Goal: Information Seeking & Learning: Learn about a topic

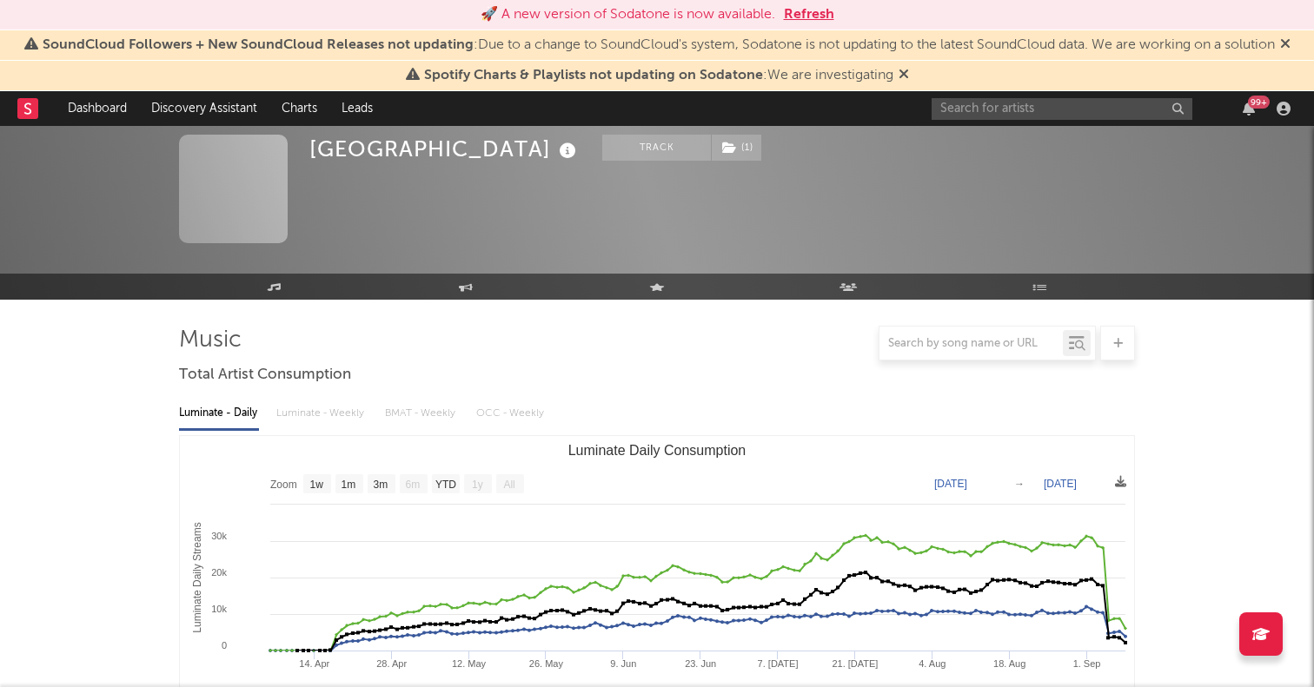
select select "1w"
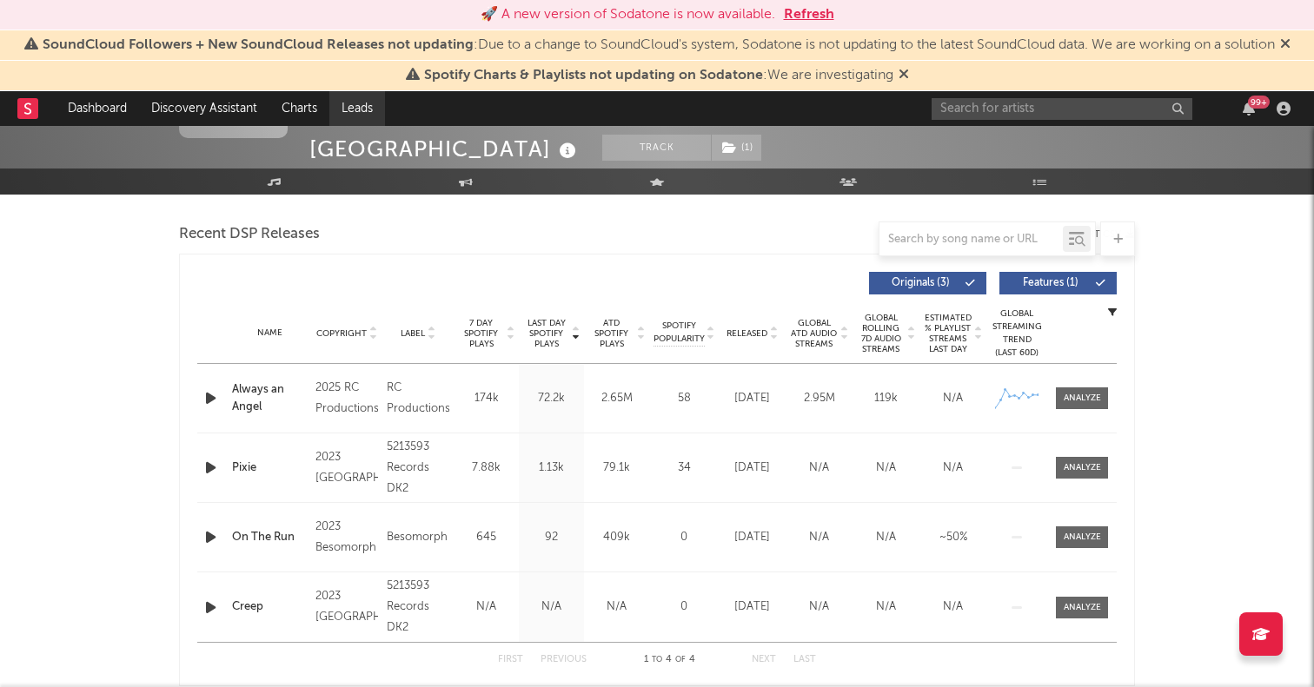
scroll to position [562, 0]
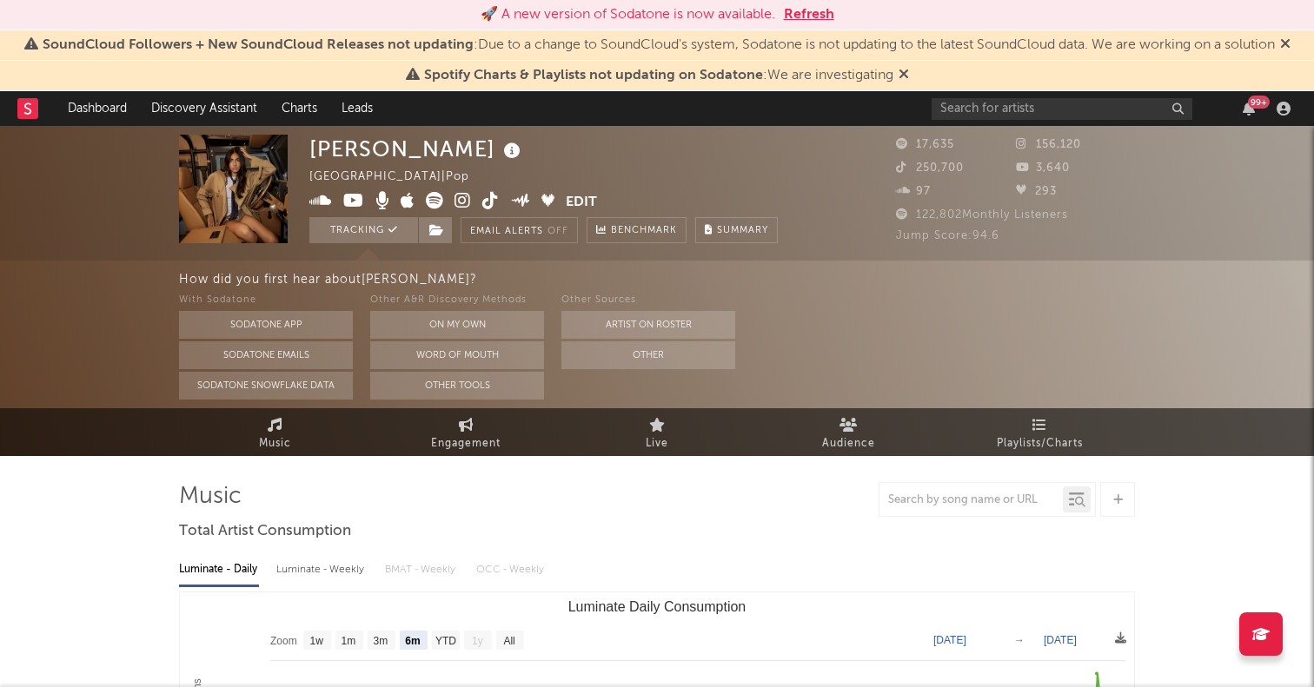
select select "6m"
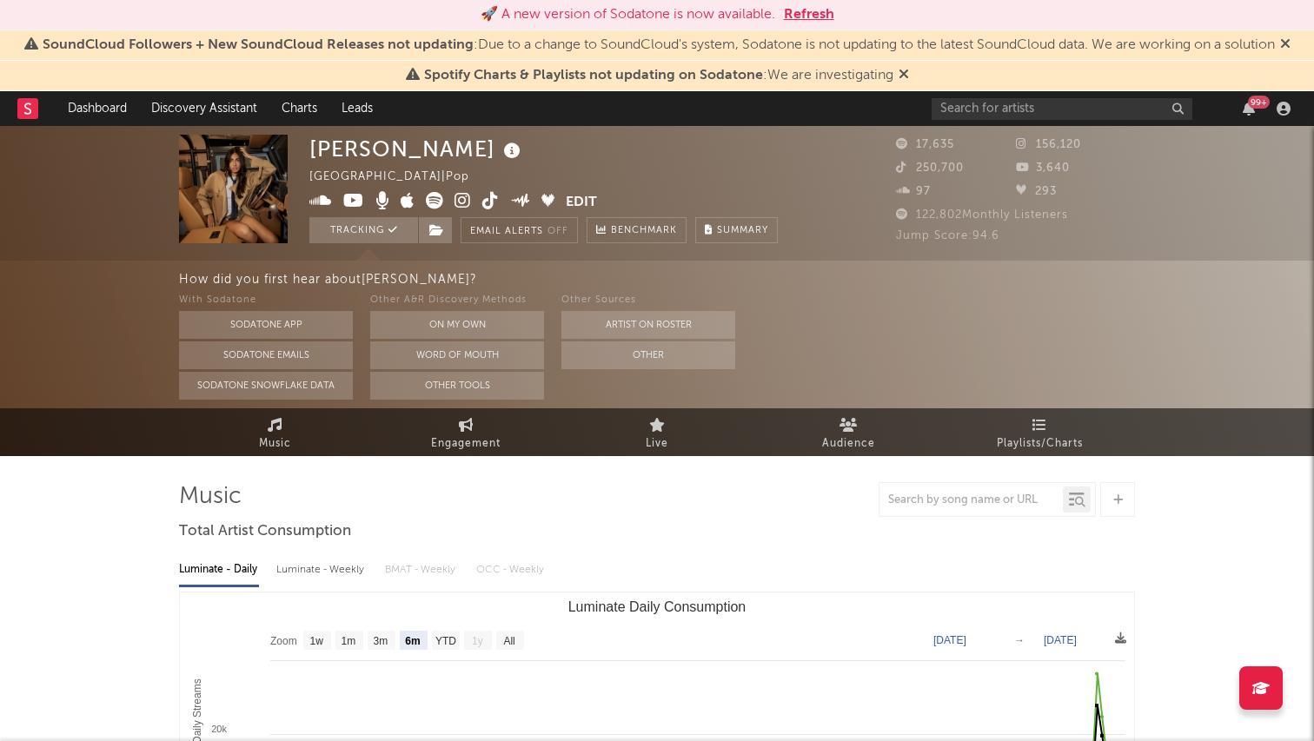
click at [483, 199] on icon at bounding box center [490, 200] width 17 height 17
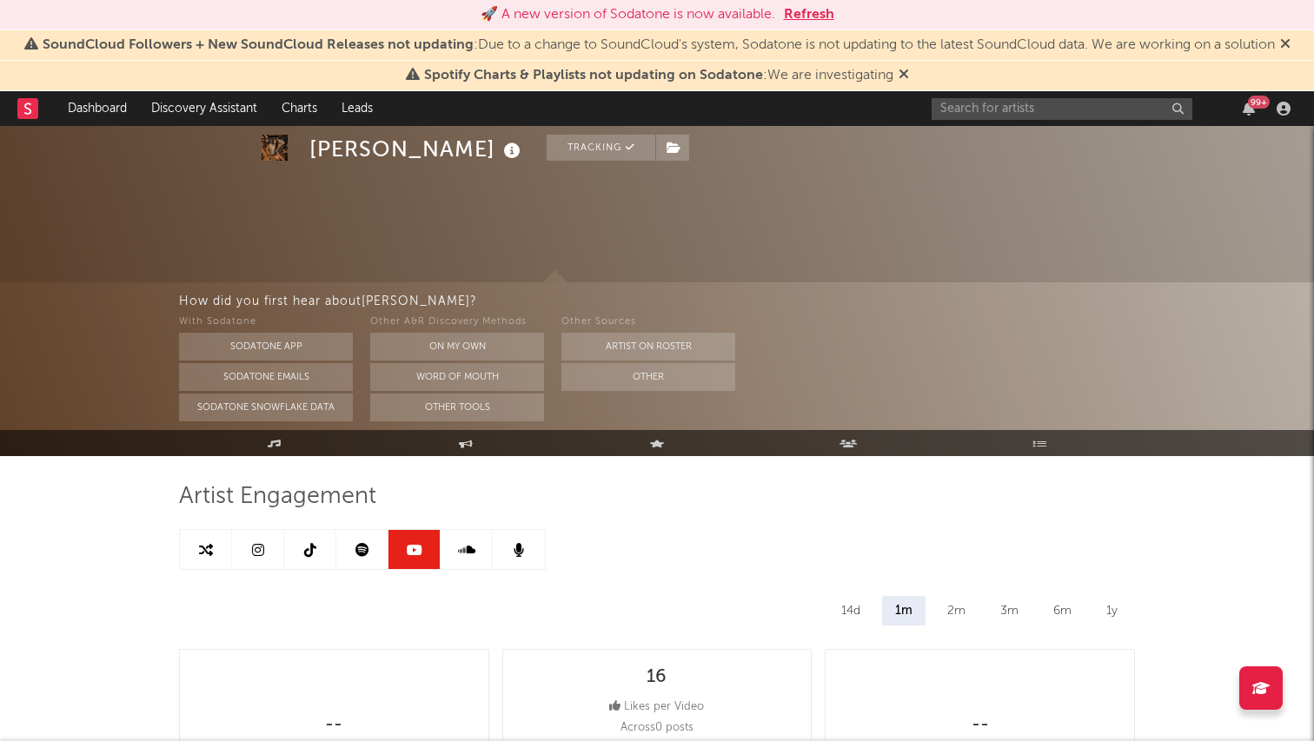
select select "6m"
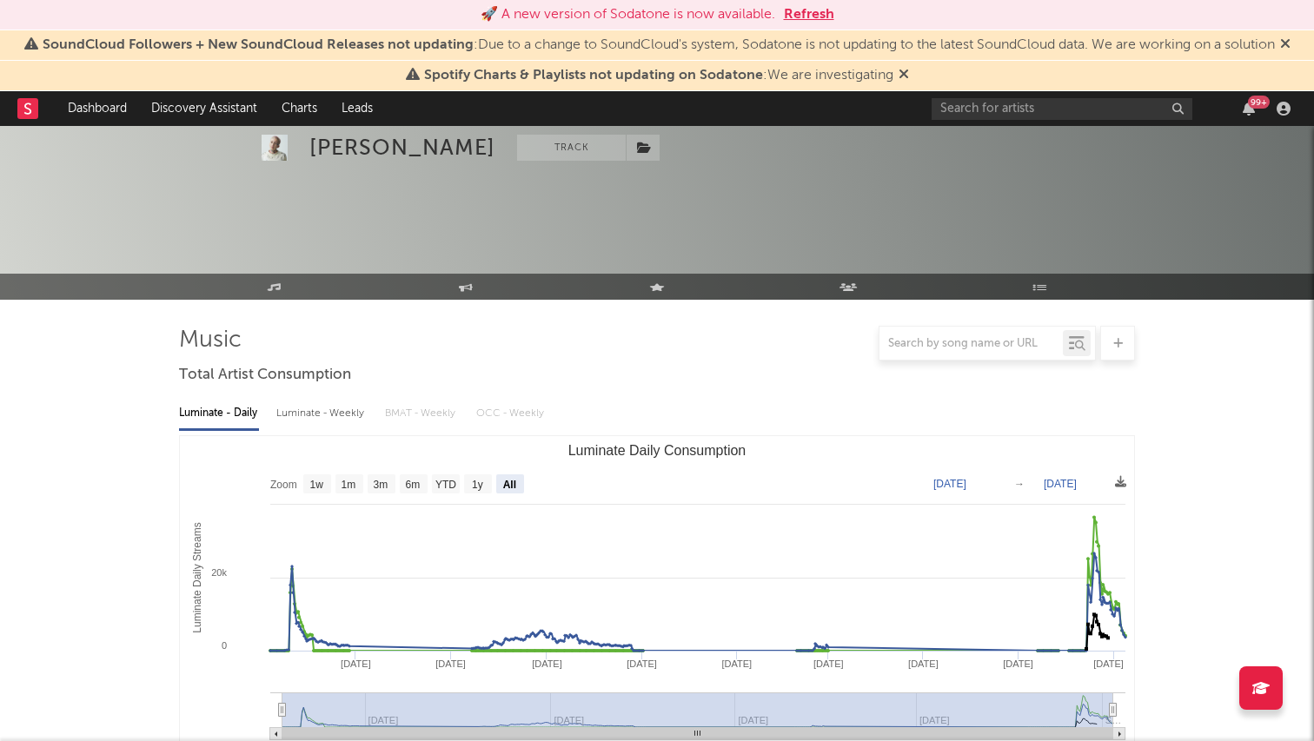
select select "All"
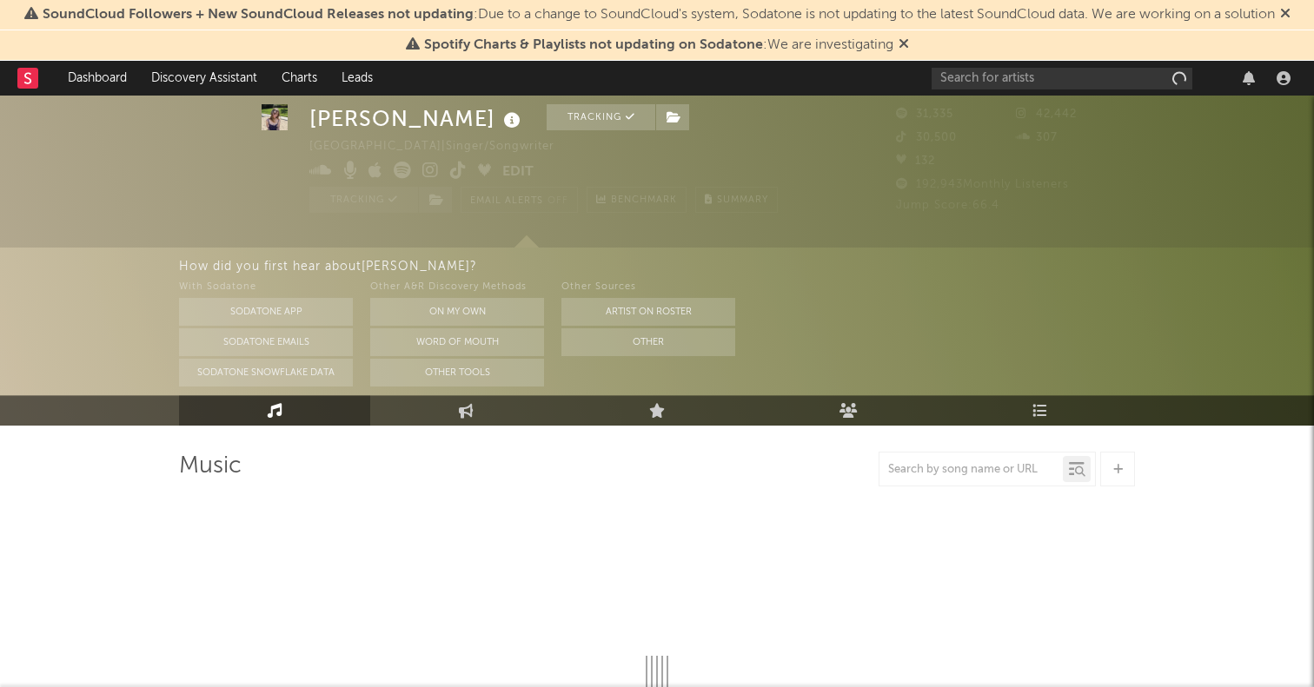
scroll to position [114, 0]
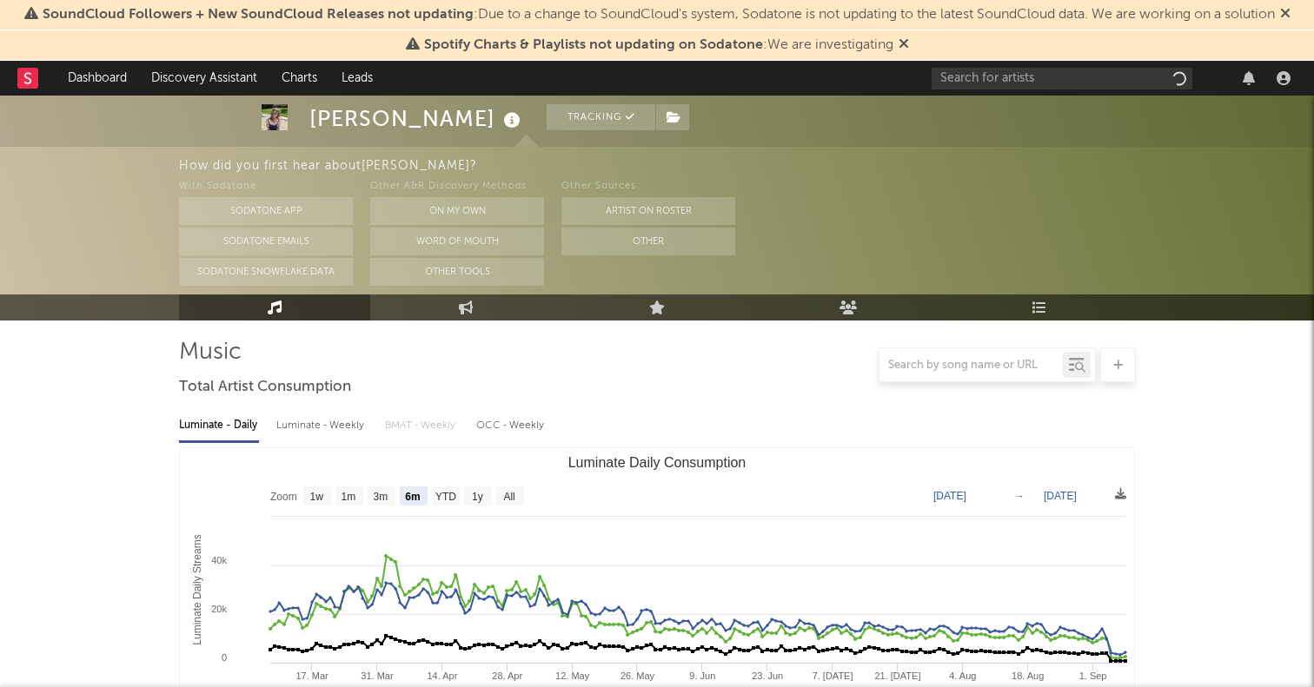
click at [511, 494] on text "All" at bounding box center [508, 497] width 11 height 12
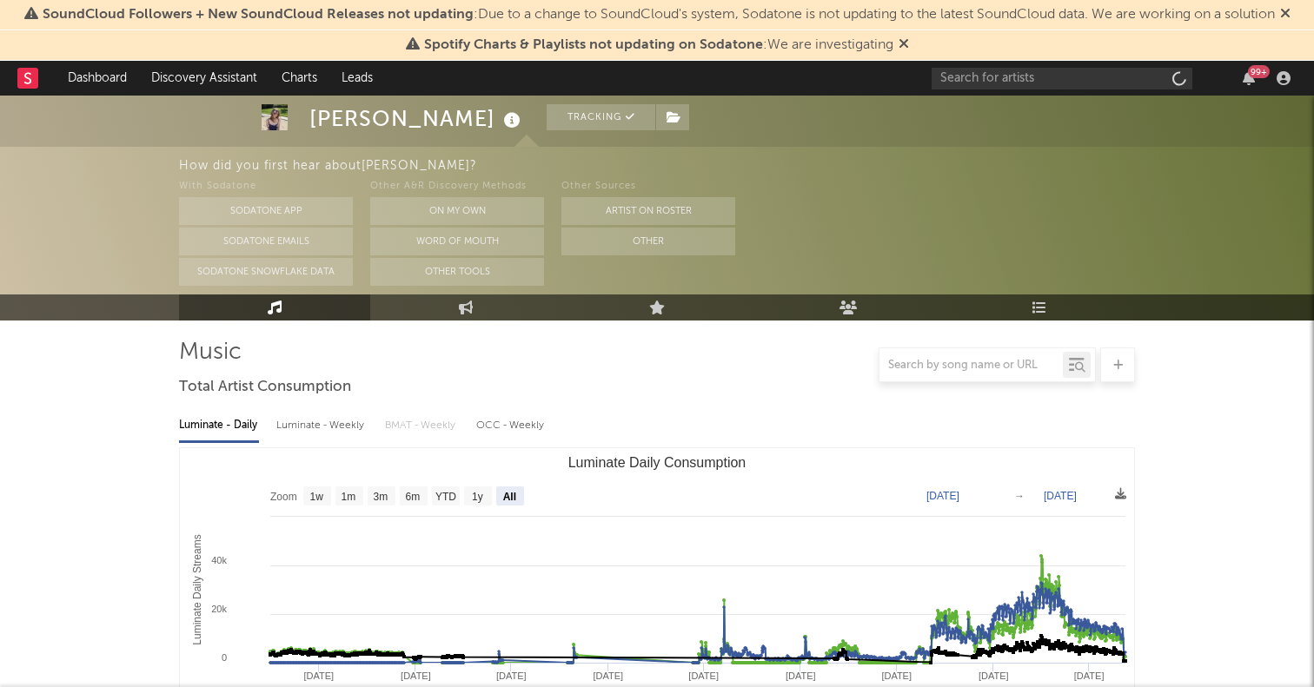
select select "All"
type input "2021-03-31"
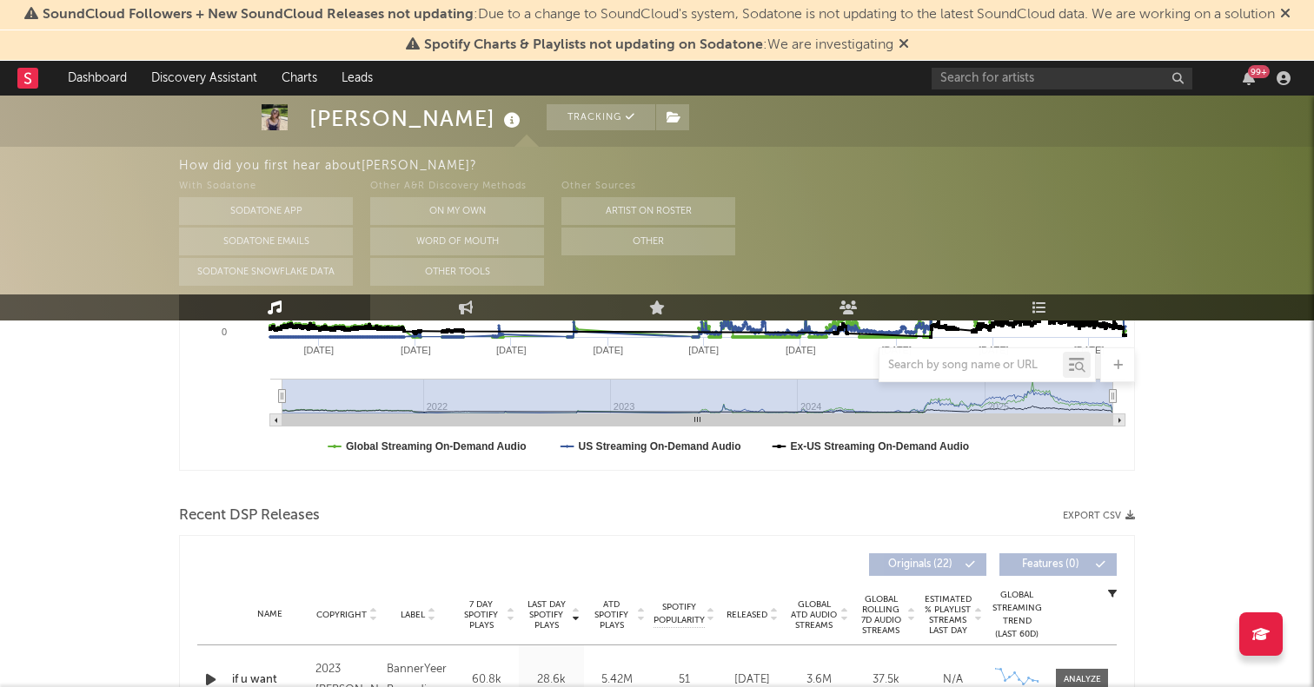
scroll to position [690, 0]
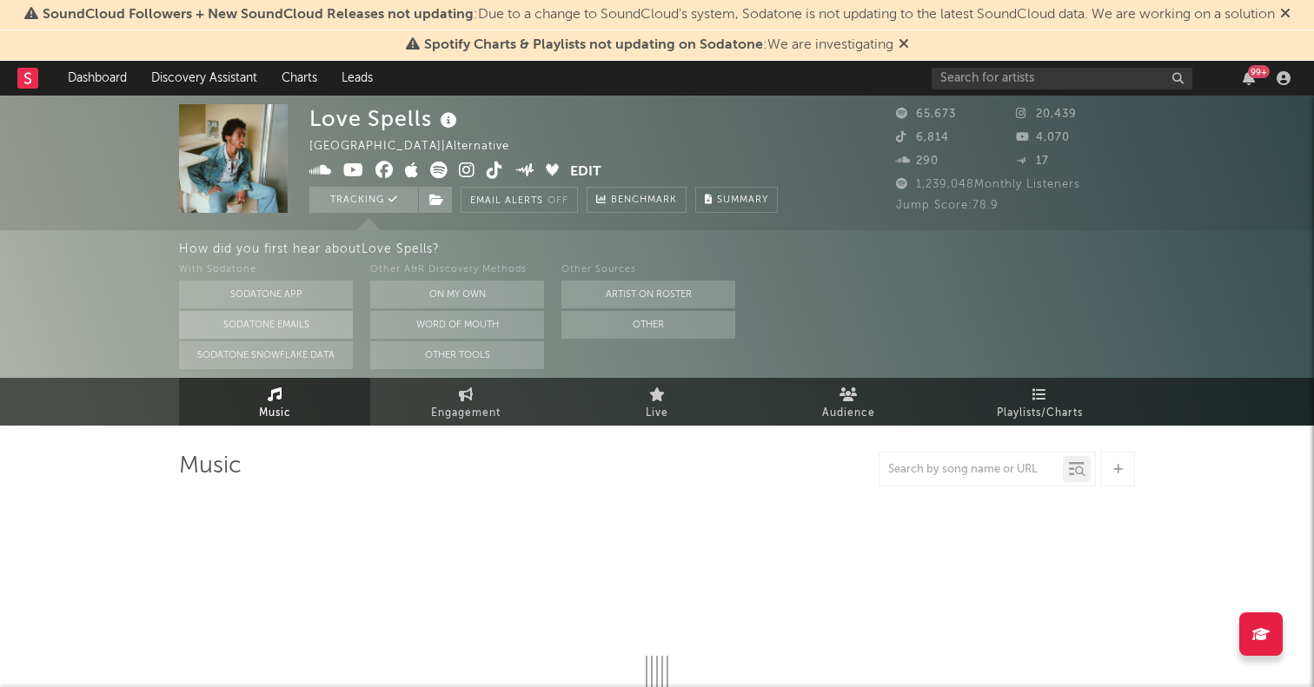
select select "6m"
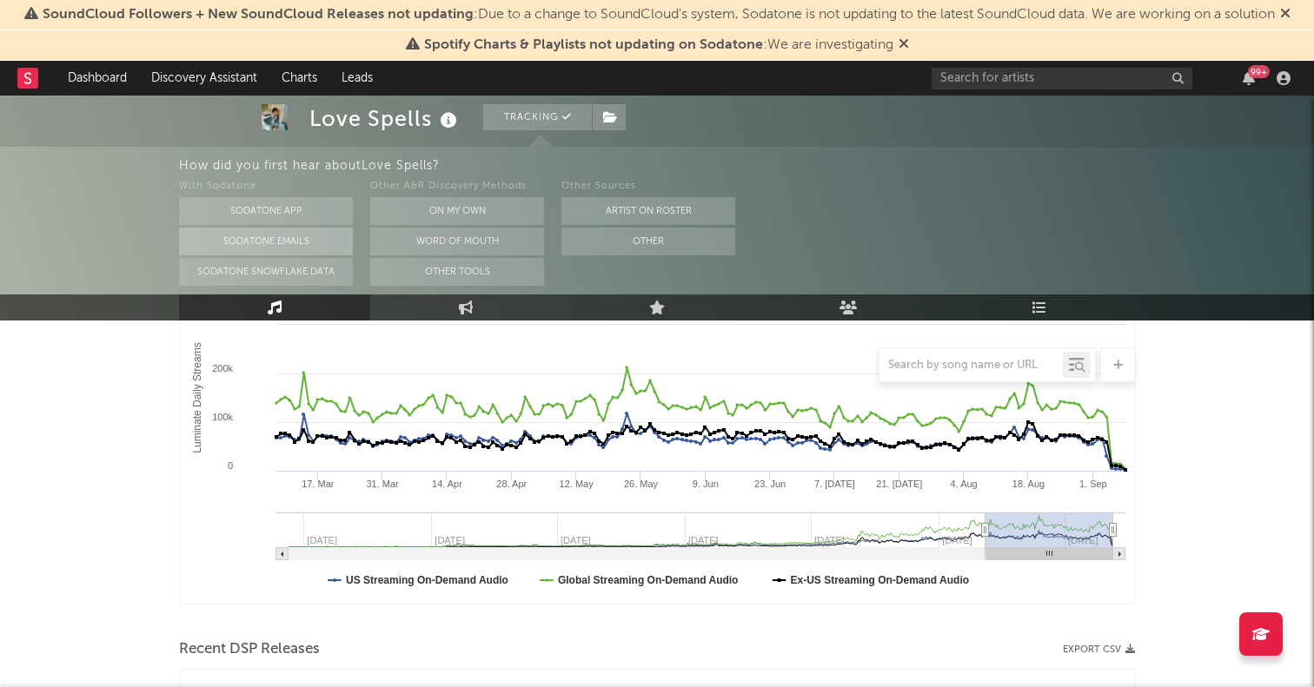
scroll to position [237, 0]
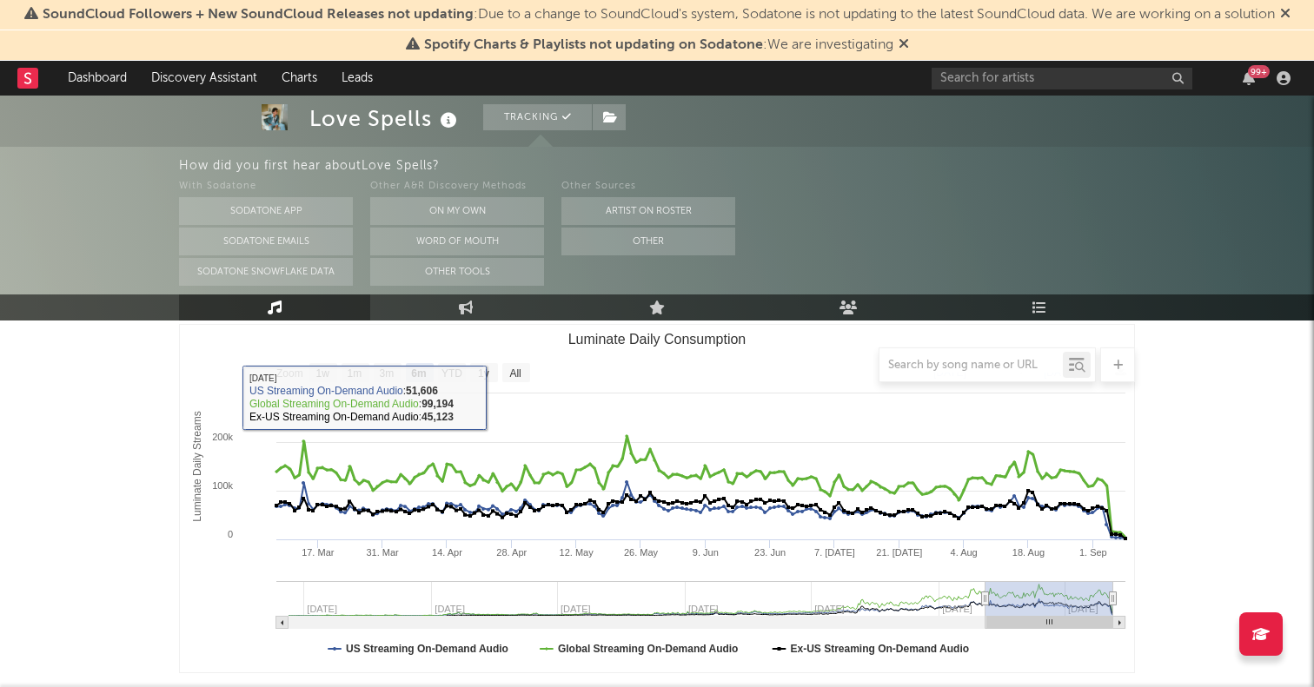
click at [511, 382] on rect "Luminate Daily Consumption" at bounding box center [657, 499] width 954 height 348
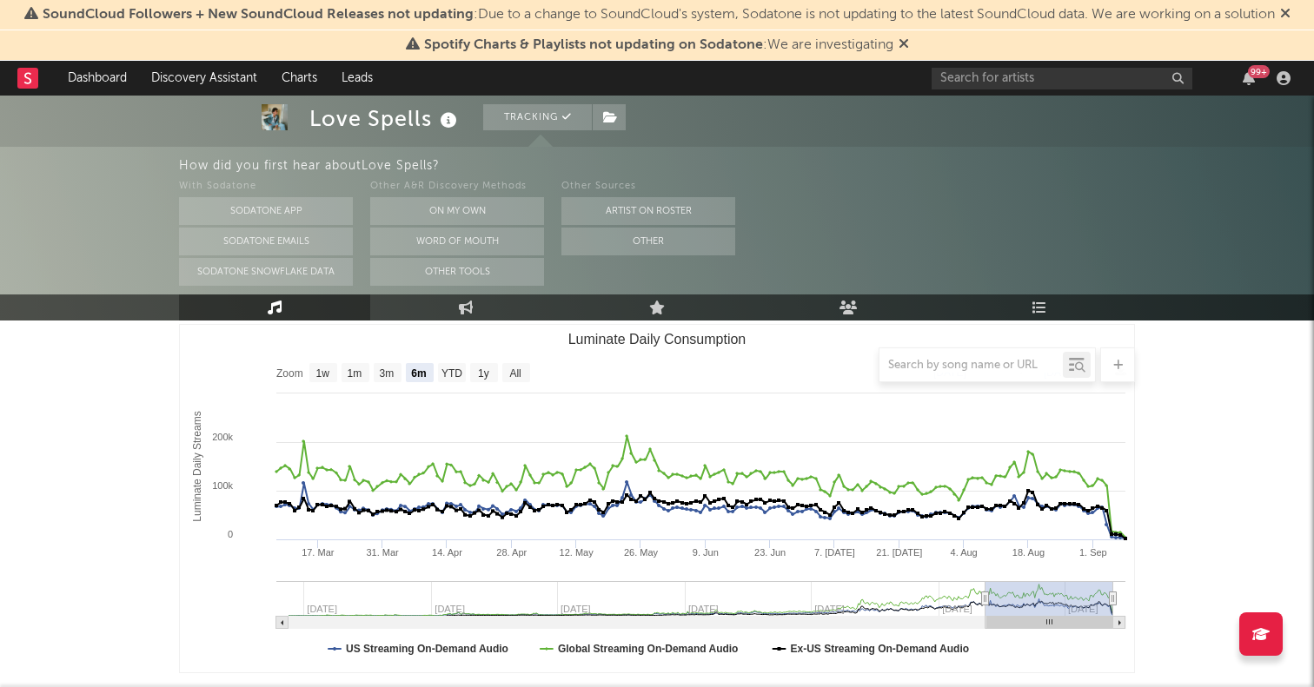
click at [516, 374] on div at bounding box center [657, 365] width 956 height 35
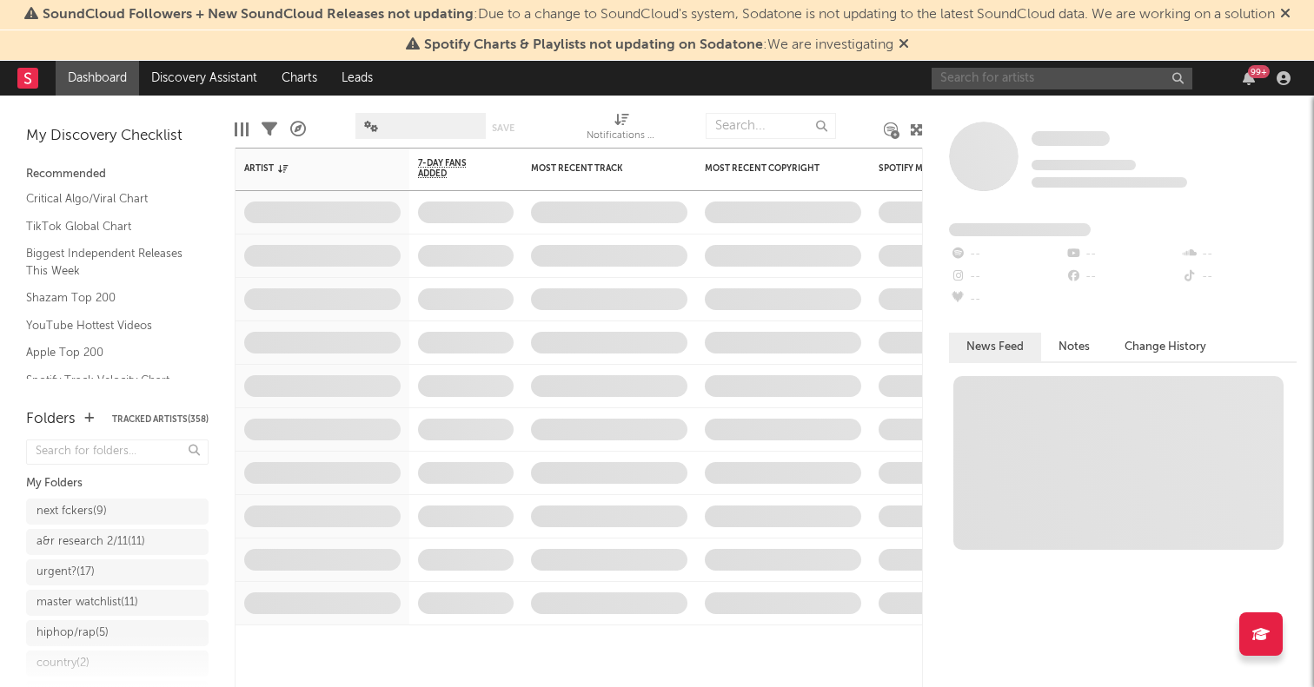
click at [1013, 70] on input "text" at bounding box center [1062, 79] width 261 height 22
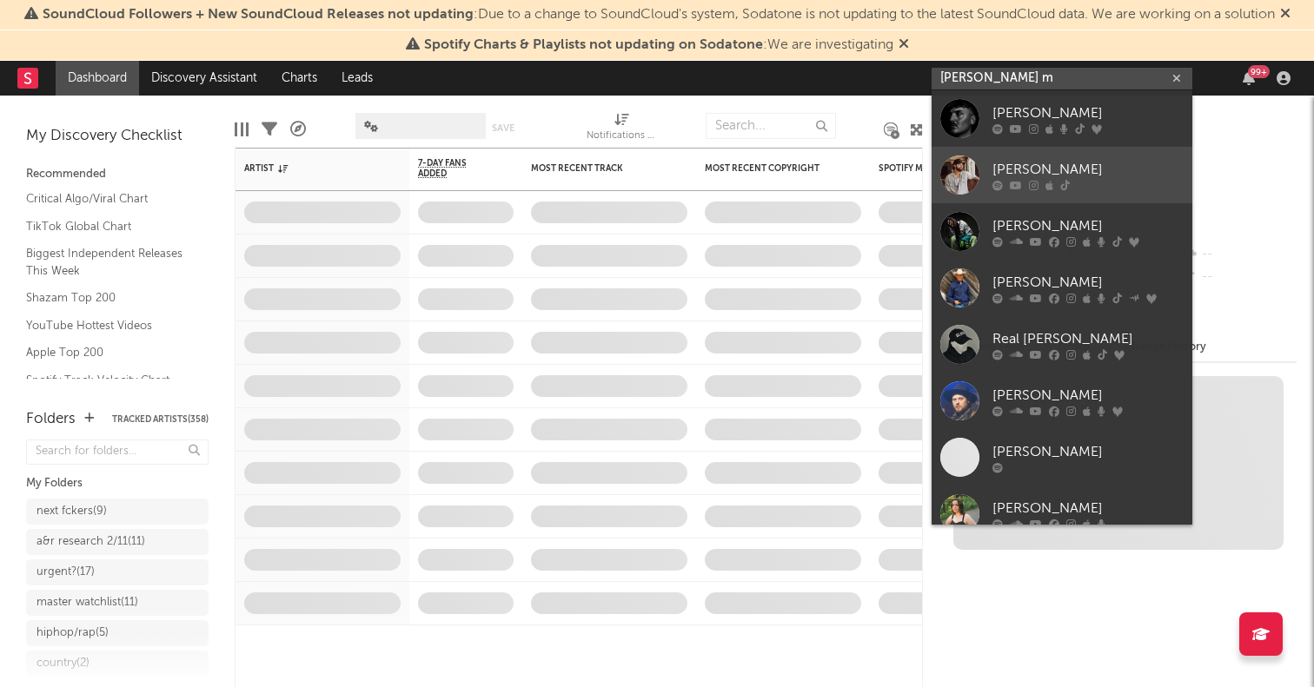
type input "mccoy m"
click at [965, 165] on div at bounding box center [959, 175] width 39 height 39
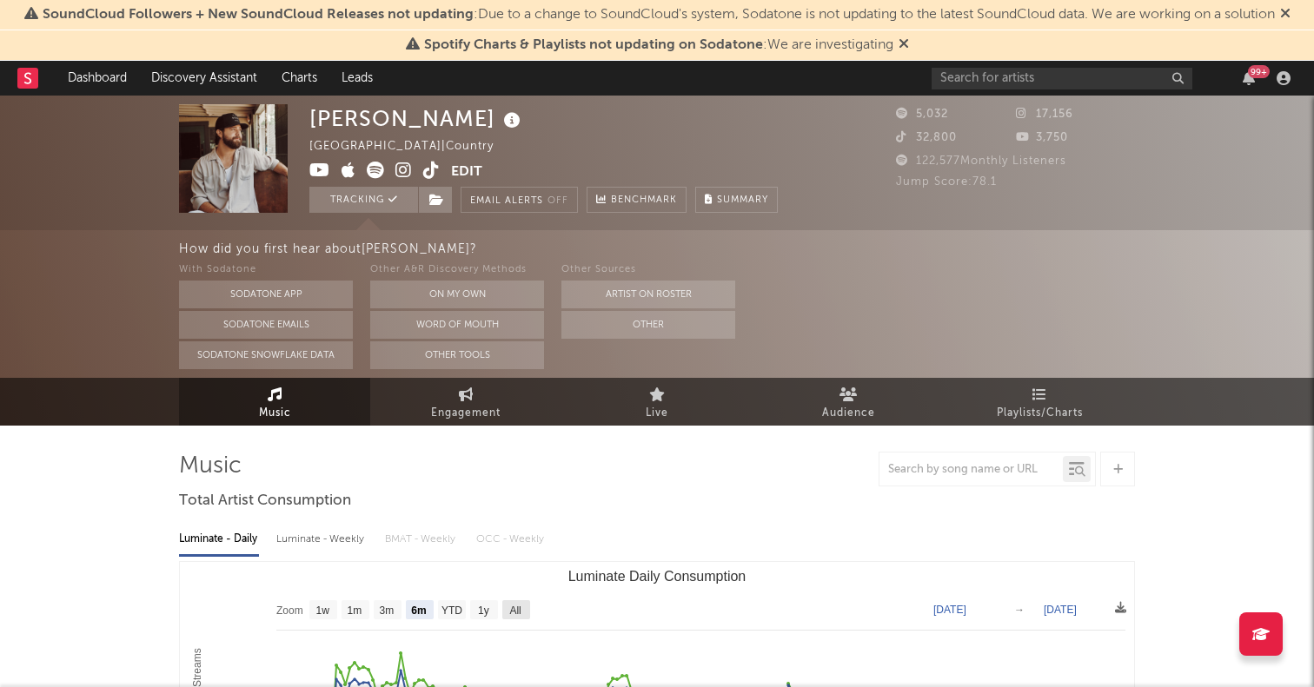
click at [514, 618] on rect "Luminate Daily Consumption" at bounding box center [516, 609] width 28 height 19
select select "All"
type input "2021-03-31"
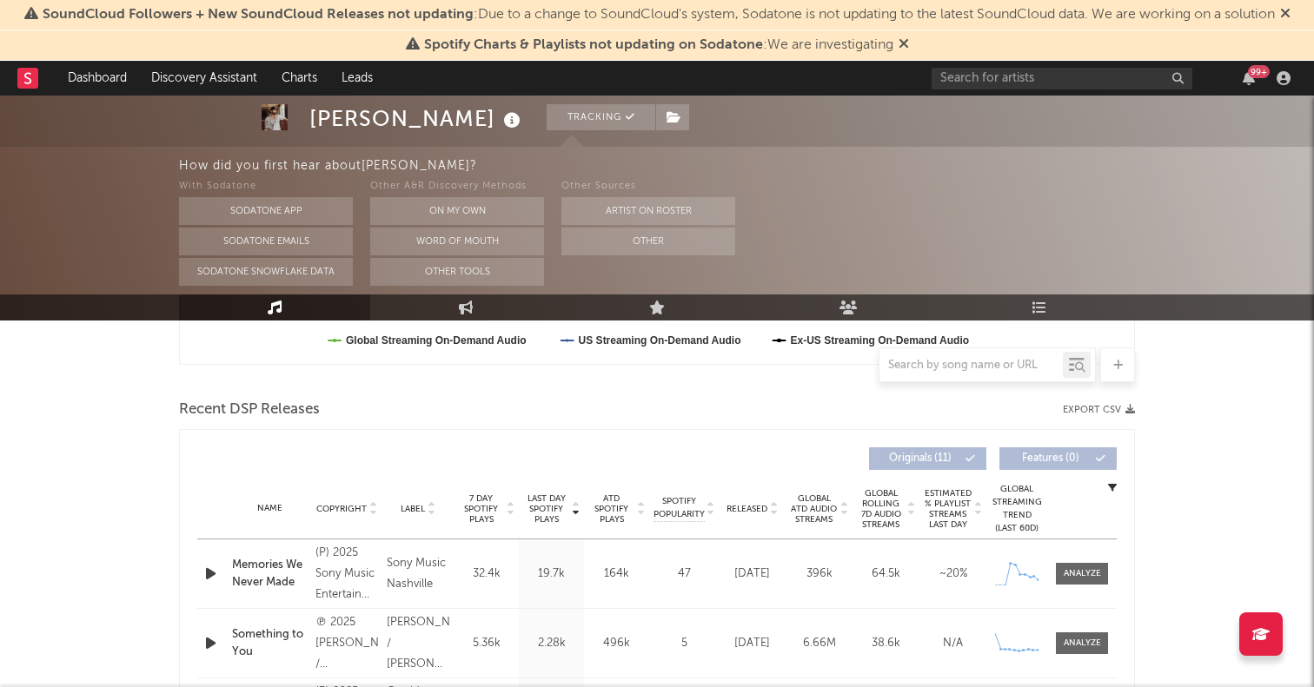
scroll to position [612, 0]
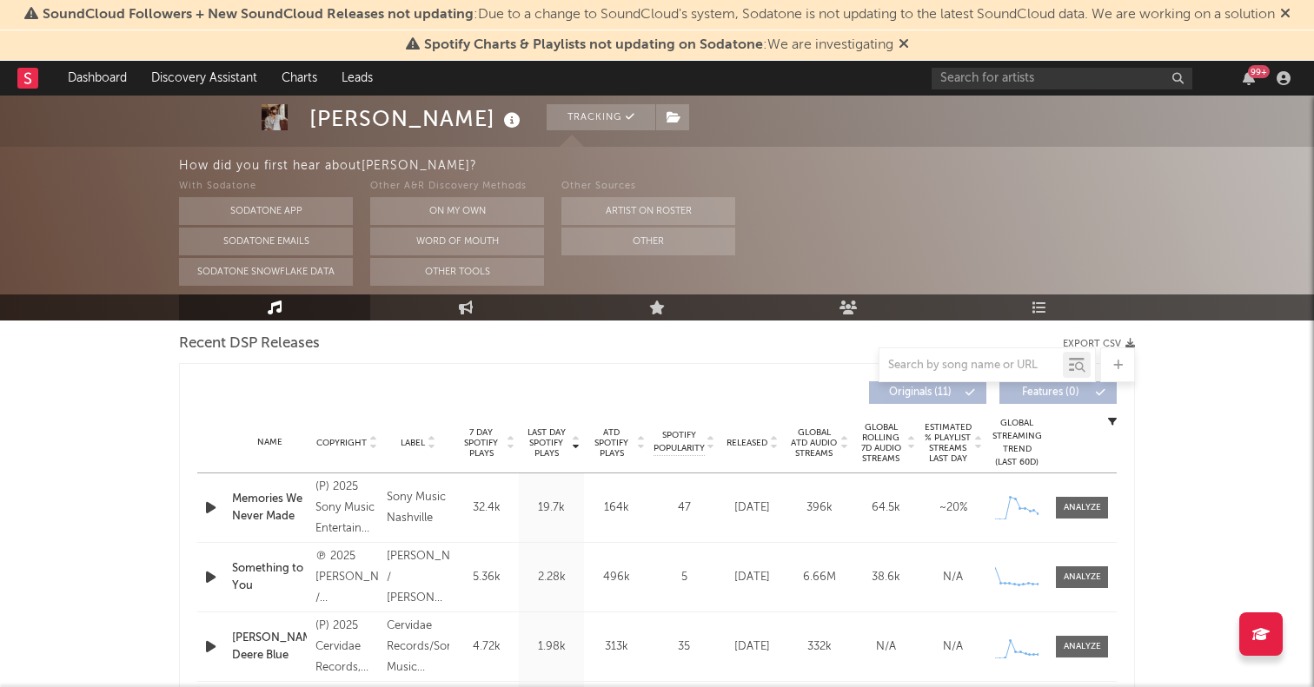
click at [209, 508] on icon "button" at bounding box center [211, 508] width 18 height 22
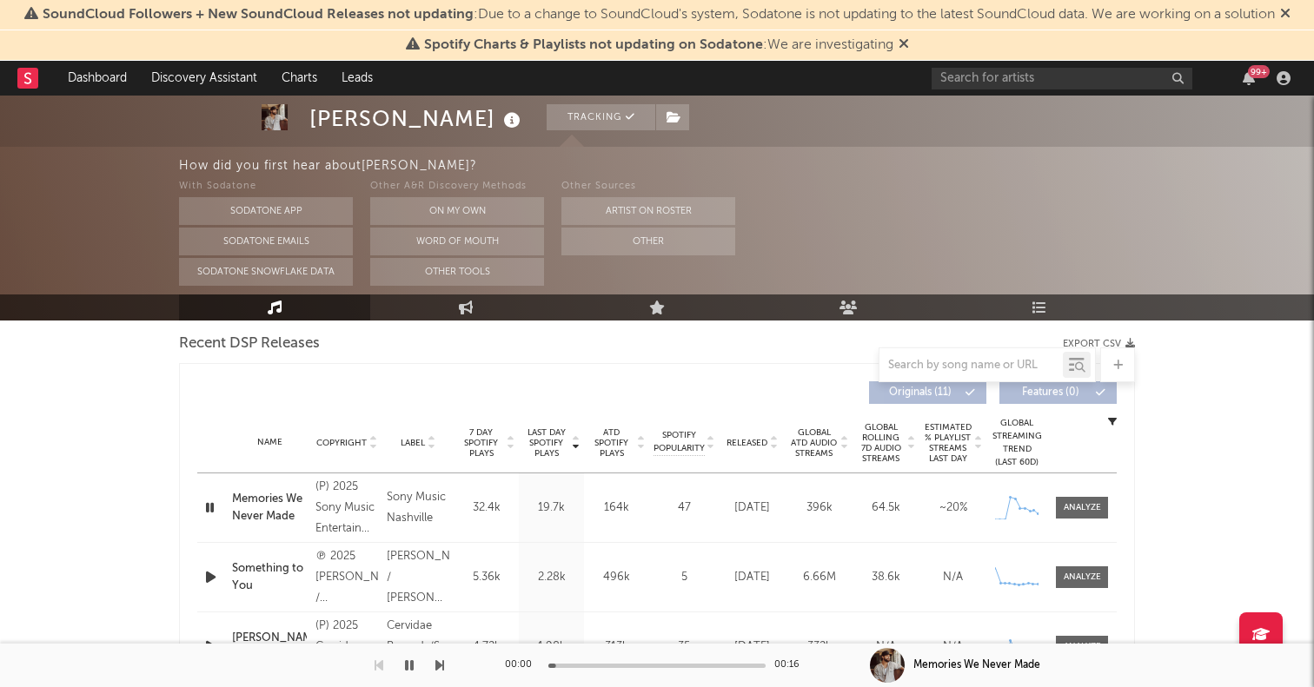
scroll to position [700, 0]
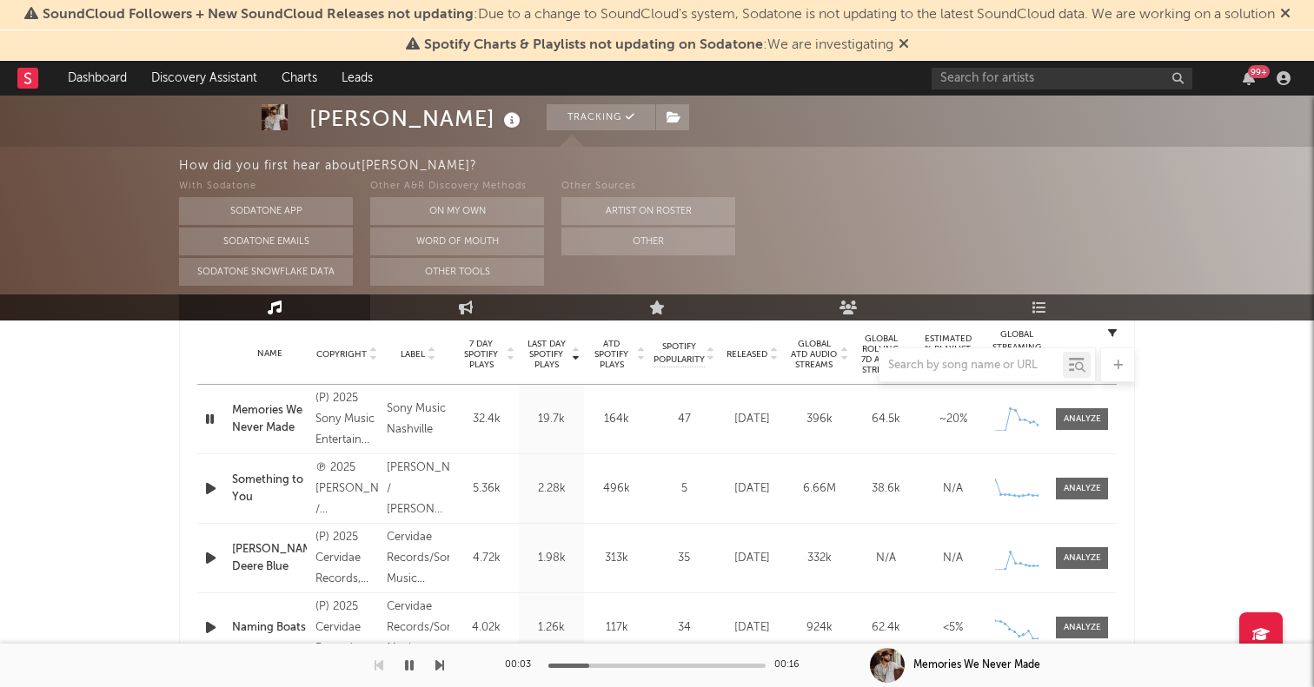
click at [211, 416] on icon "button" at bounding box center [210, 419] width 17 height 22
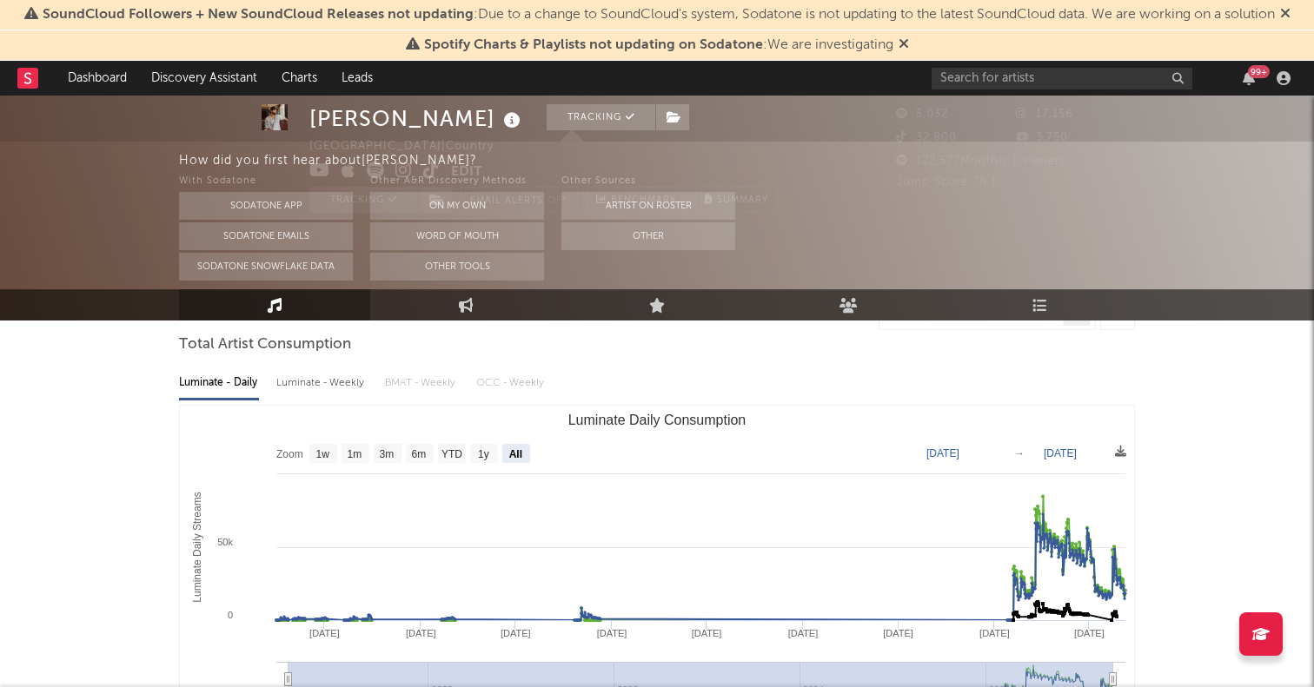
scroll to position [0, 0]
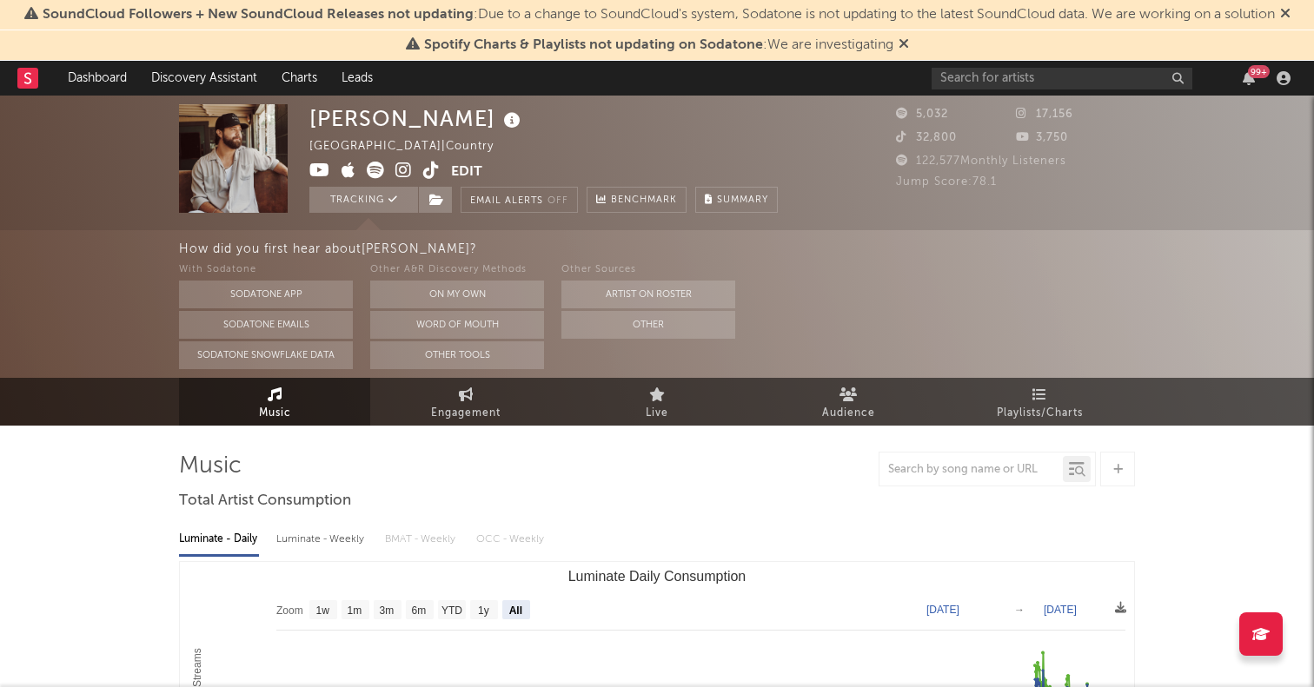
click at [376, 162] on icon at bounding box center [375, 170] width 17 height 17
click at [486, 400] on link "Engagement" at bounding box center [465, 402] width 191 height 48
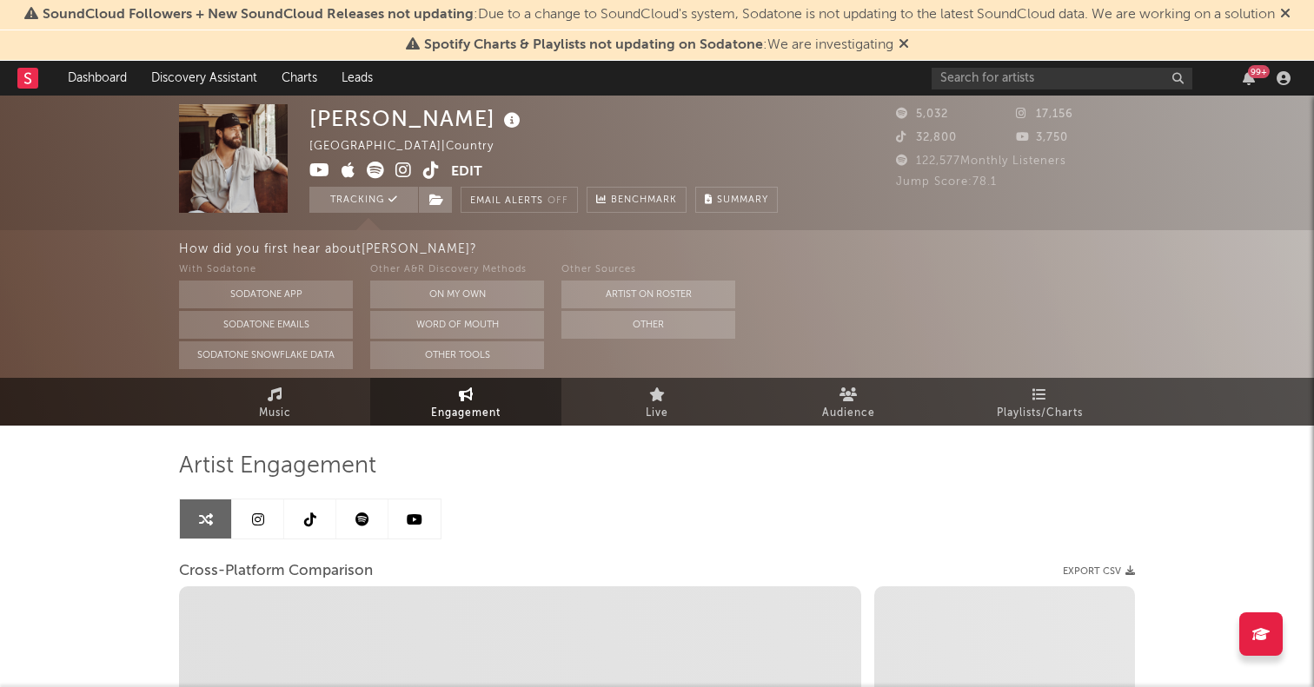
select select "1w"
click at [253, 517] on icon at bounding box center [258, 520] width 12 height 14
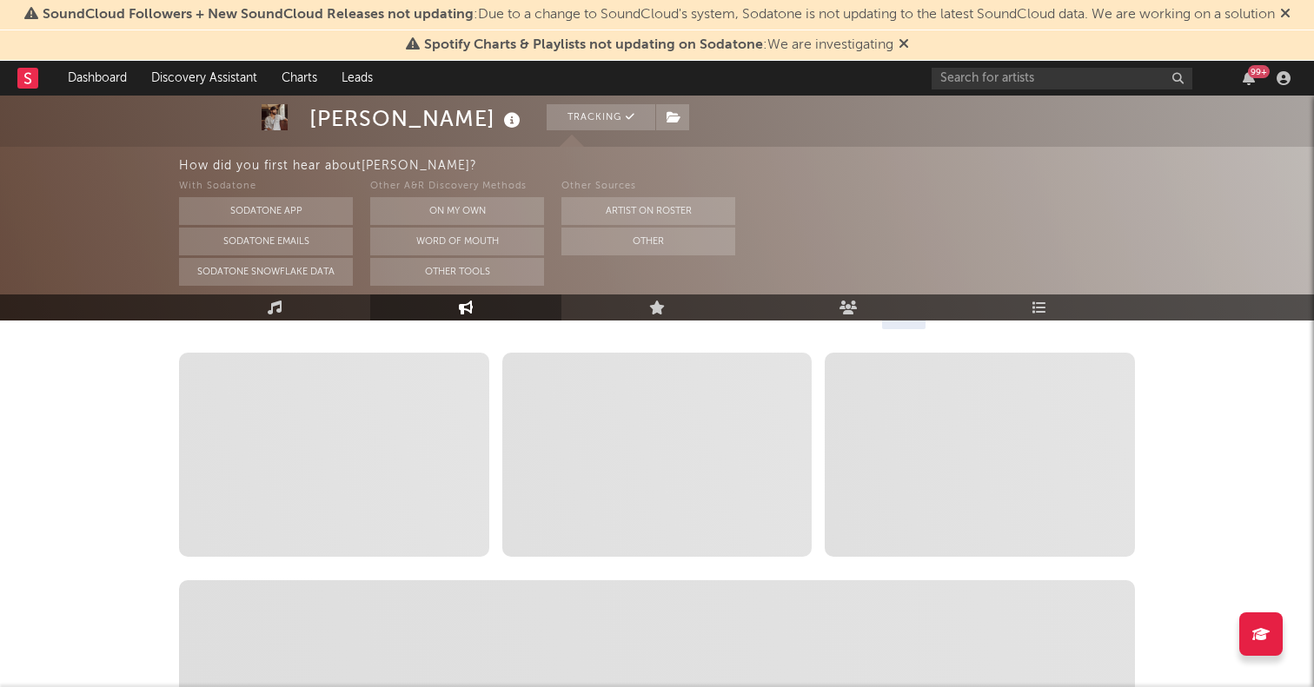
scroll to position [383, 0]
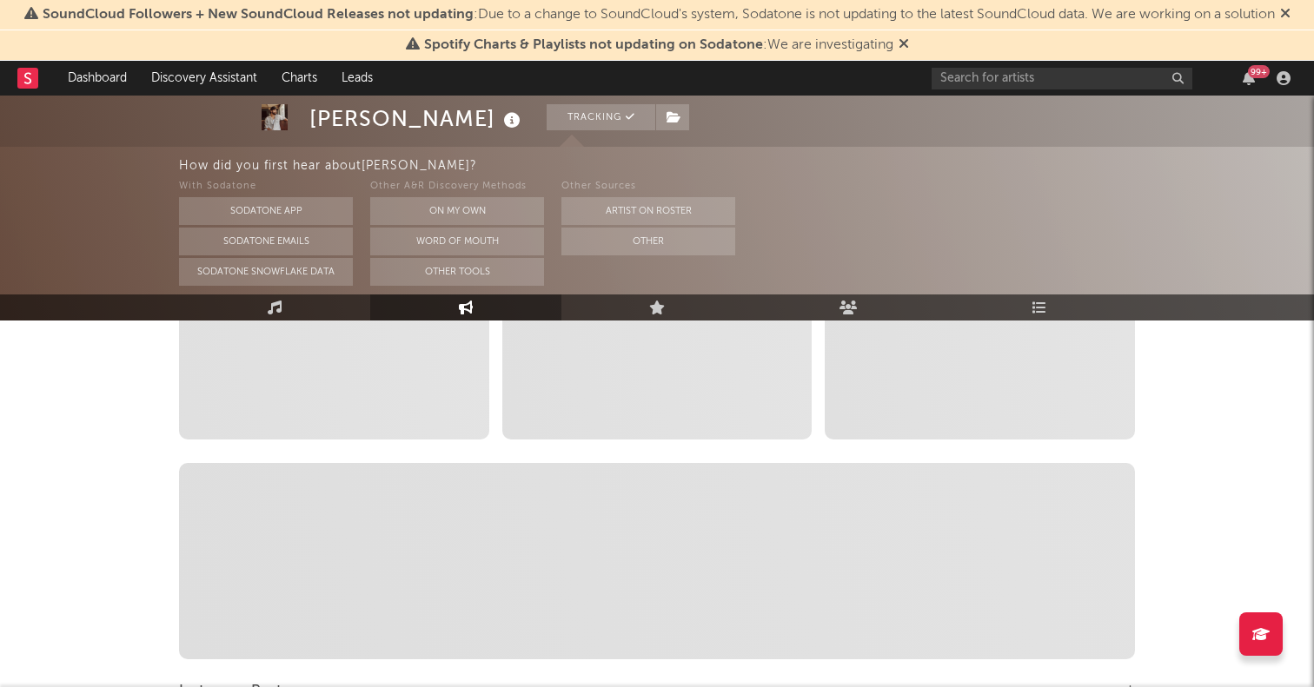
select select "6m"
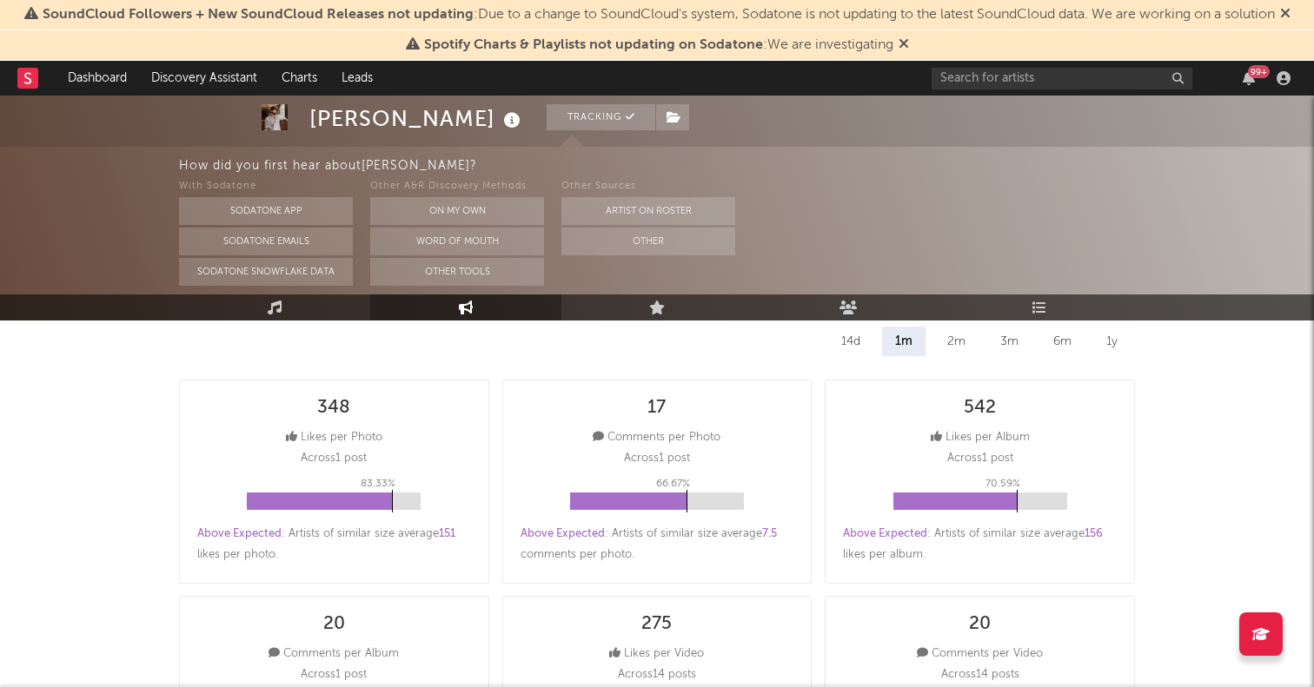
scroll to position [0, 0]
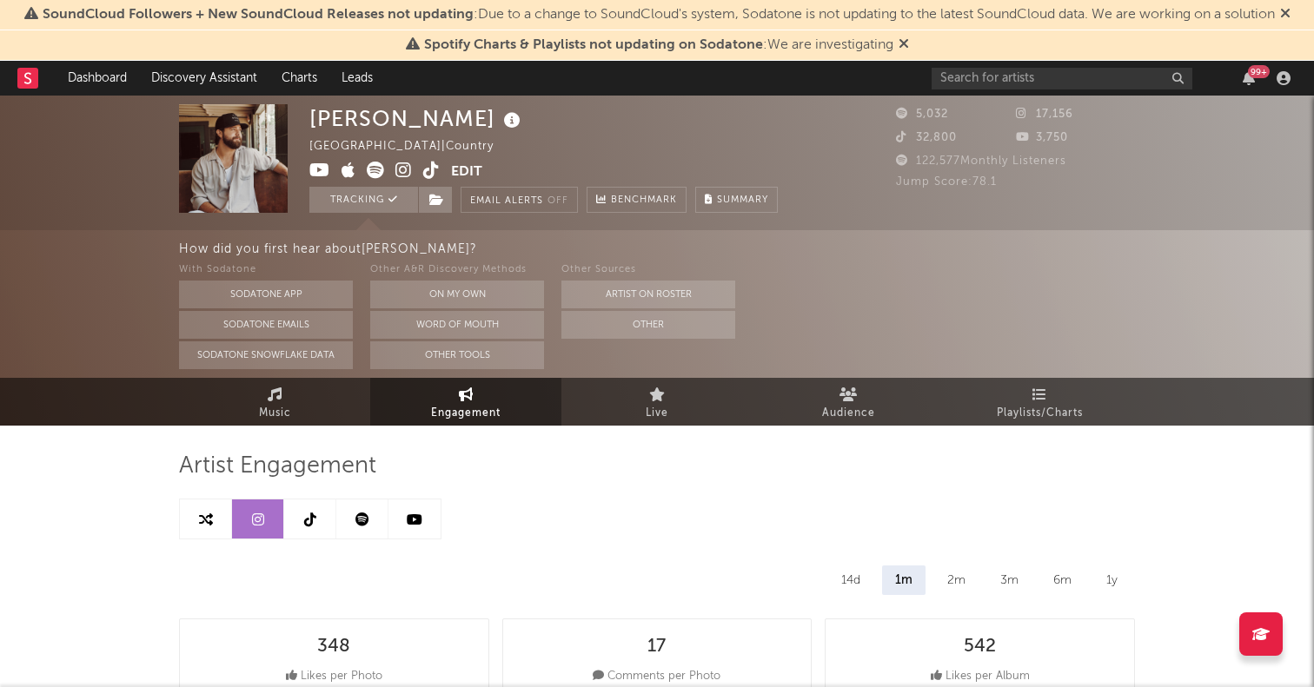
click at [322, 504] on link at bounding box center [310, 519] width 52 height 39
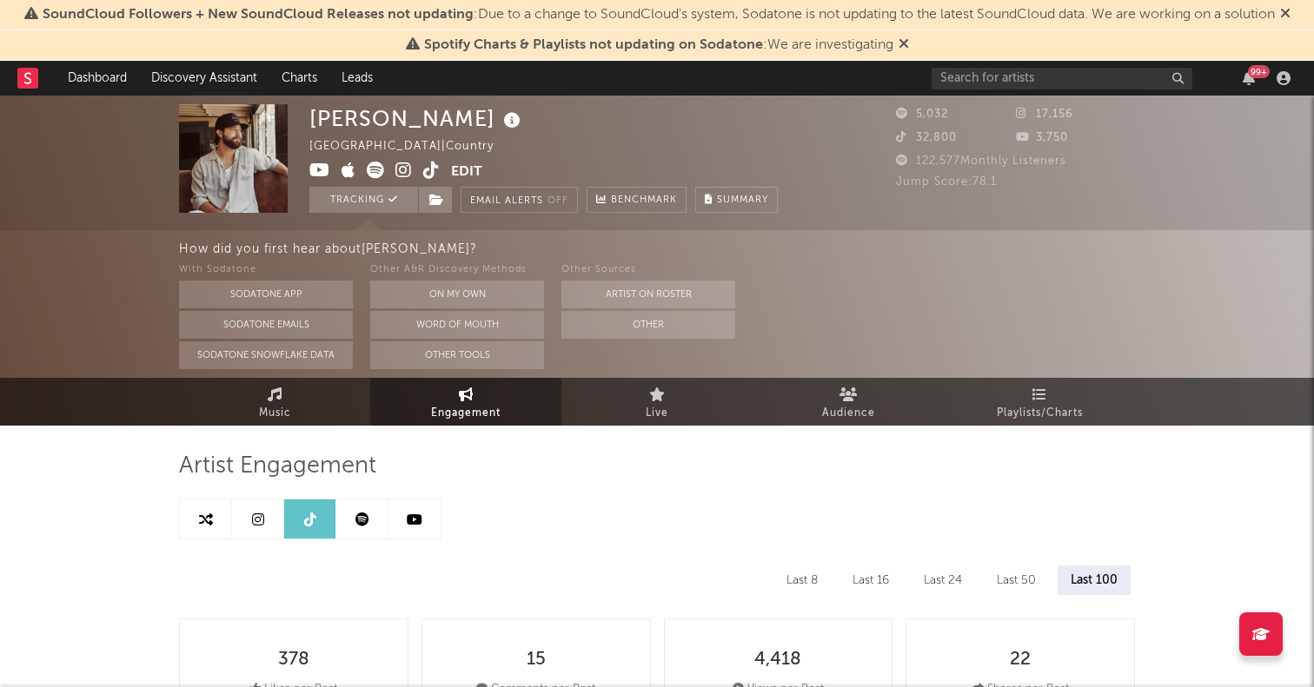
select select "6m"
click at [369, 517] on link at bounding box center [362, 519] width 52 height 39
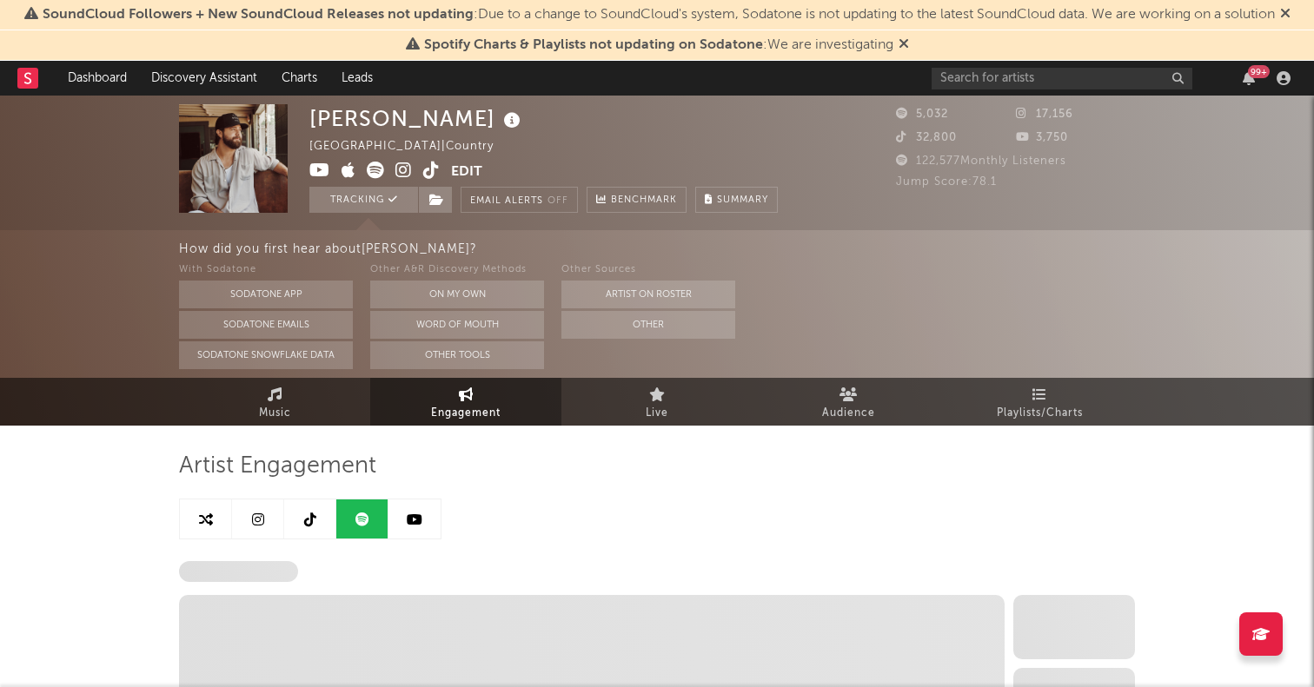
select select "6m"
select select "1w"
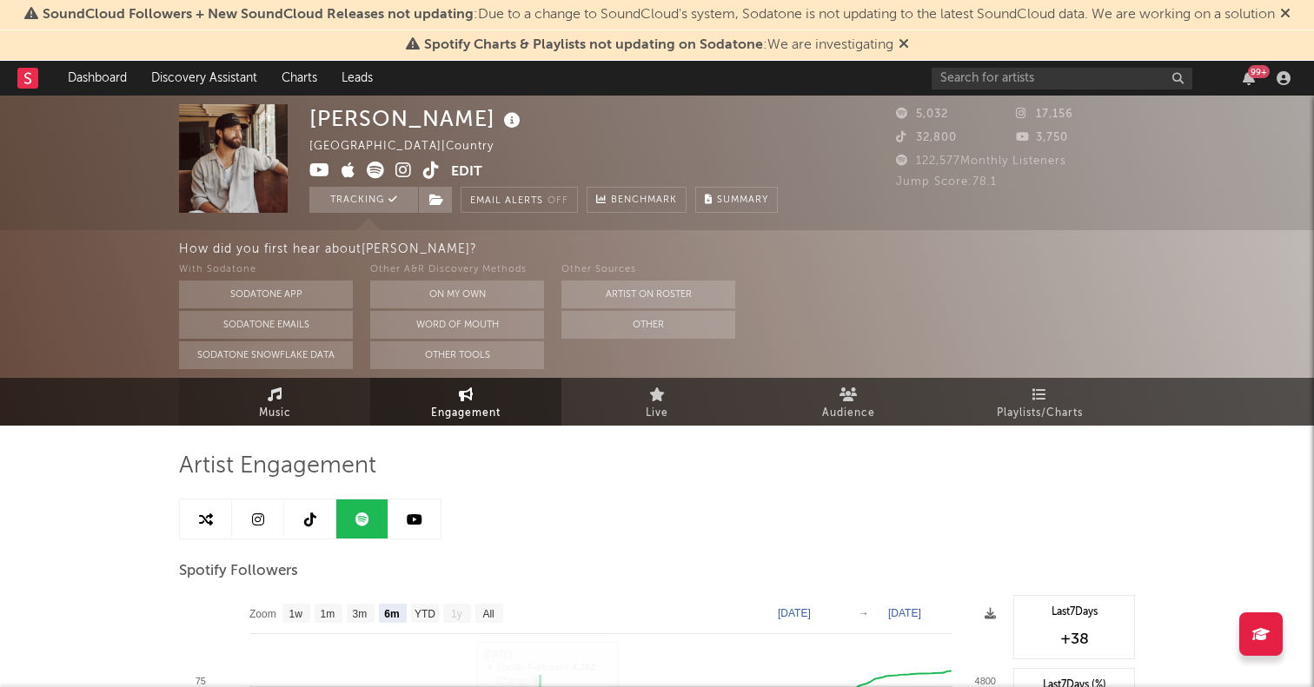
click at [259, 413] on span "Music" at bounding box center [275, 413] width 32 height 21
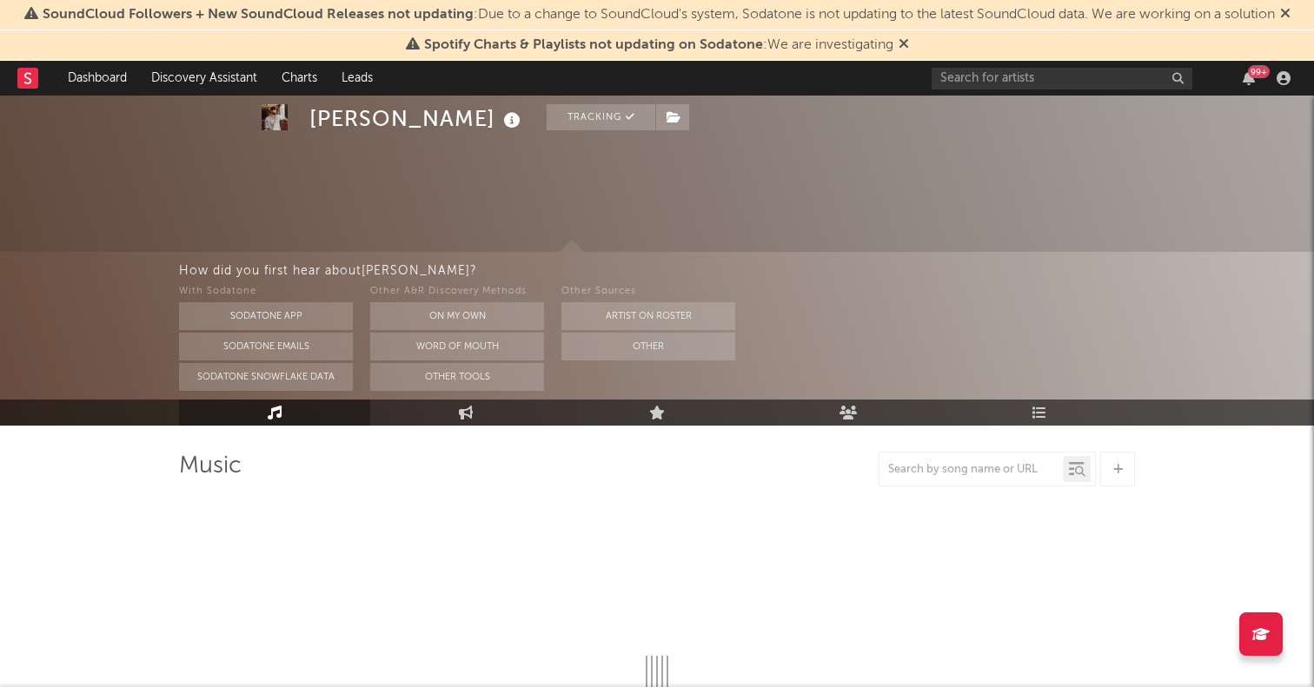
scroll to position [149, 0]
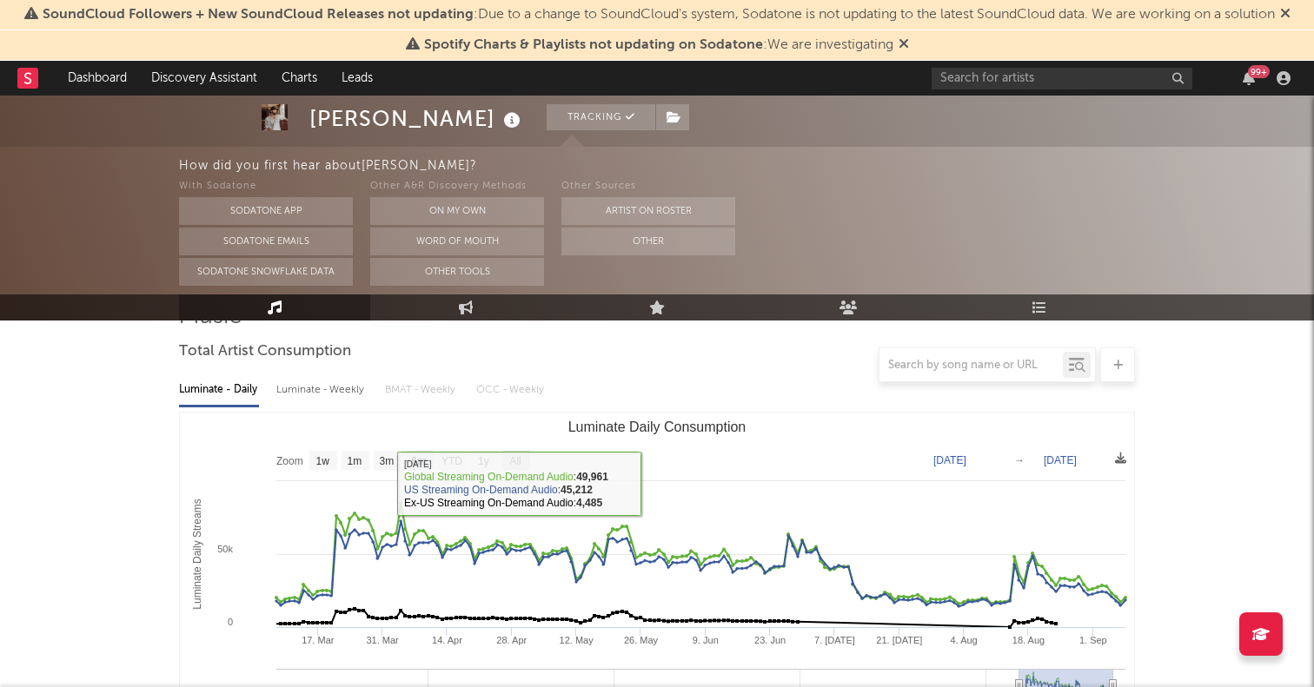
click at [519, 460] on text "All" at bounding box center [514, 461] width 11 height 12
select select "All"
type input "2021-03-31"
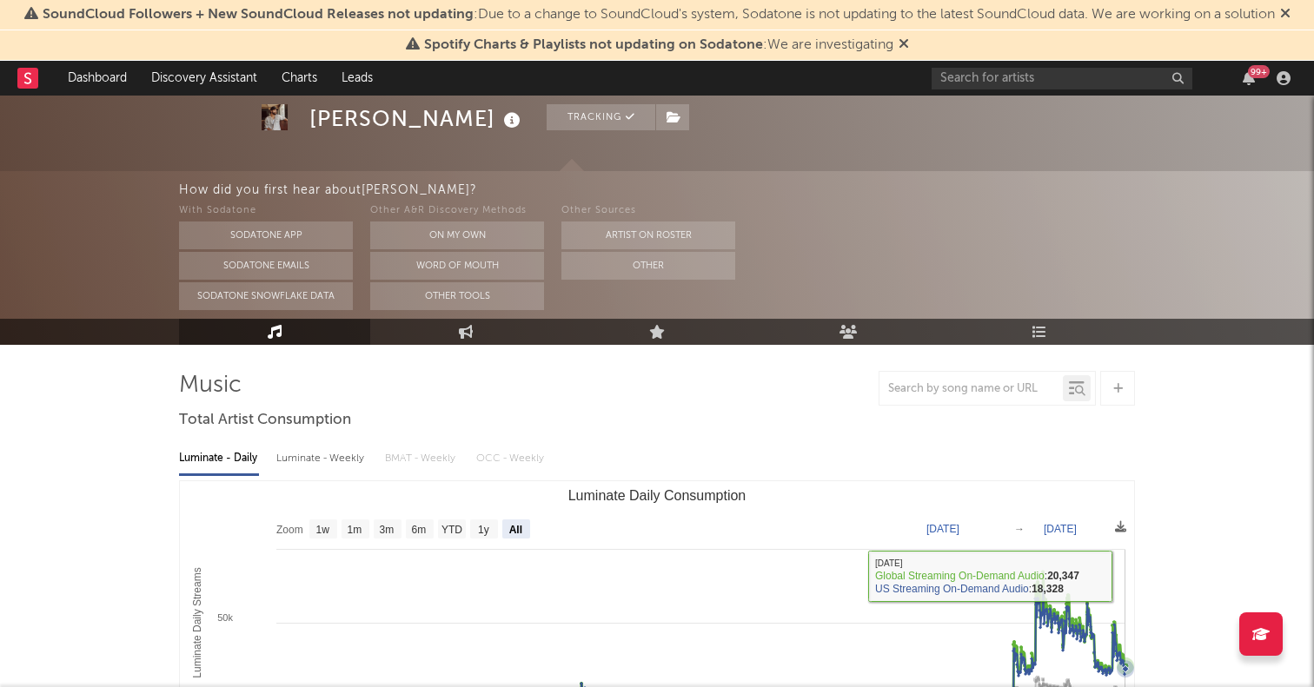
scroll to position [0, 0]
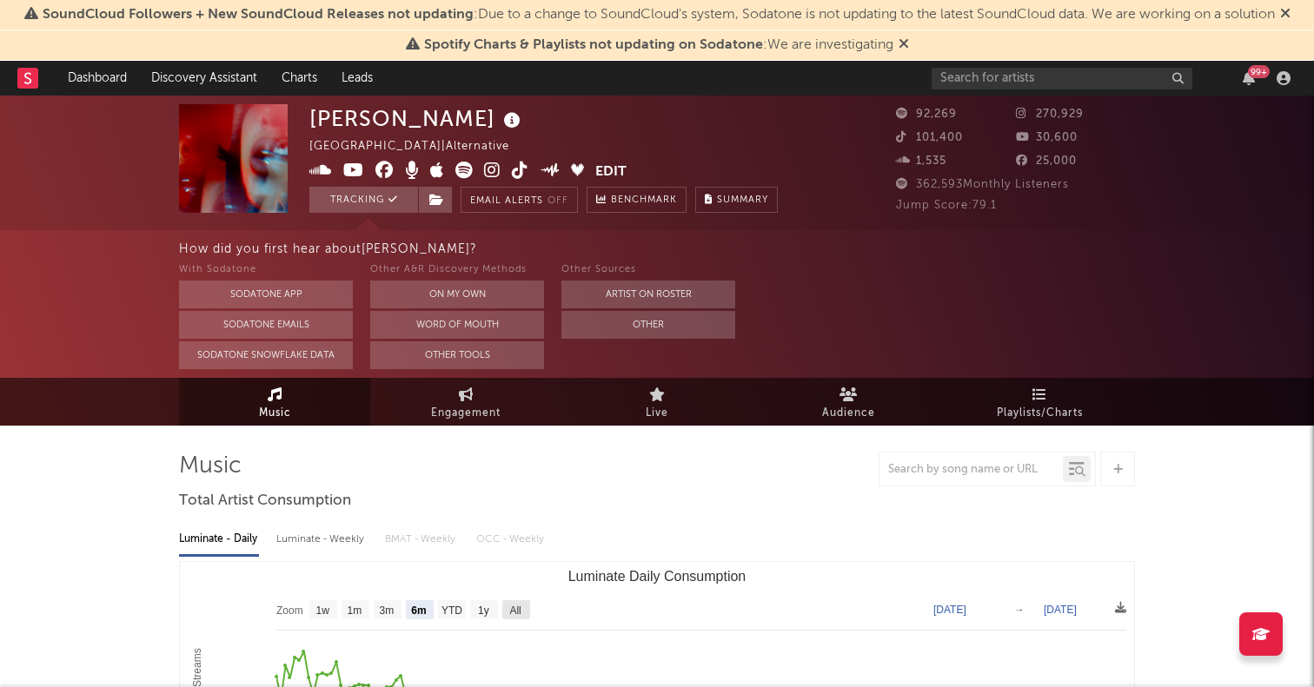
click at [520, 614] on text "All" at bounding box center [514, 611] width 11 height 12
select select "All"
type input "2021-08-29"
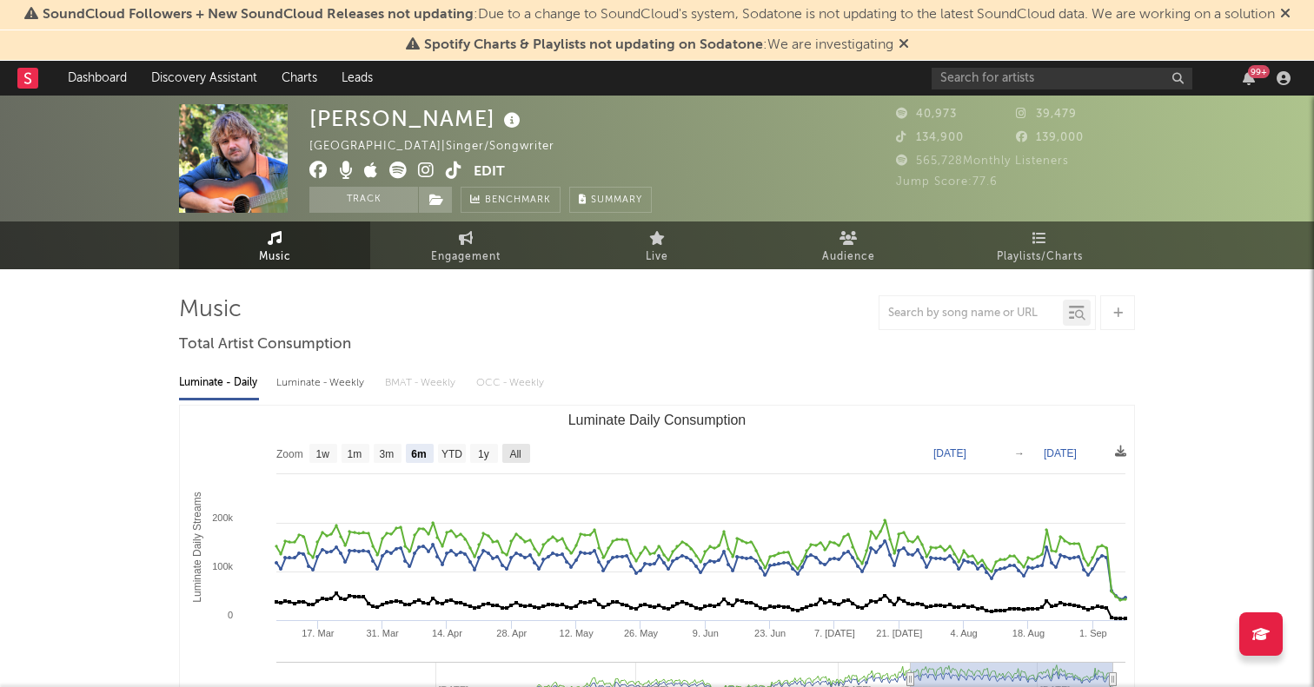
click at [524, 450] on rect "Luminate Daily Consumption" at bounding box center [516, 453] width 28 height 19
select select "All"
type input "2023-08-20"
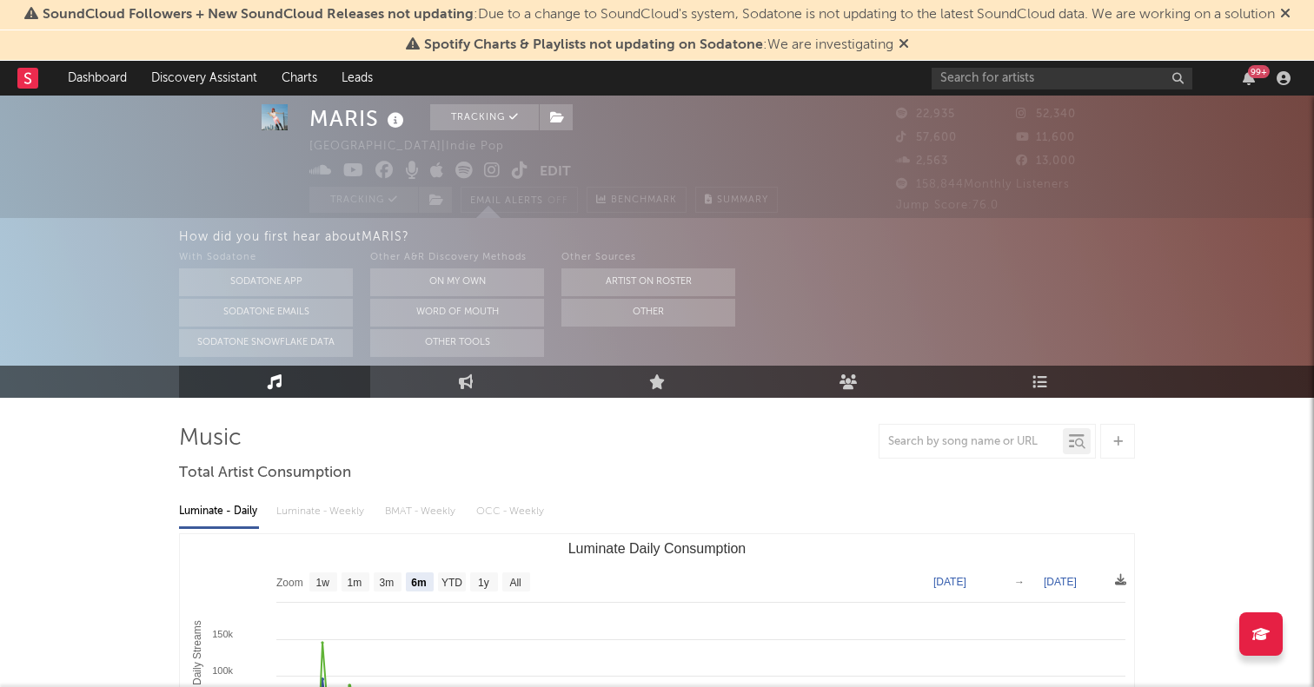
scroll to position [37, 0]
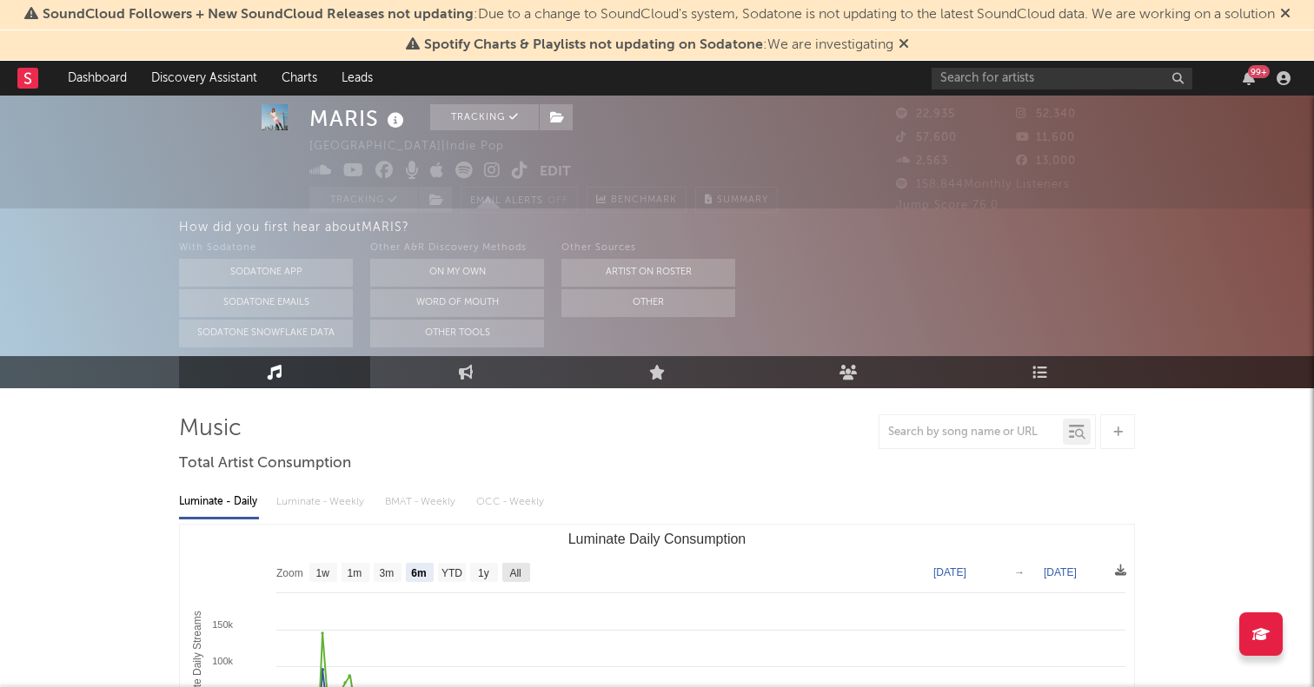
click at [521, 572] on text "All" at bounding box center [514, 573] width 11 height 12
select select "All"
type input "[DATE]"
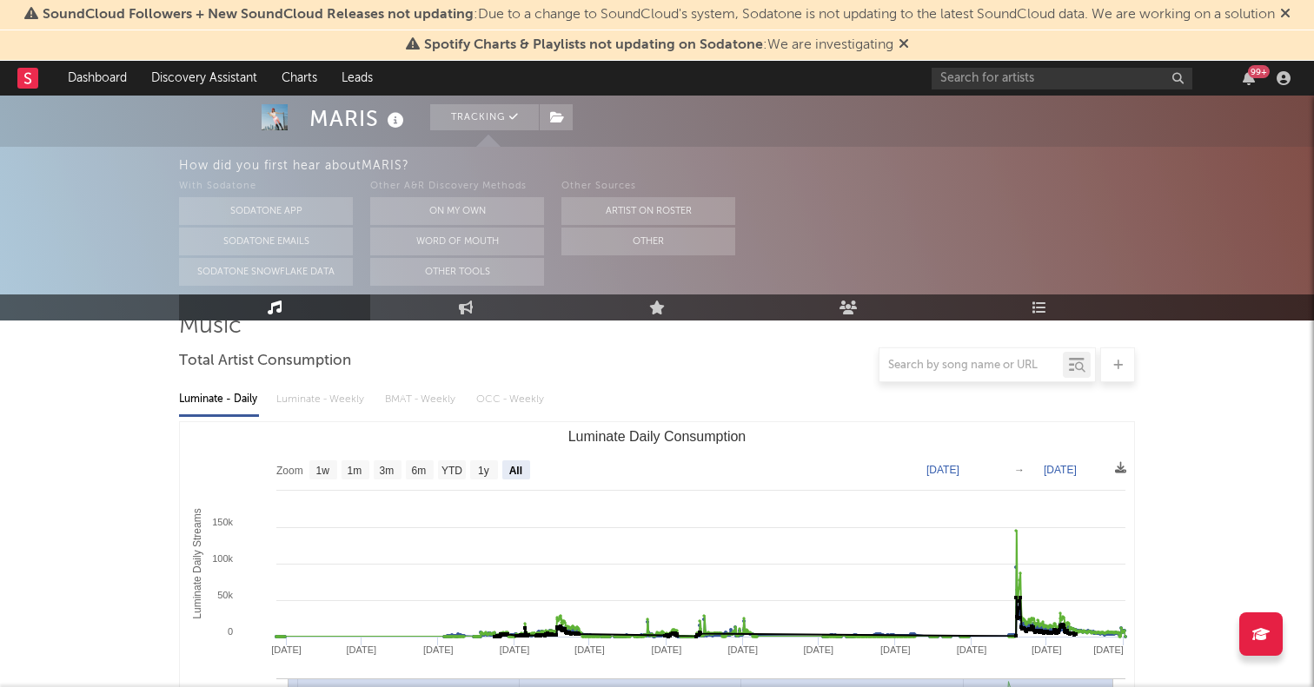
scroll to position [196, 0]
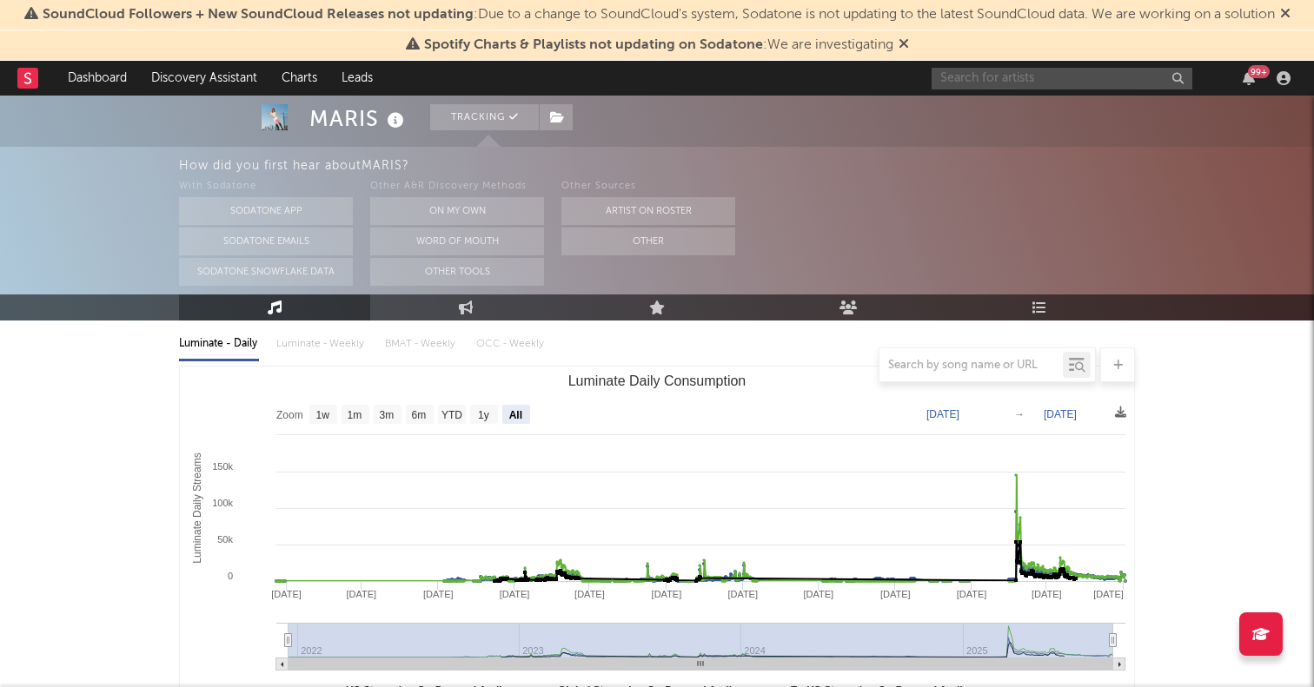
click at [1086, 82] on input "text" at bounding box center [1062, 79] width 261 height 22
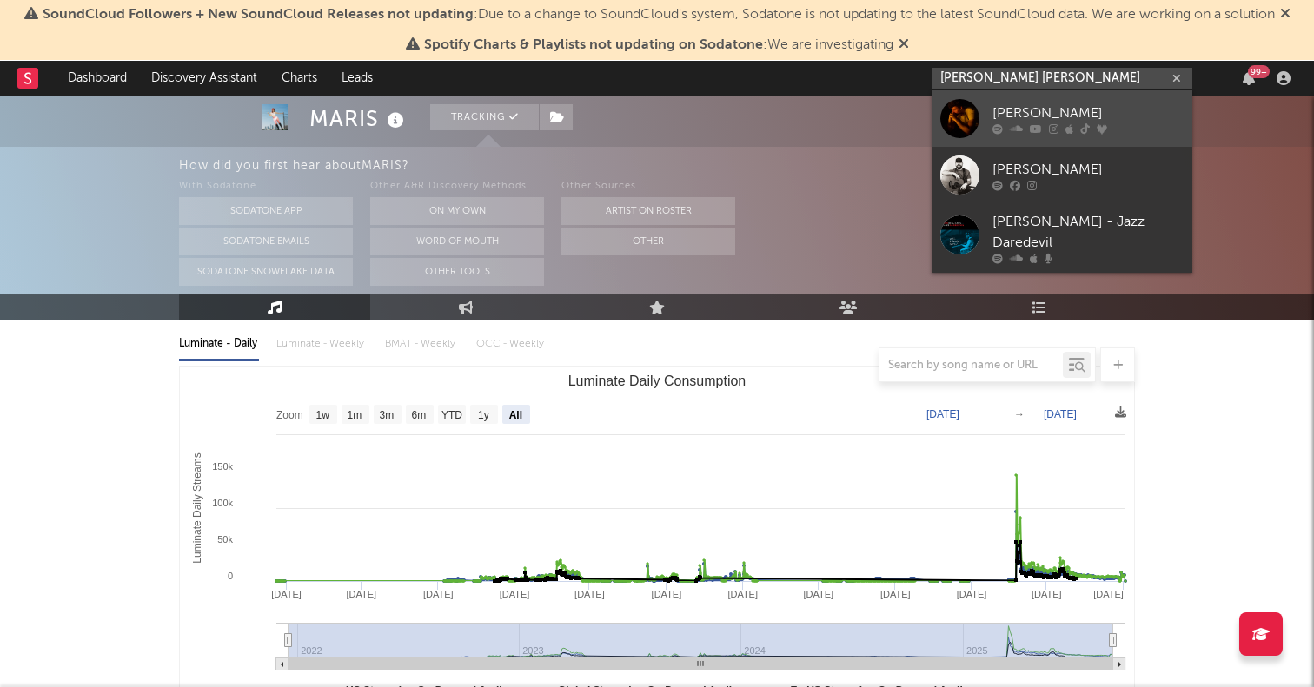
type input "jared ben"
click at [969, 112] on div at bounding box center [959, 118] width 39 height 39
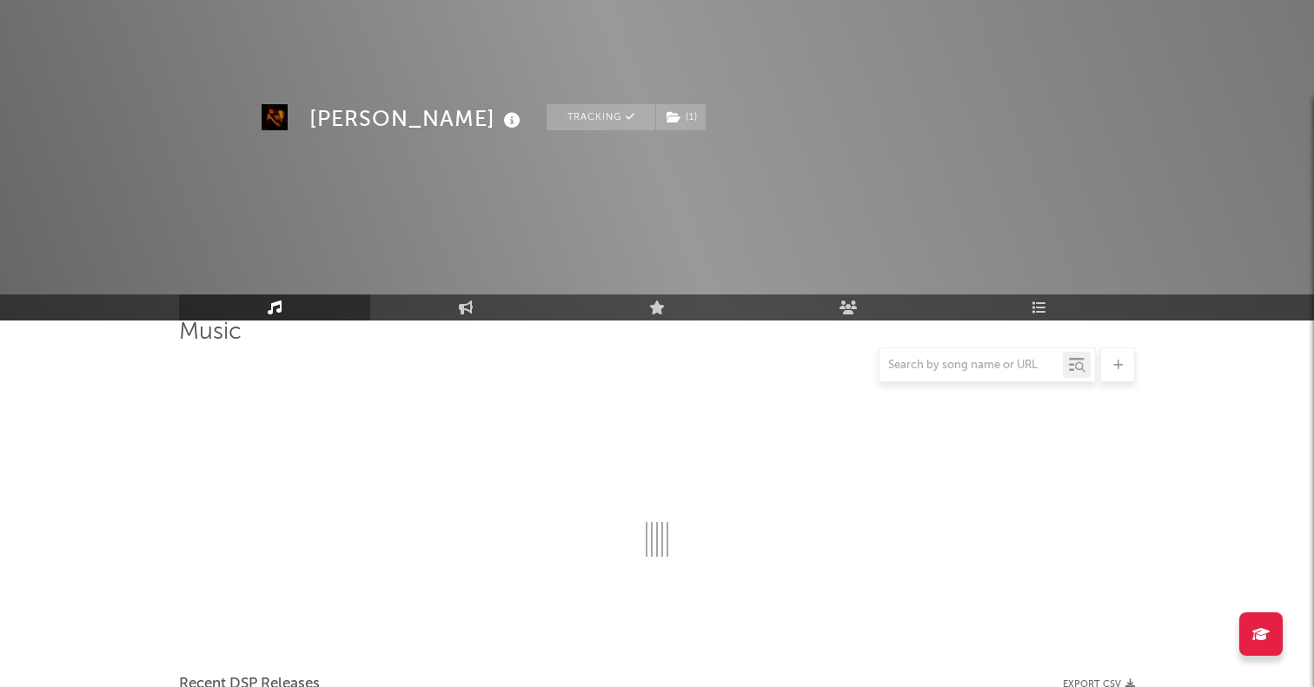
scroll to position [196, 0]
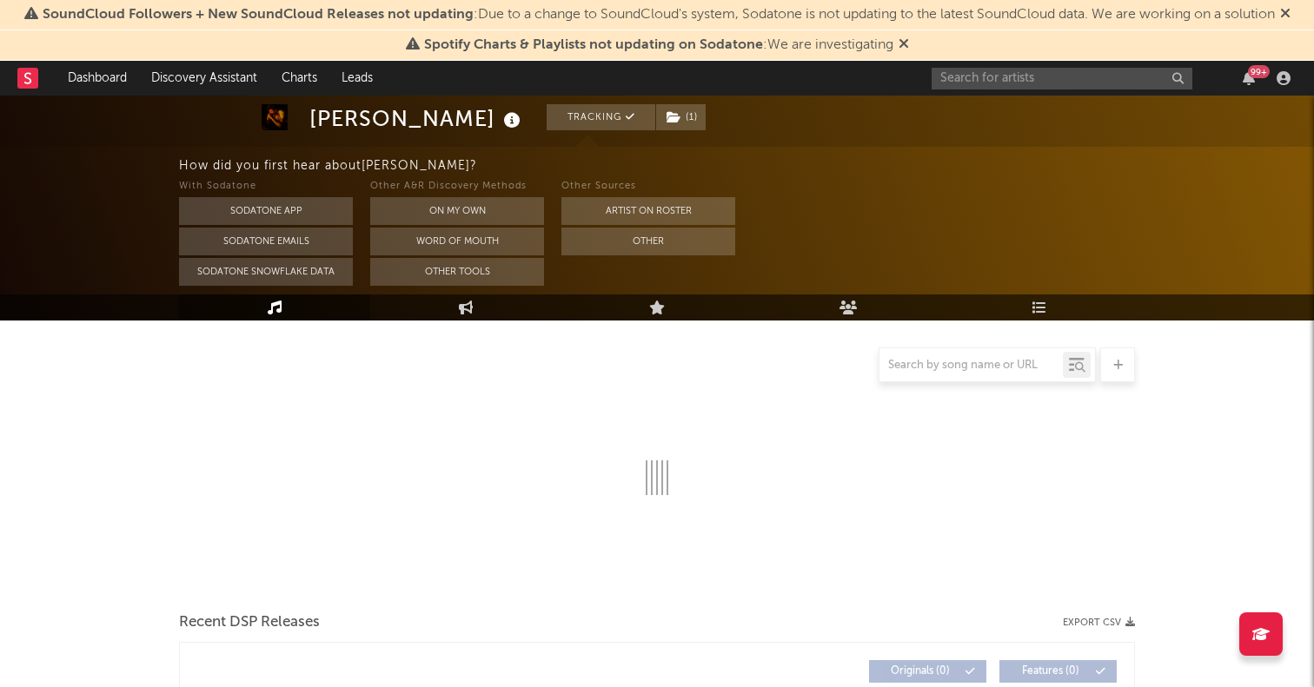
select select "6m"
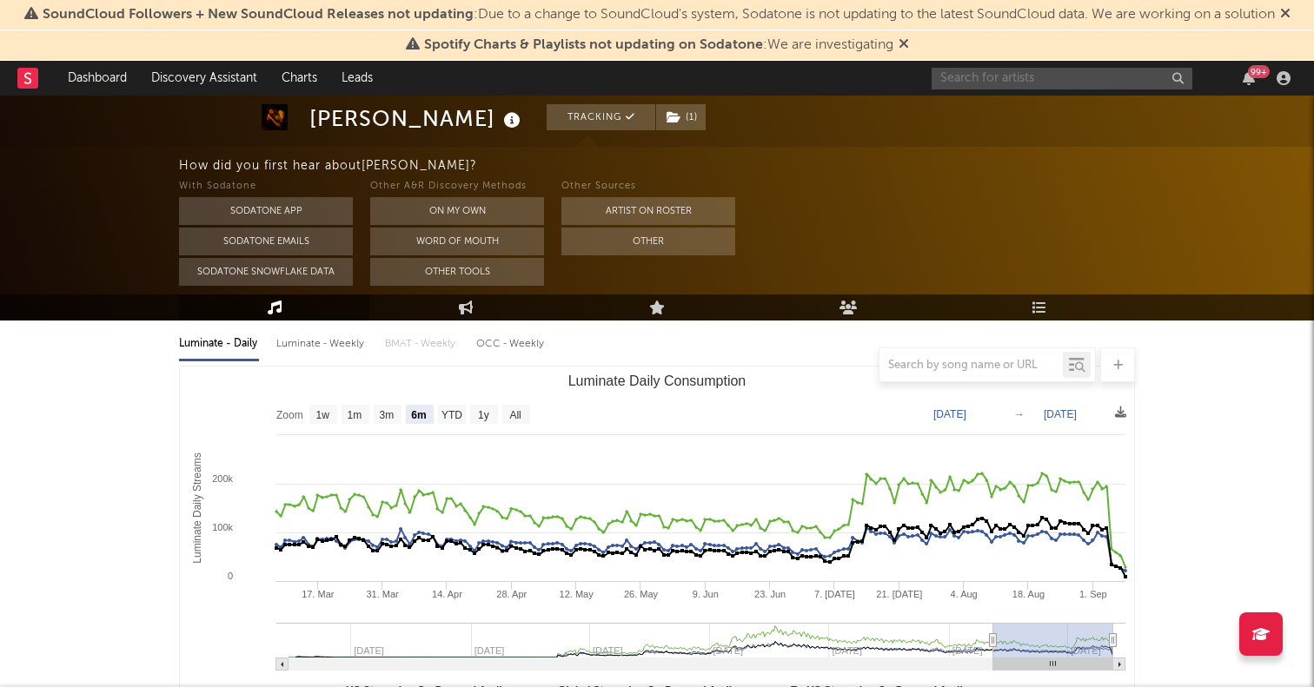
click at [1045, 76] on input "text" at bounding box center [1062, 79] width 261 height 22
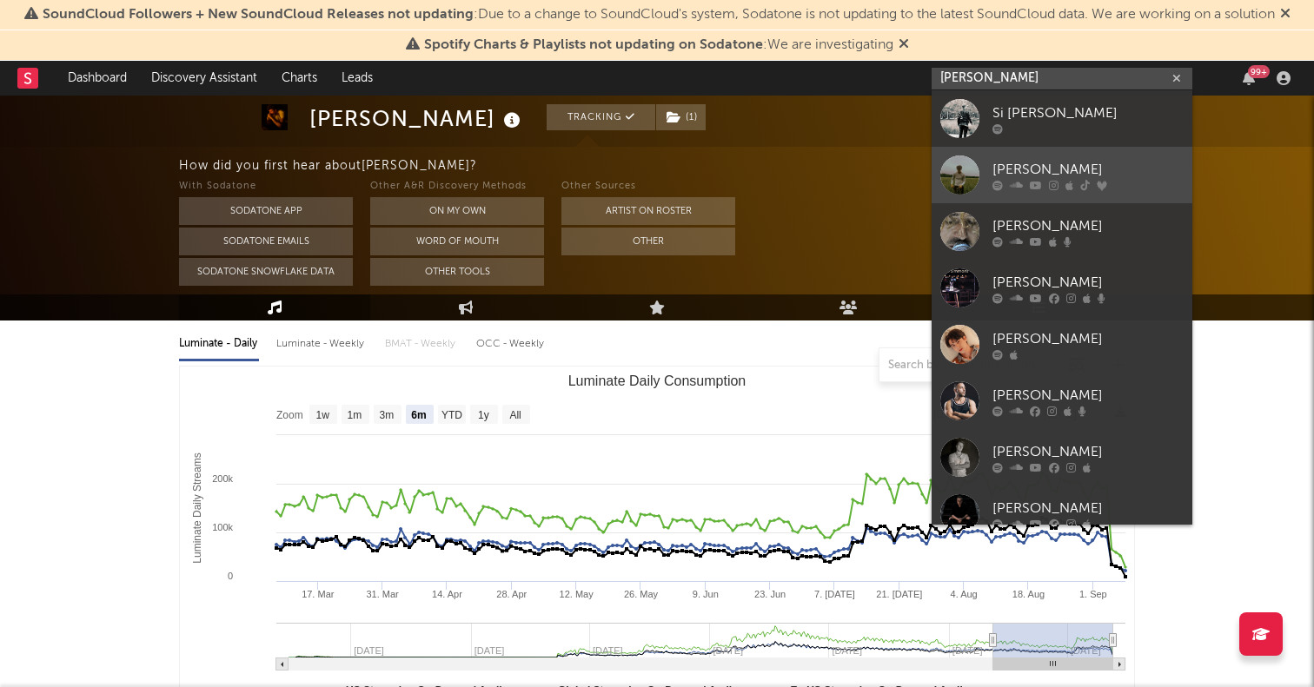
type input "tom sill"
click at [957, 169] on div at bounding box center [959, 175] width 39 height 39
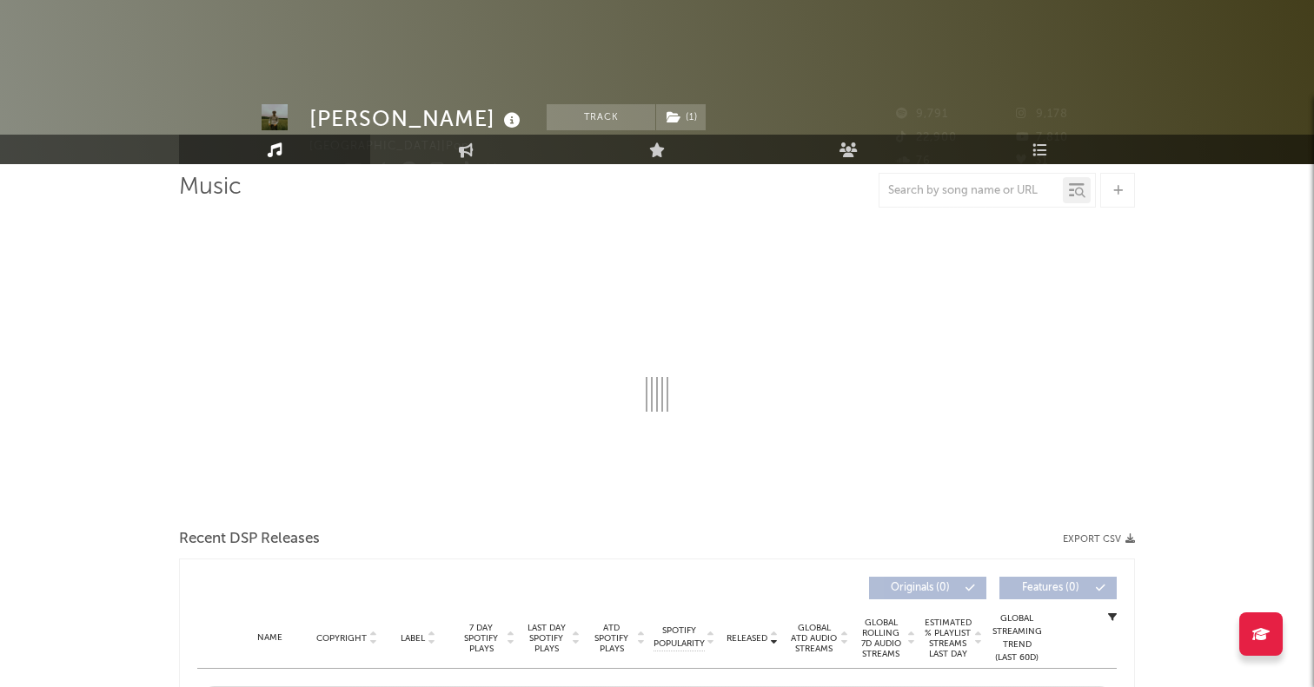
scroll to position [39, 0]
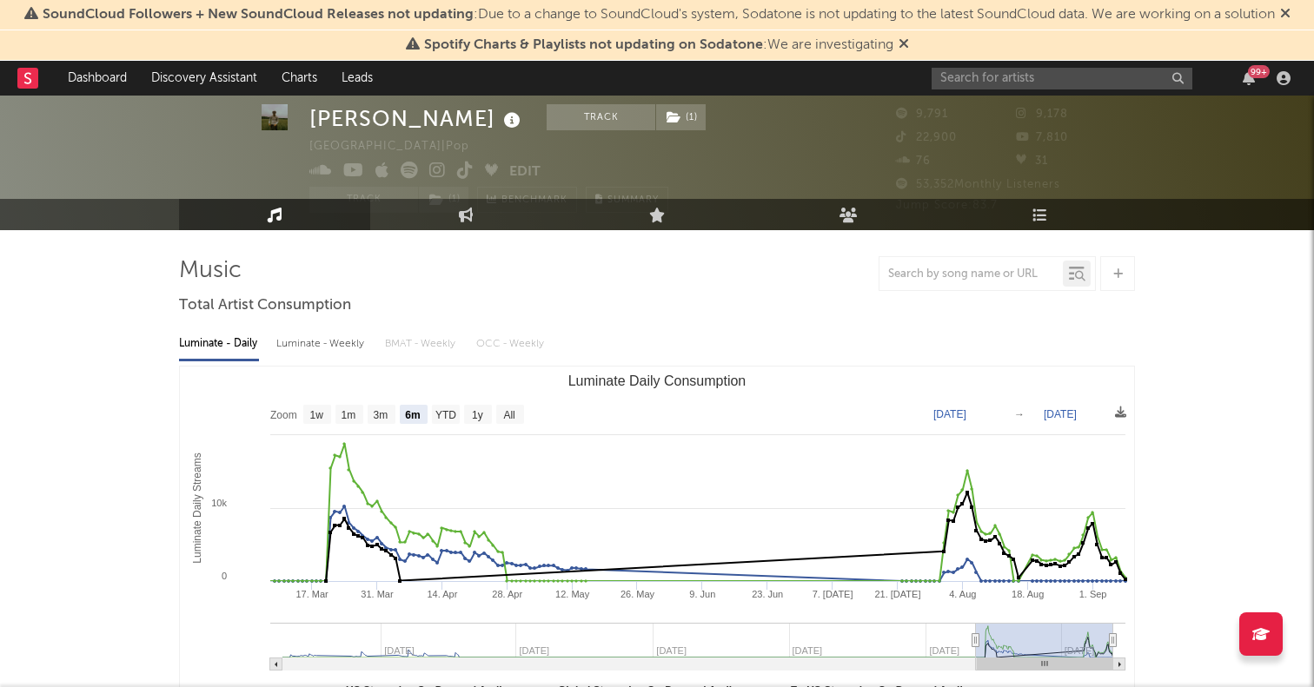
click at [507, 404] on rect "Luminate Daily Consumption" at bounding box center [657, 541] width 954 height 348
click at [510, 415] on text "All" at bounding box center [508, 415] width 11 height 12
select select "All"
type input "2022-08-21"
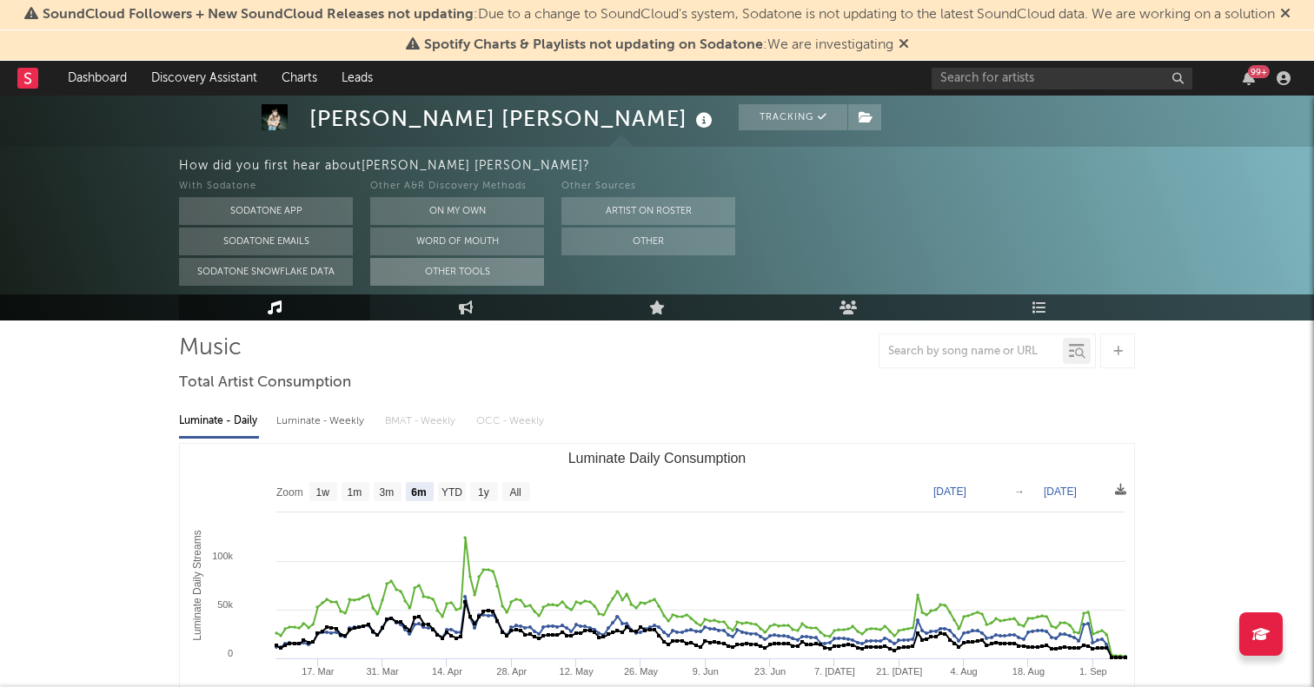
scroll to position [150, 0]
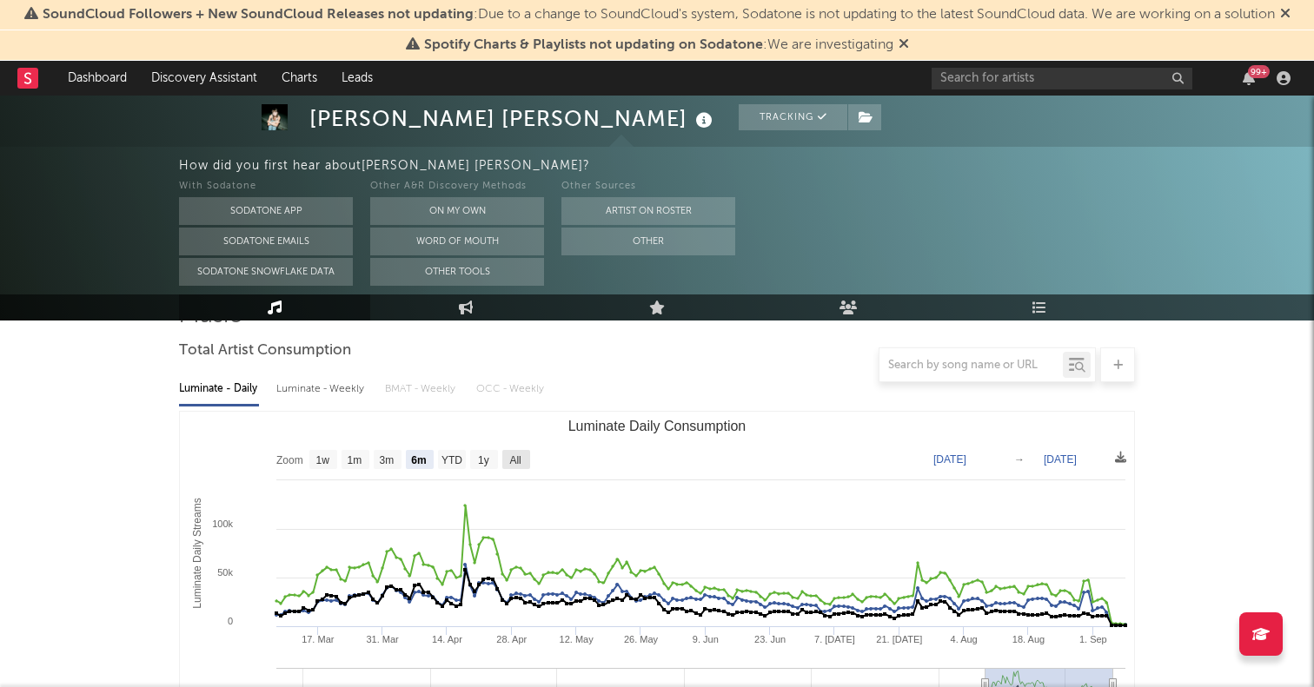
click at [518, 459] on text "All" at bounding box center [514, 460] width 11 height 12
select select "All"
type input "[DATE]"
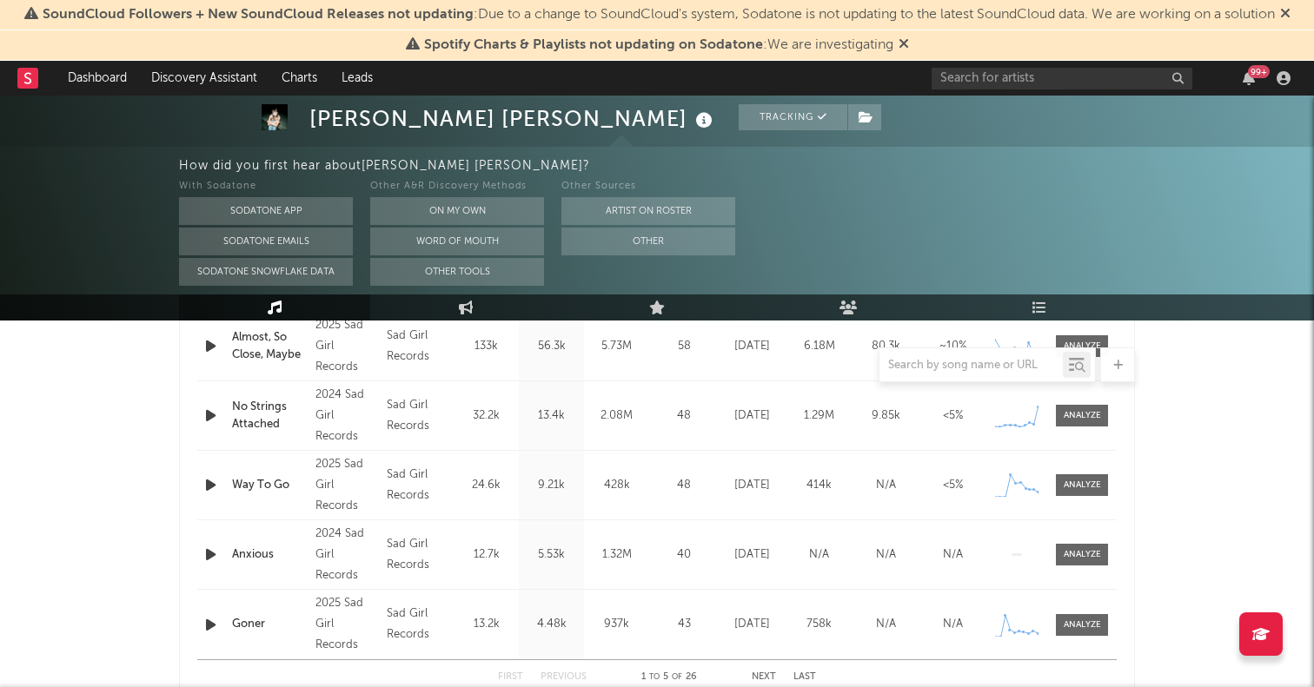
scroll to position [787, 0]
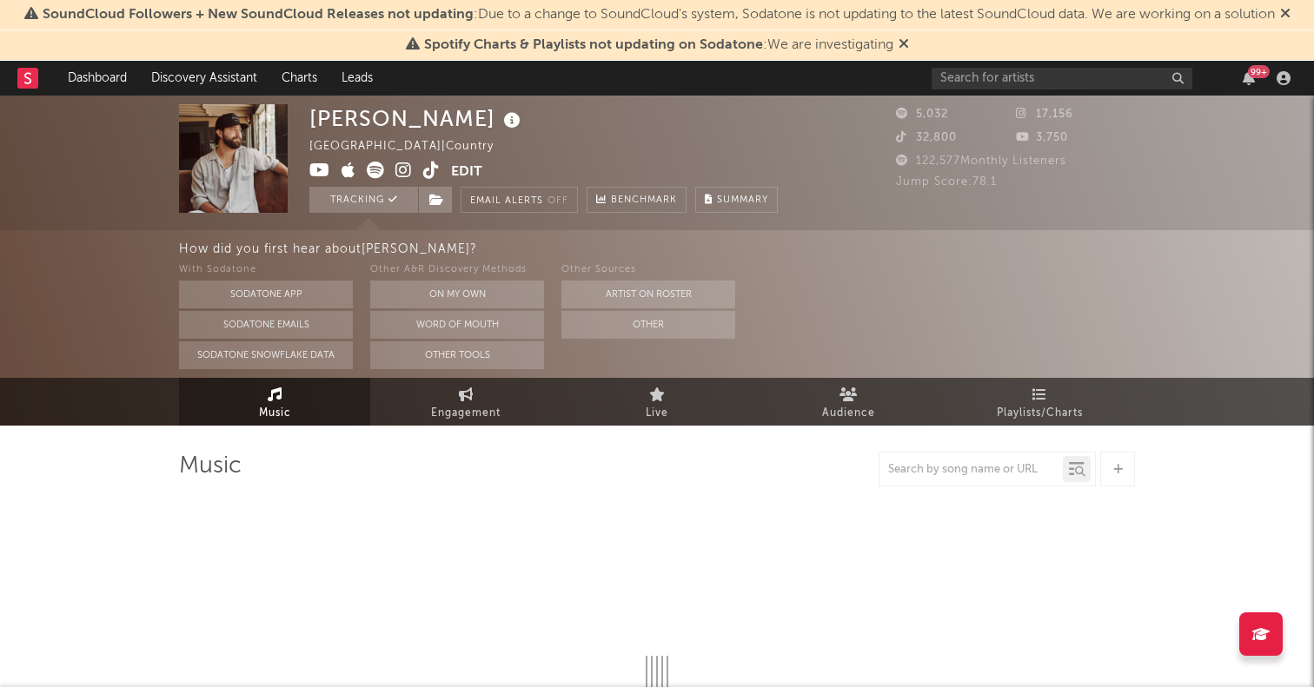
select select "6m"
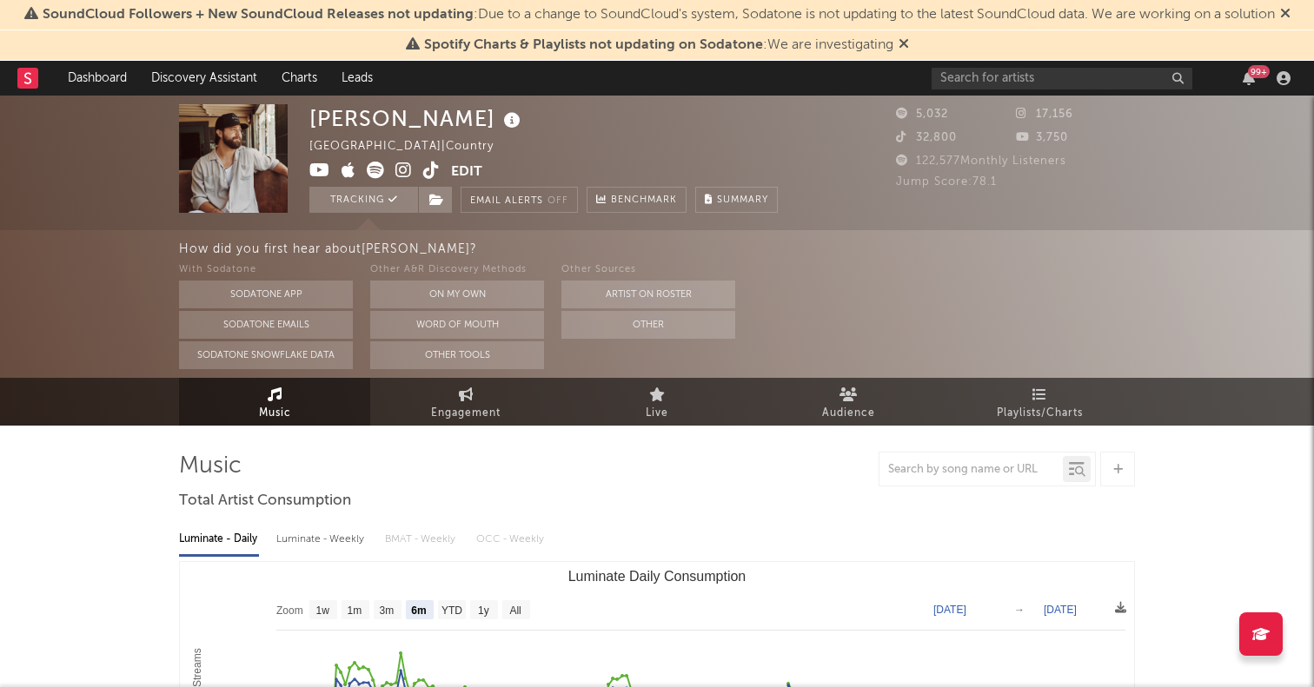
click at [406, 176] on icon at bounding box center [403, 170] width 17 height 17
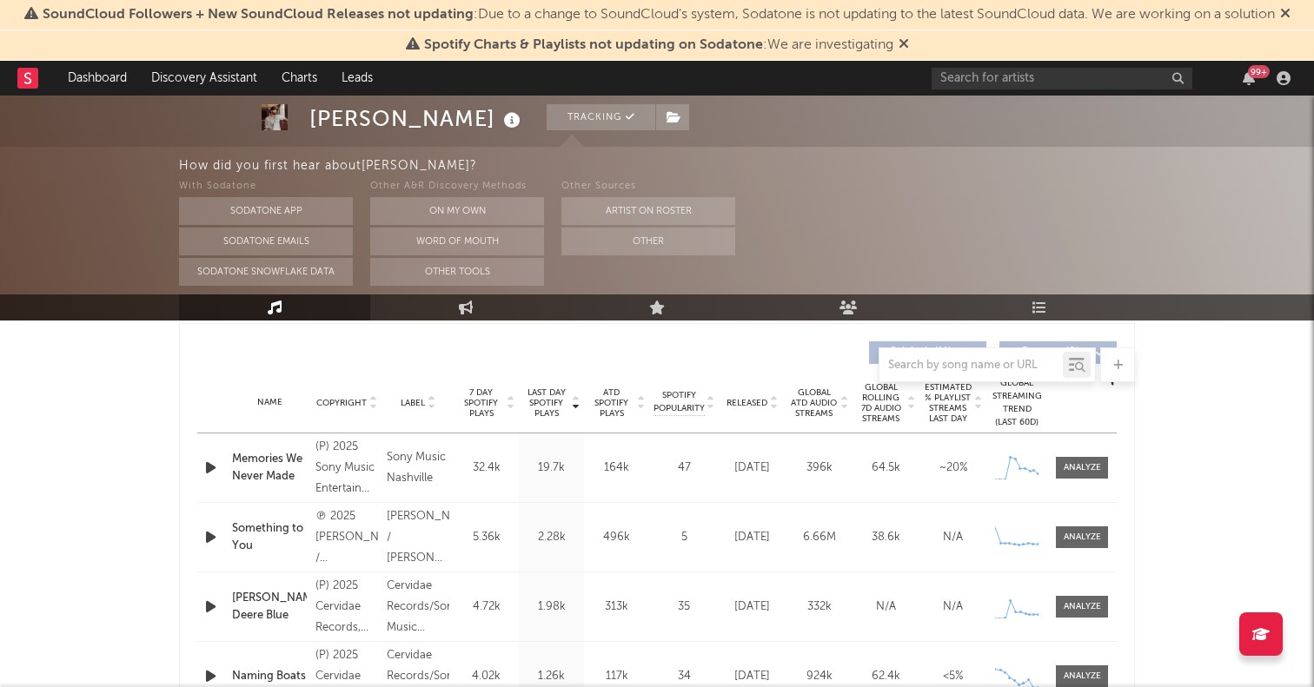
scroll to position [654, 0]
click at [734, 410] on div "Name Copyright Label Album Names Composer Names 7 Day Spotify Plays Last Day Sp…" at bounding box center [656, 401] width 919 height 61
click at [740, 406] on div "Released" at bounding box center [752, 401] width 58 height 13
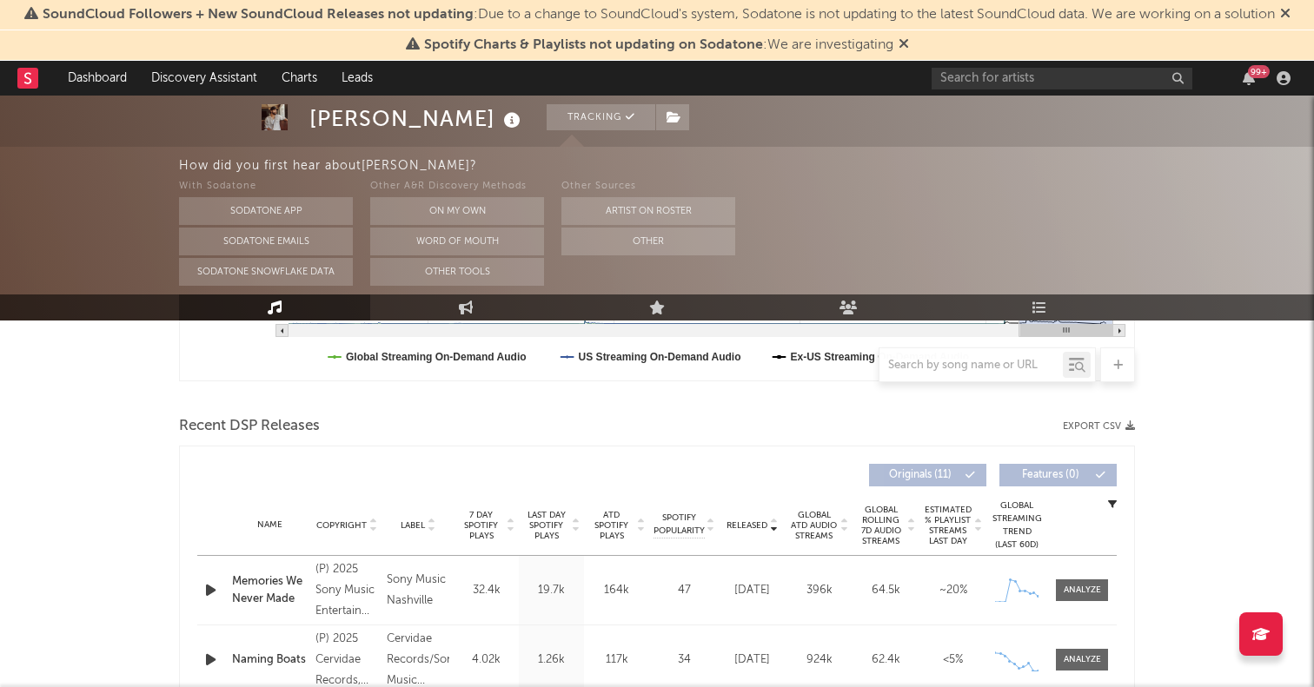
scroll to position [481, 0]
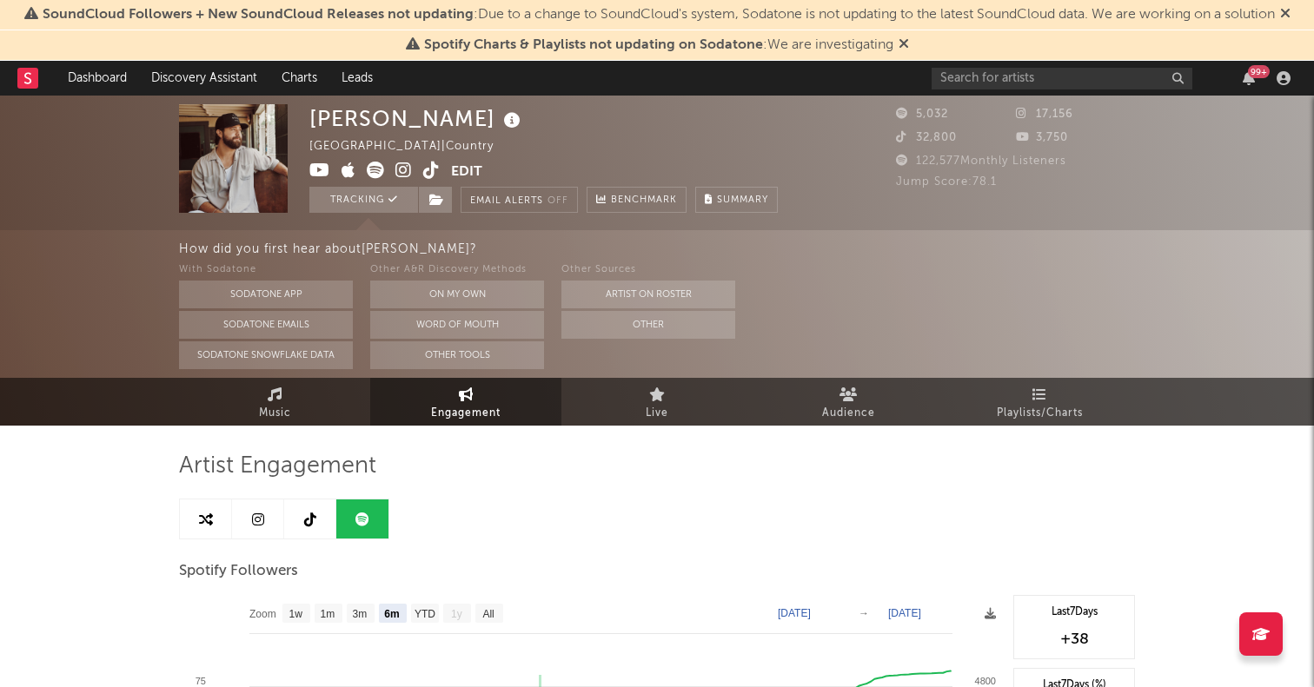
select select "6m"
select select "1w"
click at [845, 403] on span "Audience" at bounding box center [848, 413] width 53 height 21
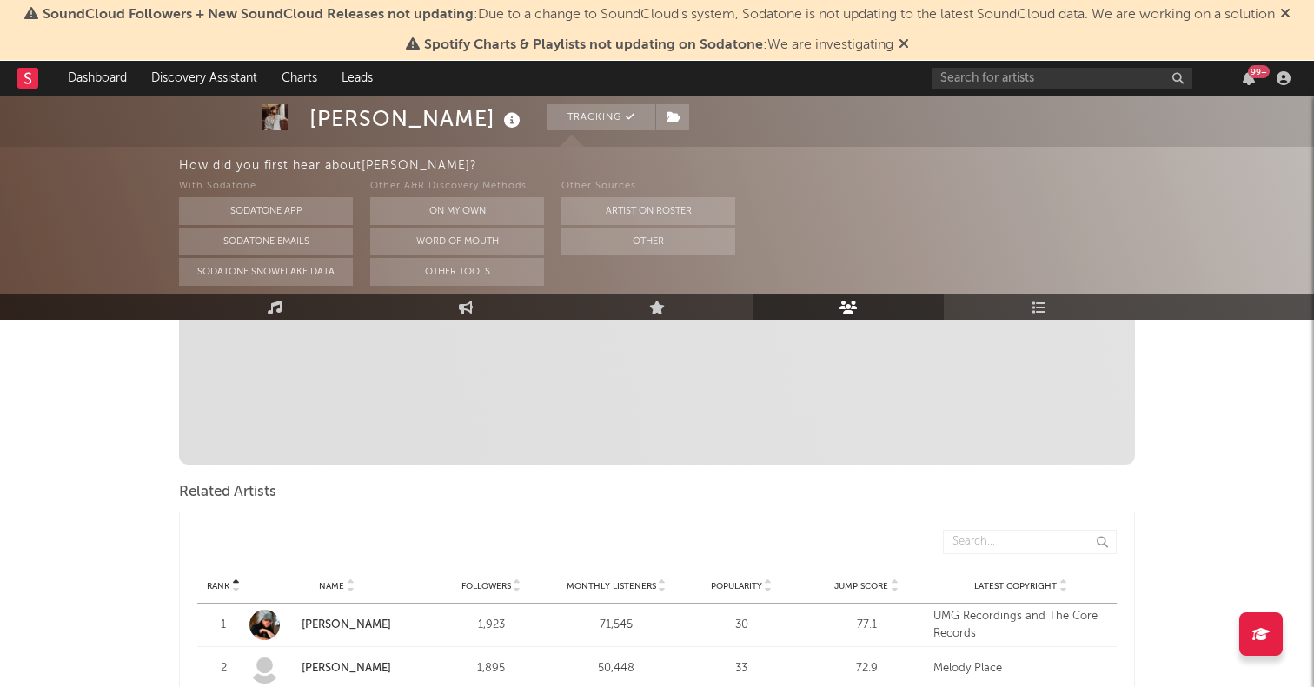
scroll to position [608, 0]
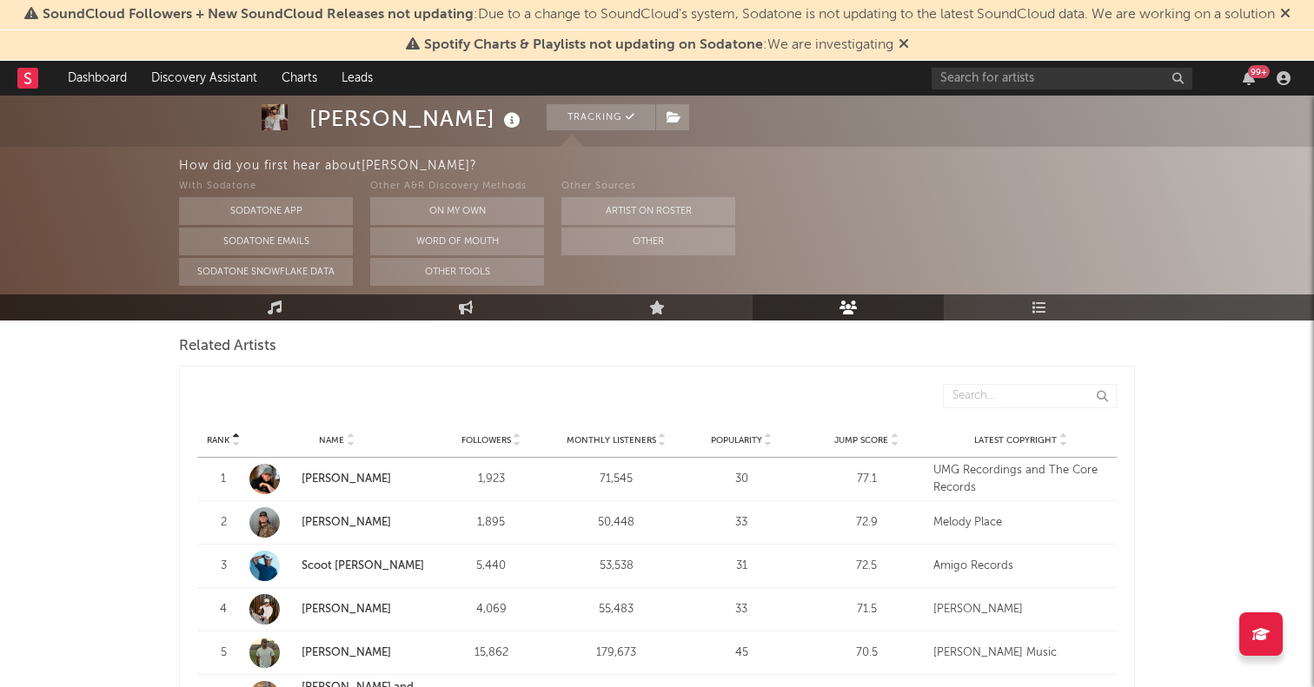
click at [859, 436] on span "Jump Score" at bounding box center [861, 440] width 54 height 10
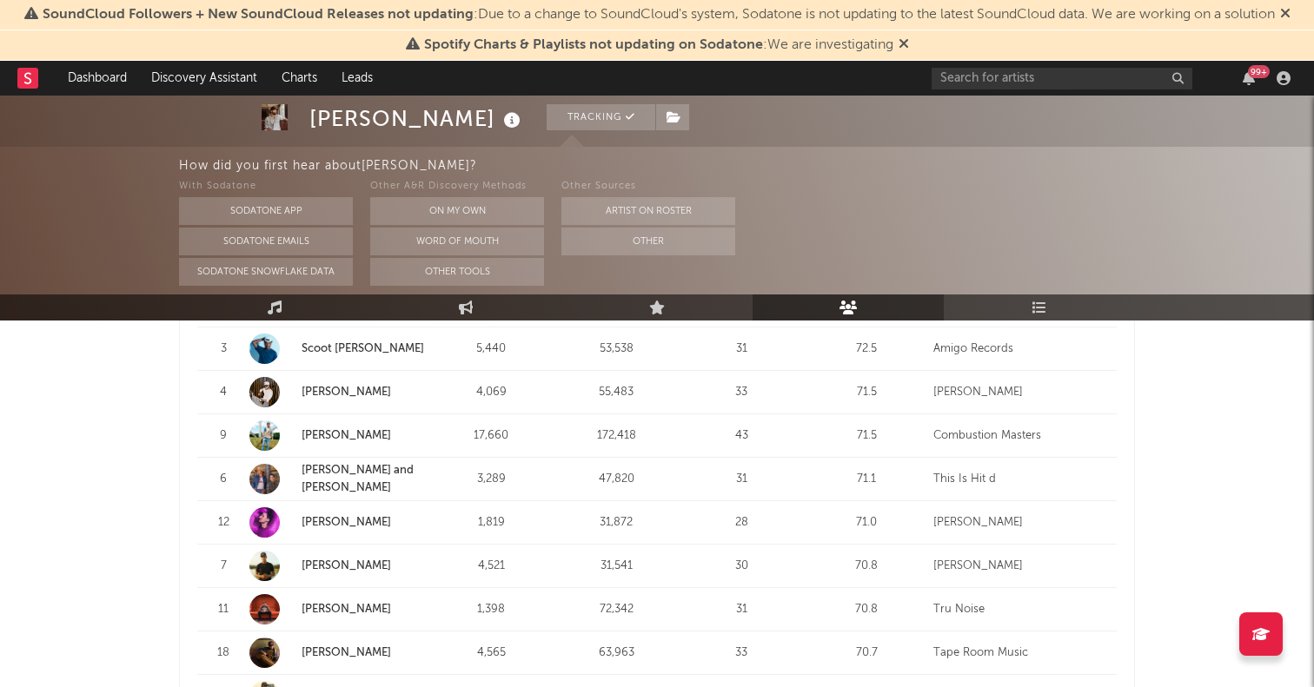
scroll to position [777, 0]
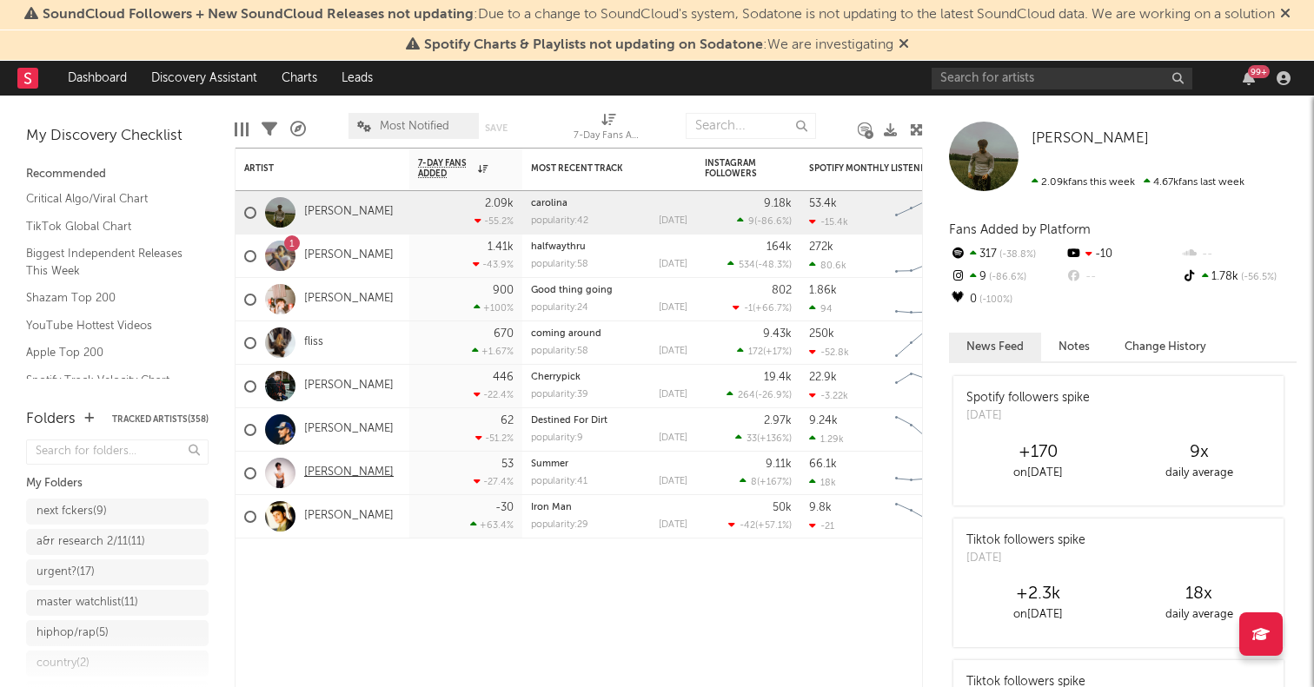
click at [321, 474] on link "[PERSON_NAME]" at bounding box center [349, 473] width 90 height 15
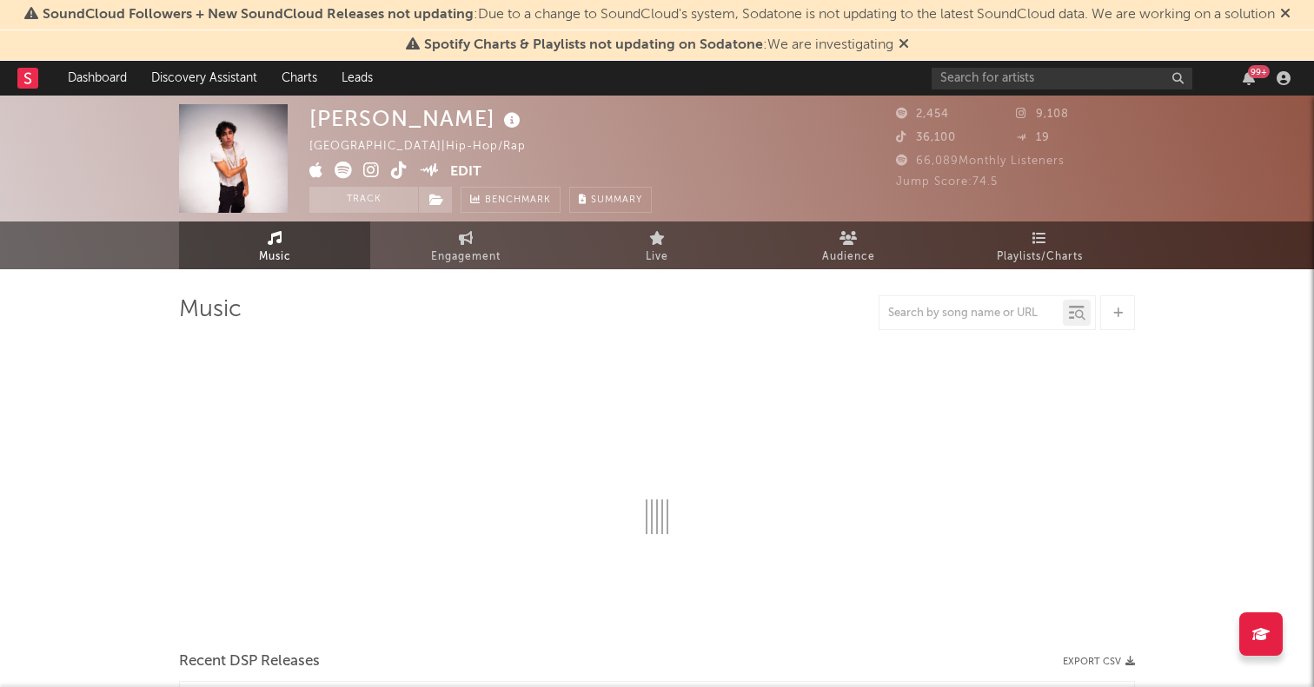
select select "1w"
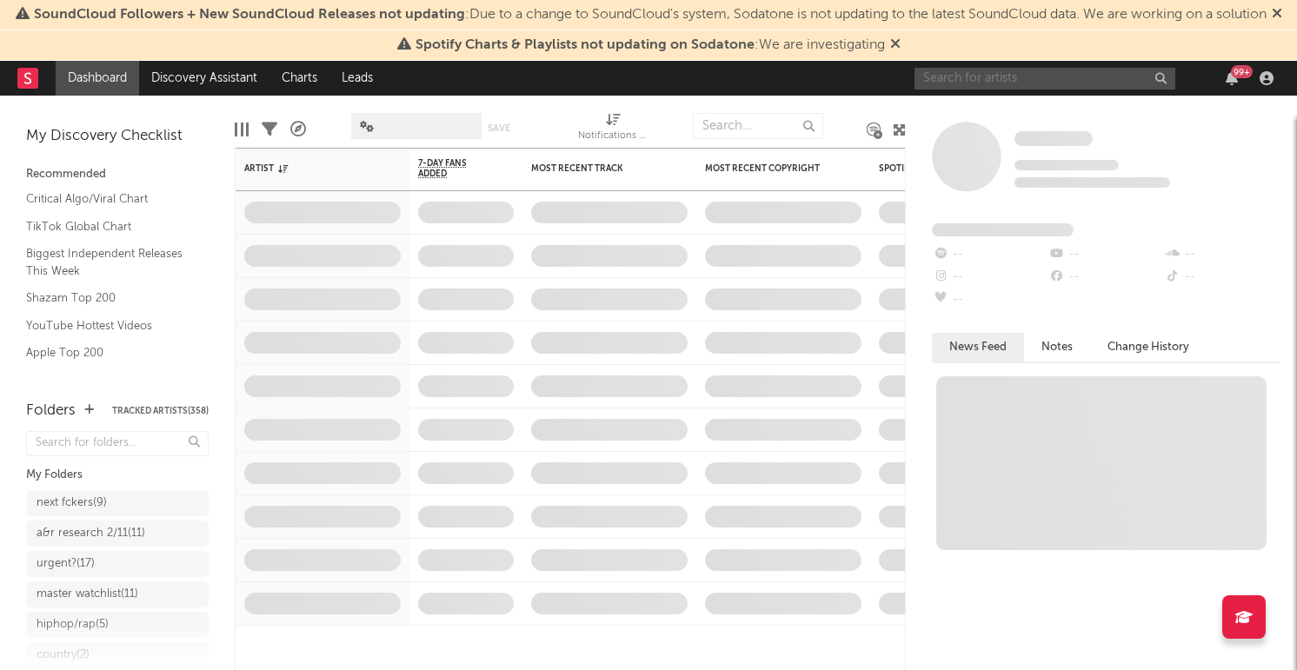
click at [934, 90] on input "text" at bounding box center [1044, 79] width 261 height 22
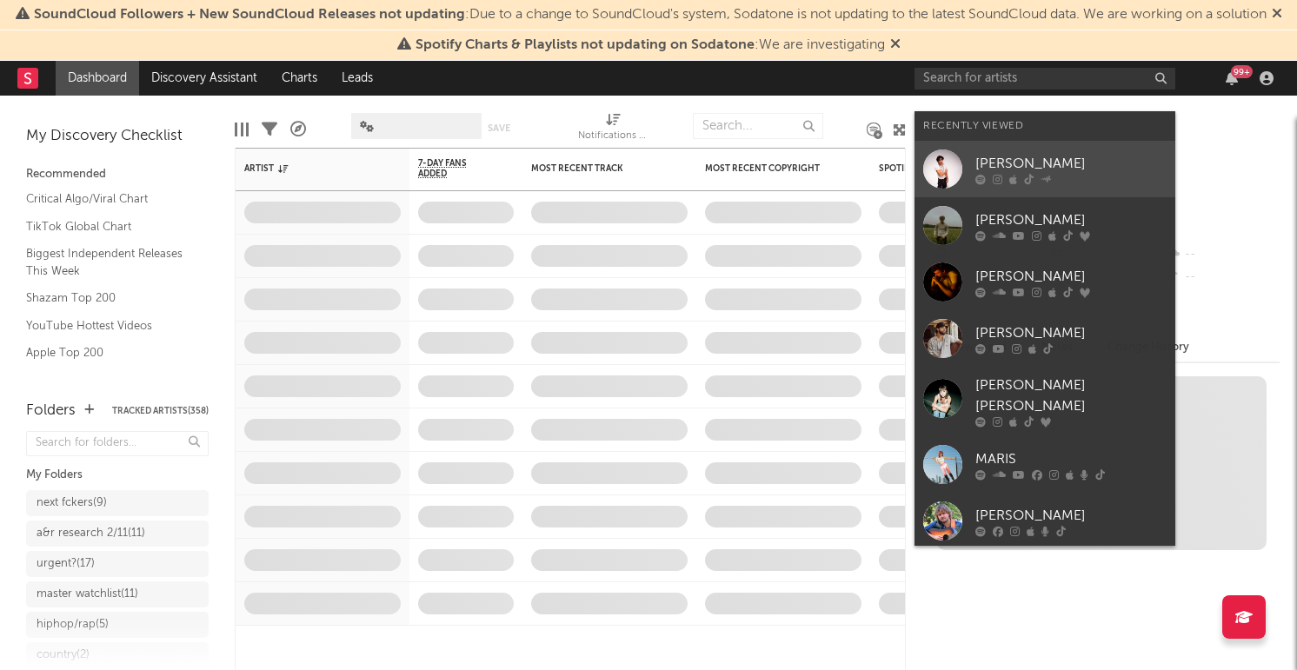
click at [921, 154] on link "[PERSON_NAME]" at bounding box center [1044, 169] width 261 height 56
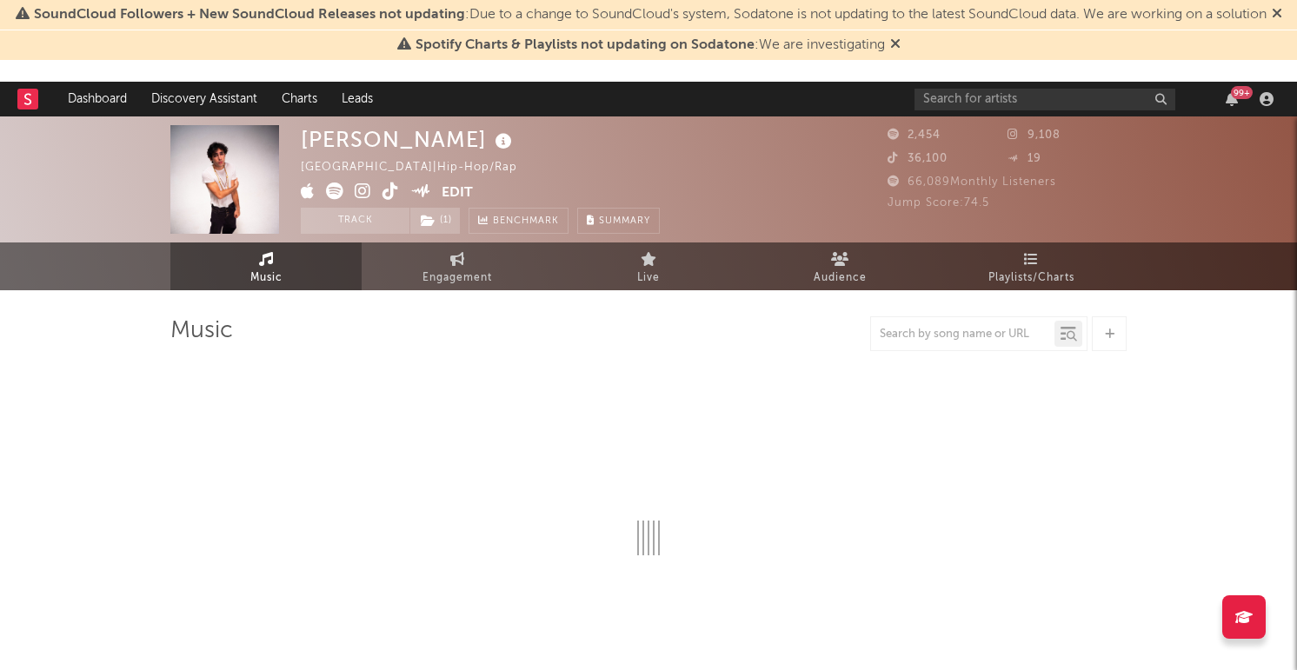
select select "1w"
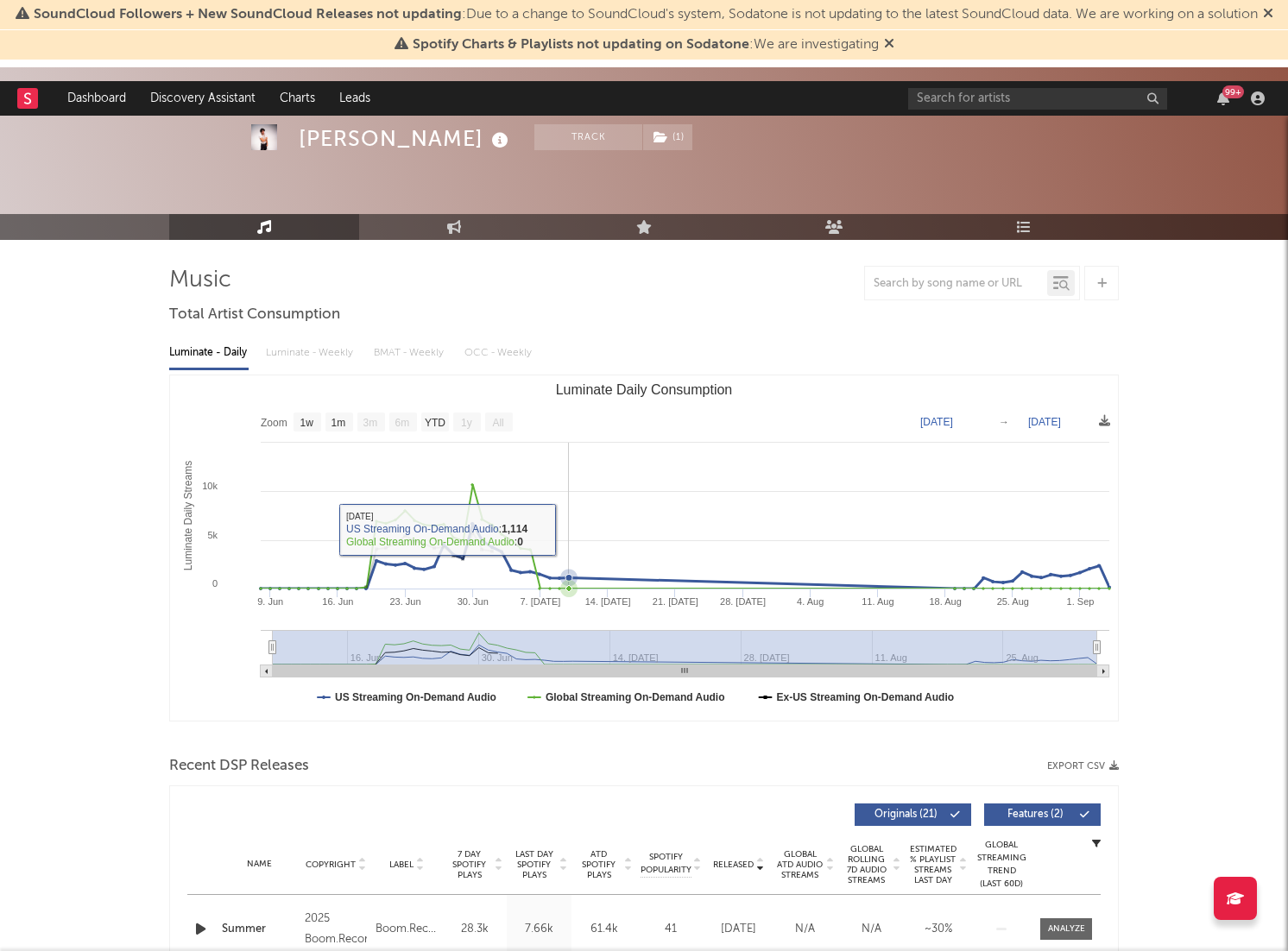
scroll to position [127, 0]
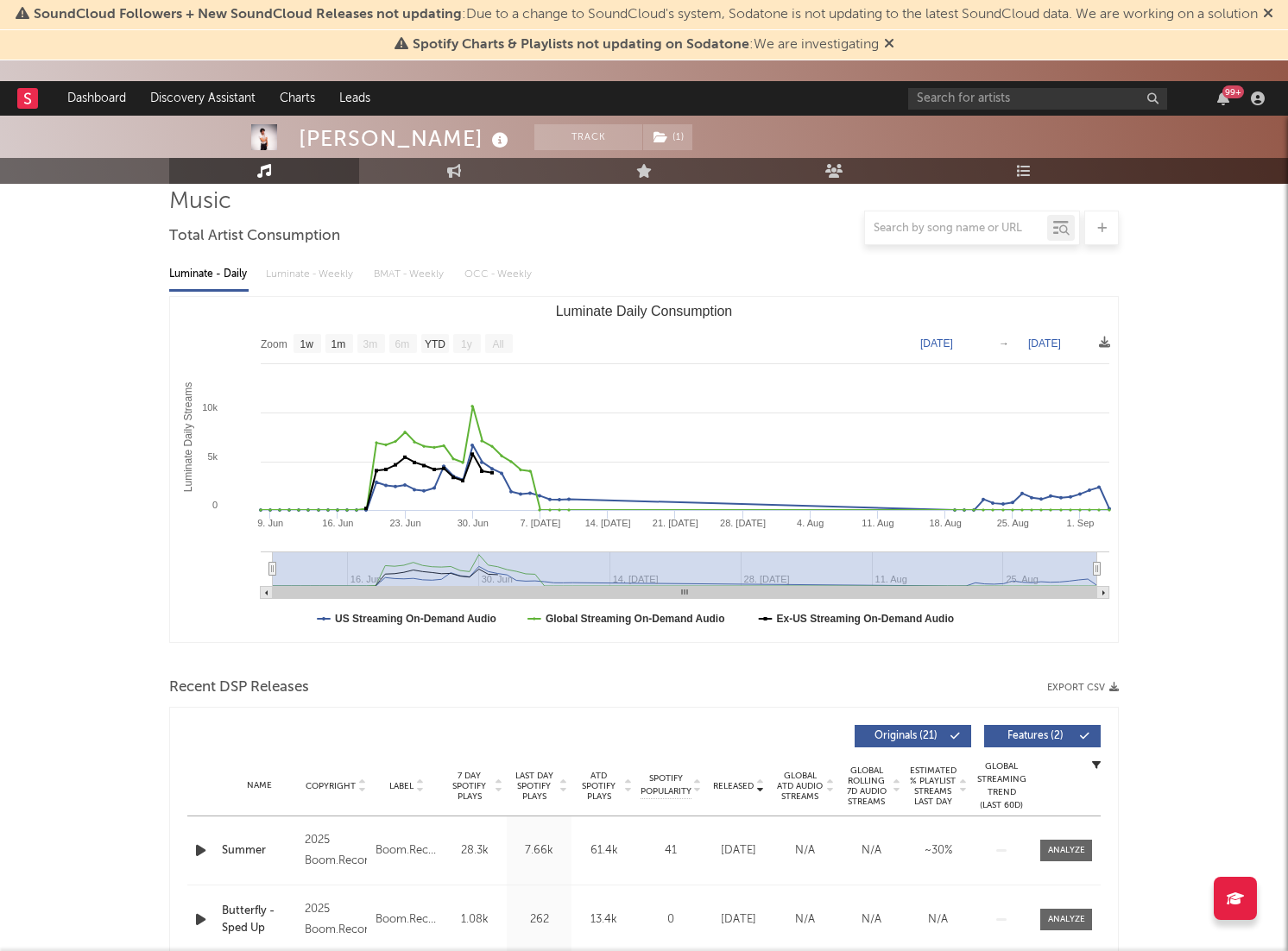
click at [330, 293] on div "Luminate - Daily Luminate - Weekly BMAT - Weekly OCC - Weekly Zoom 1w 1m 3m 6m …" at bounding box center [644, 449] width 949 height 396
click at [326, 267] on div "Luminate - Daily Luminate - Weekly BMAT - Weekly OCC - Weekly" at bounding box center [644, 275] width 949 height 30
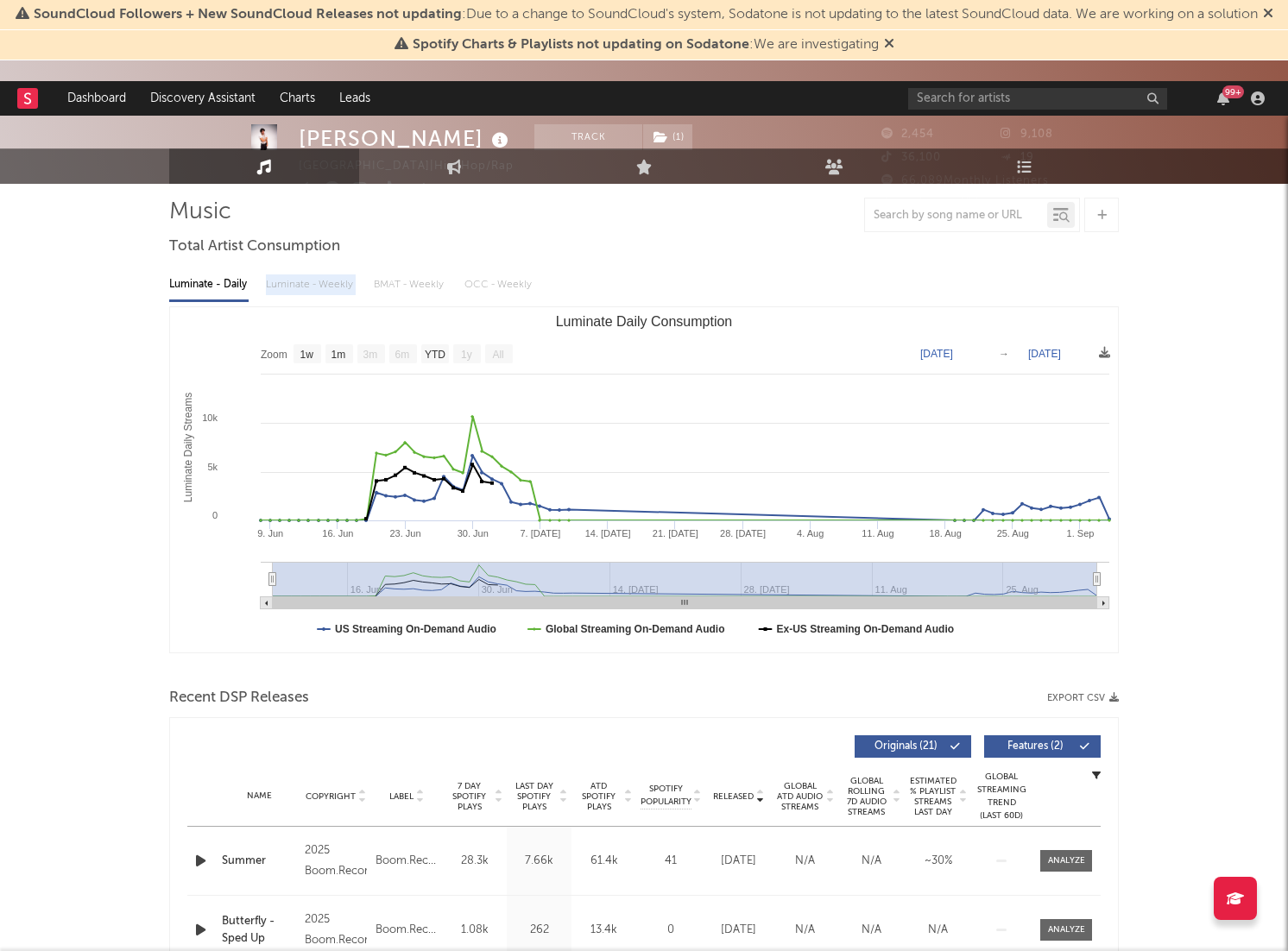
scroll to position [0, 0]
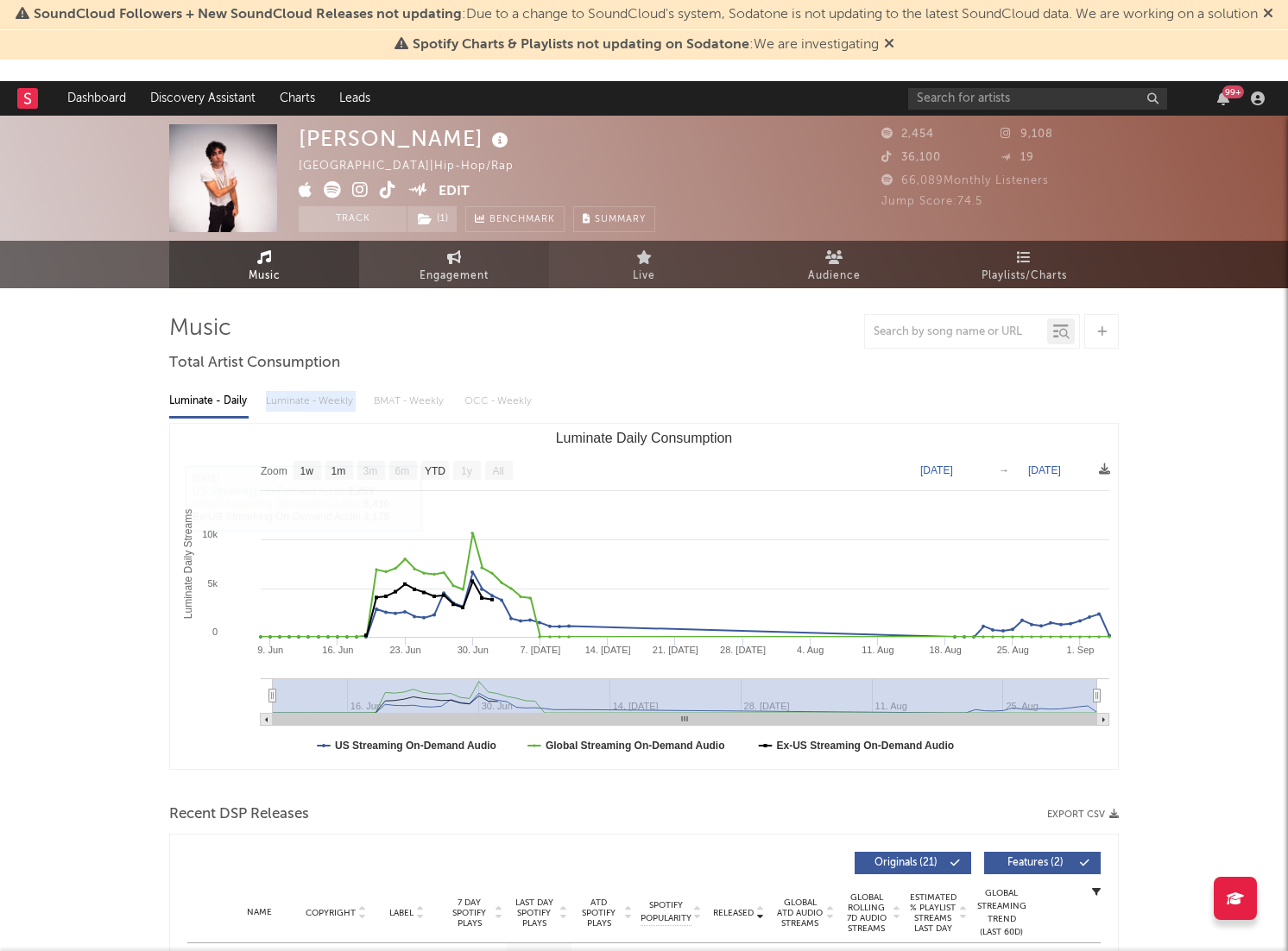
click at [420, 262] on link "Engagement" at bounding box center [454, 264] width 190 height 48
select select "1w"
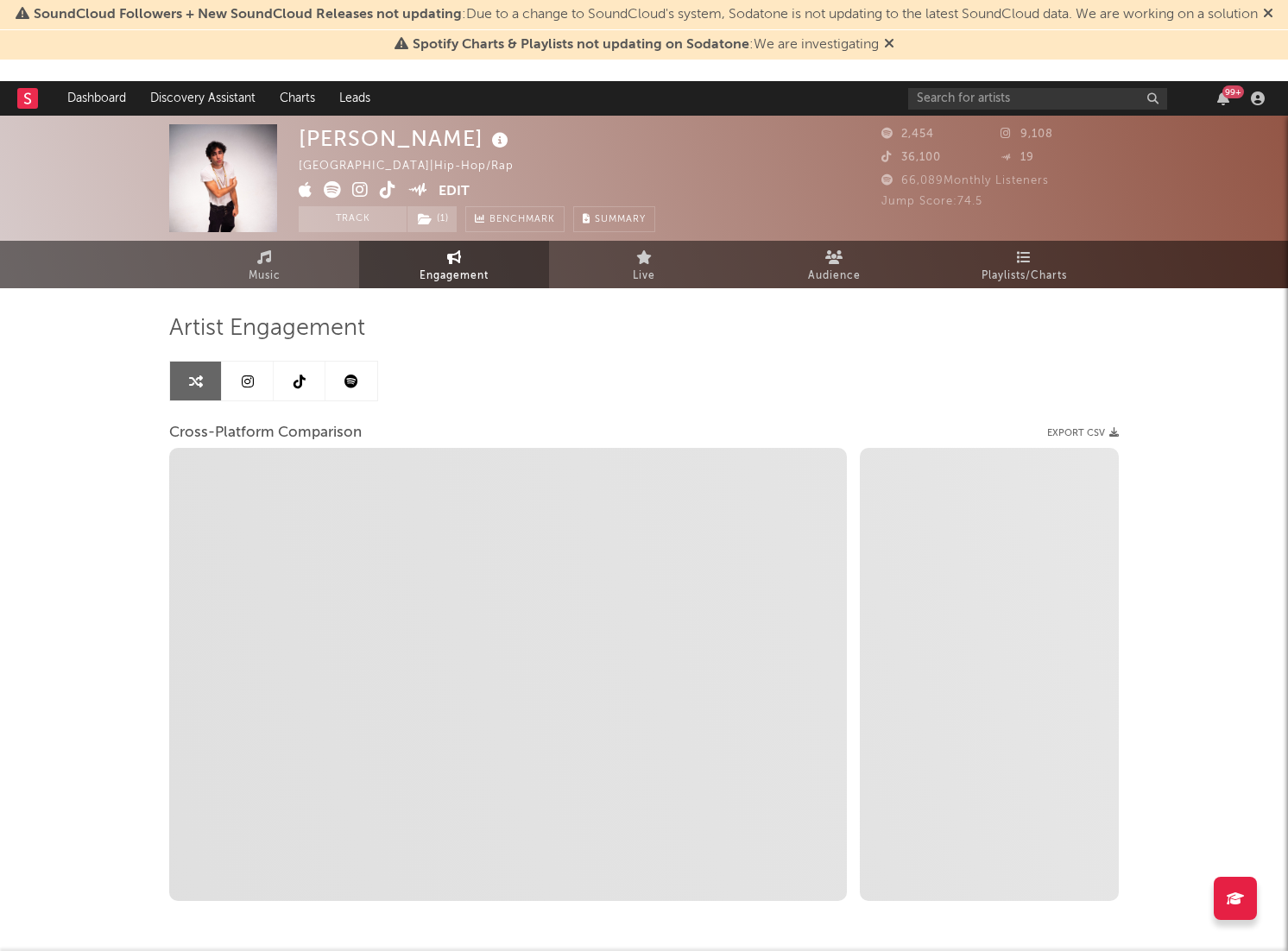
click at [257, 381] on link at bounding box center [247, 380] width 52 height 39
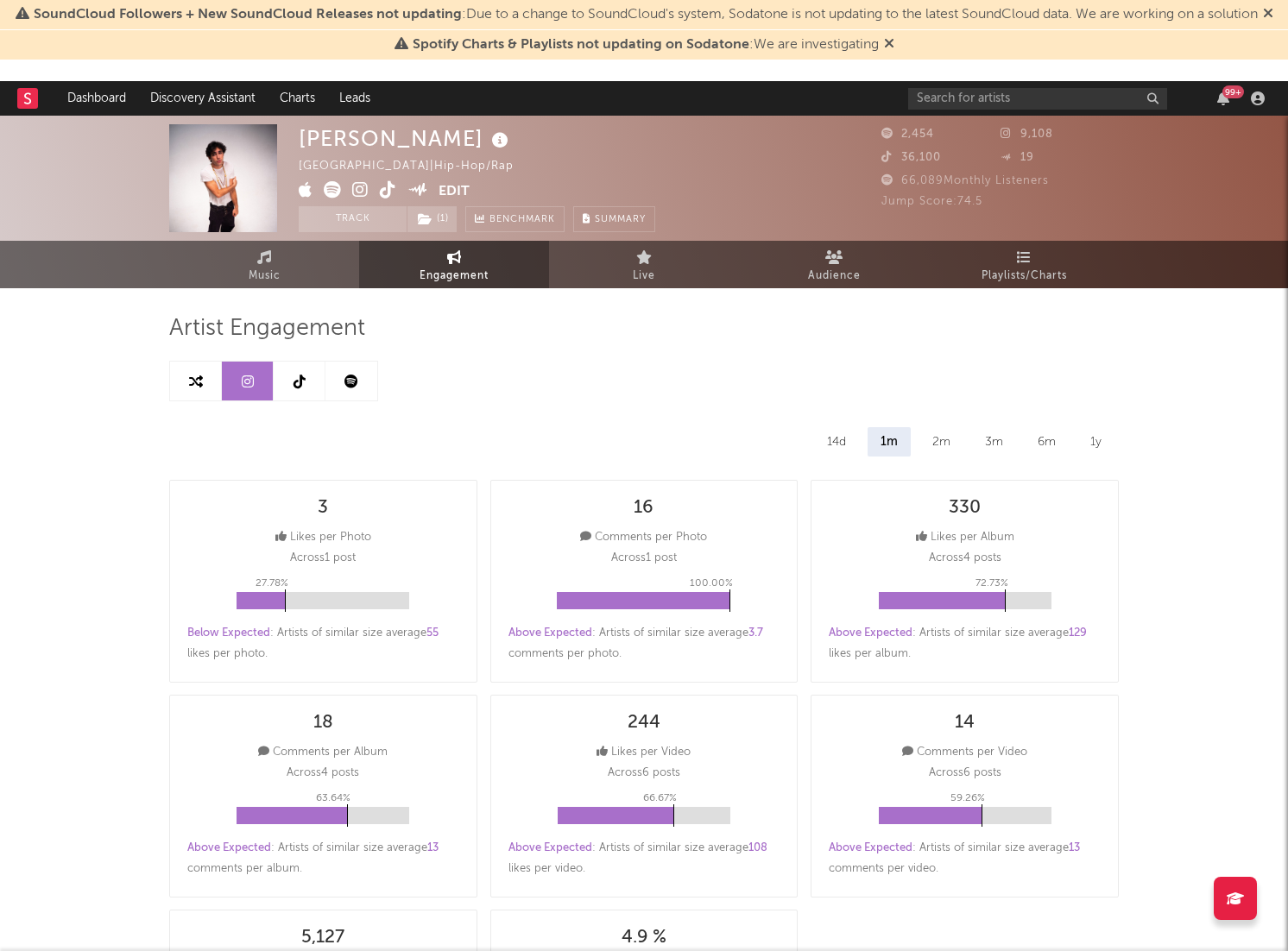
click at [304, 379] on icon at bounding box center [299, 381] width 12 height 14
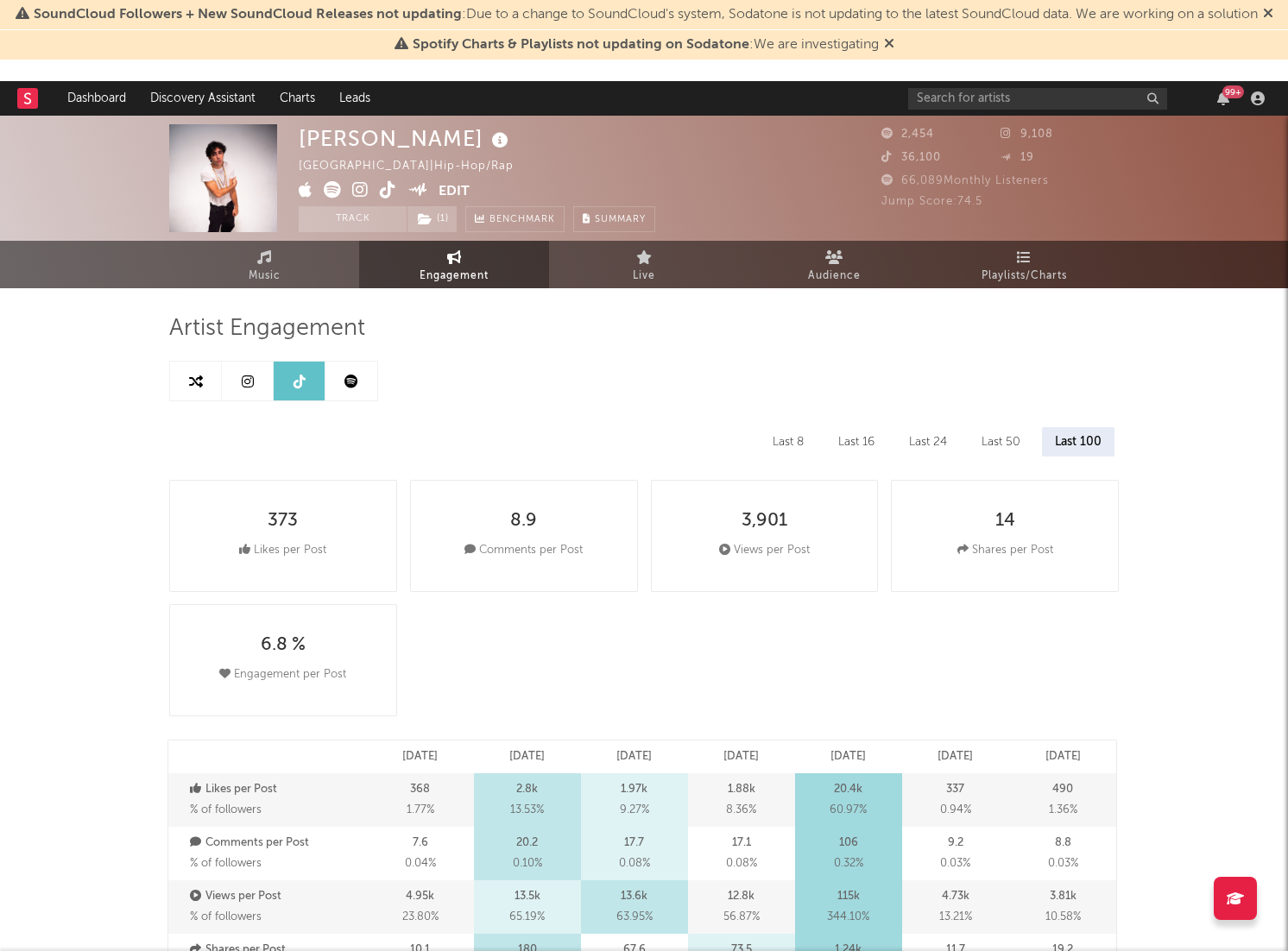
select select "6m"
click at [360, 380] on link at bounding box center [352, 380] width 52 height 39
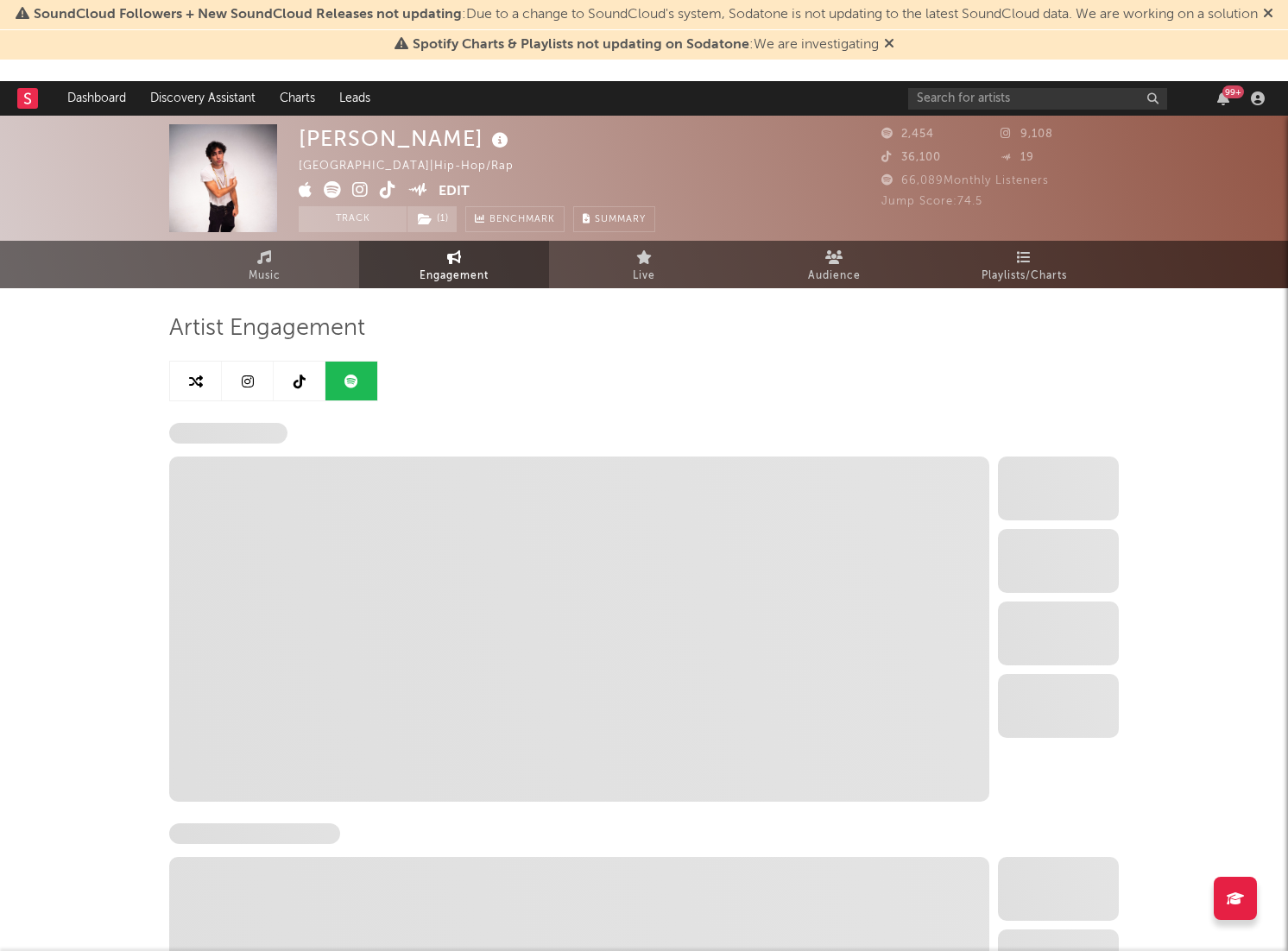
select select "6m"
select select "1w"
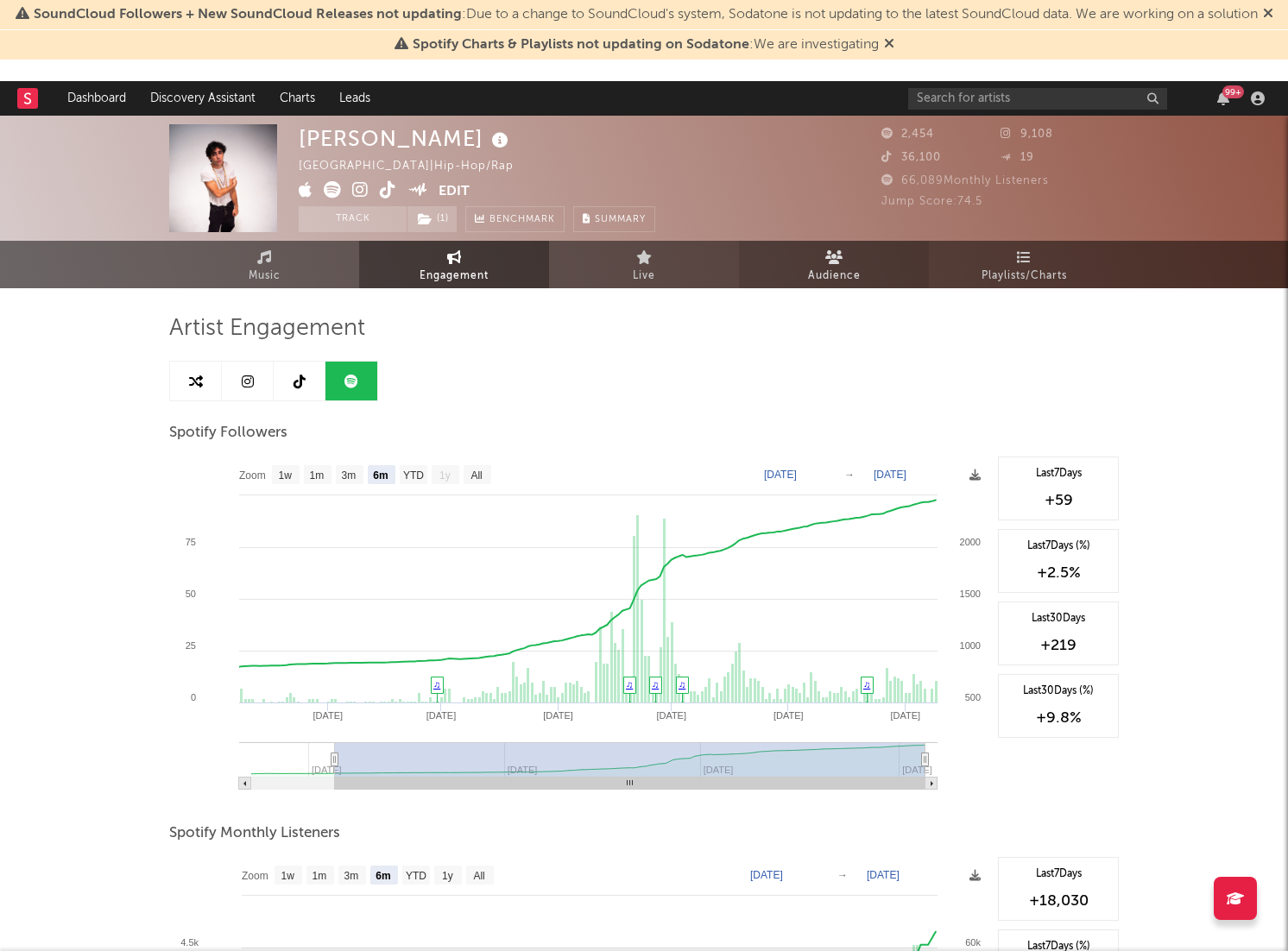
click at [839, 242] on link "Audience" at bounding box center [833, 264] width 190 height 48
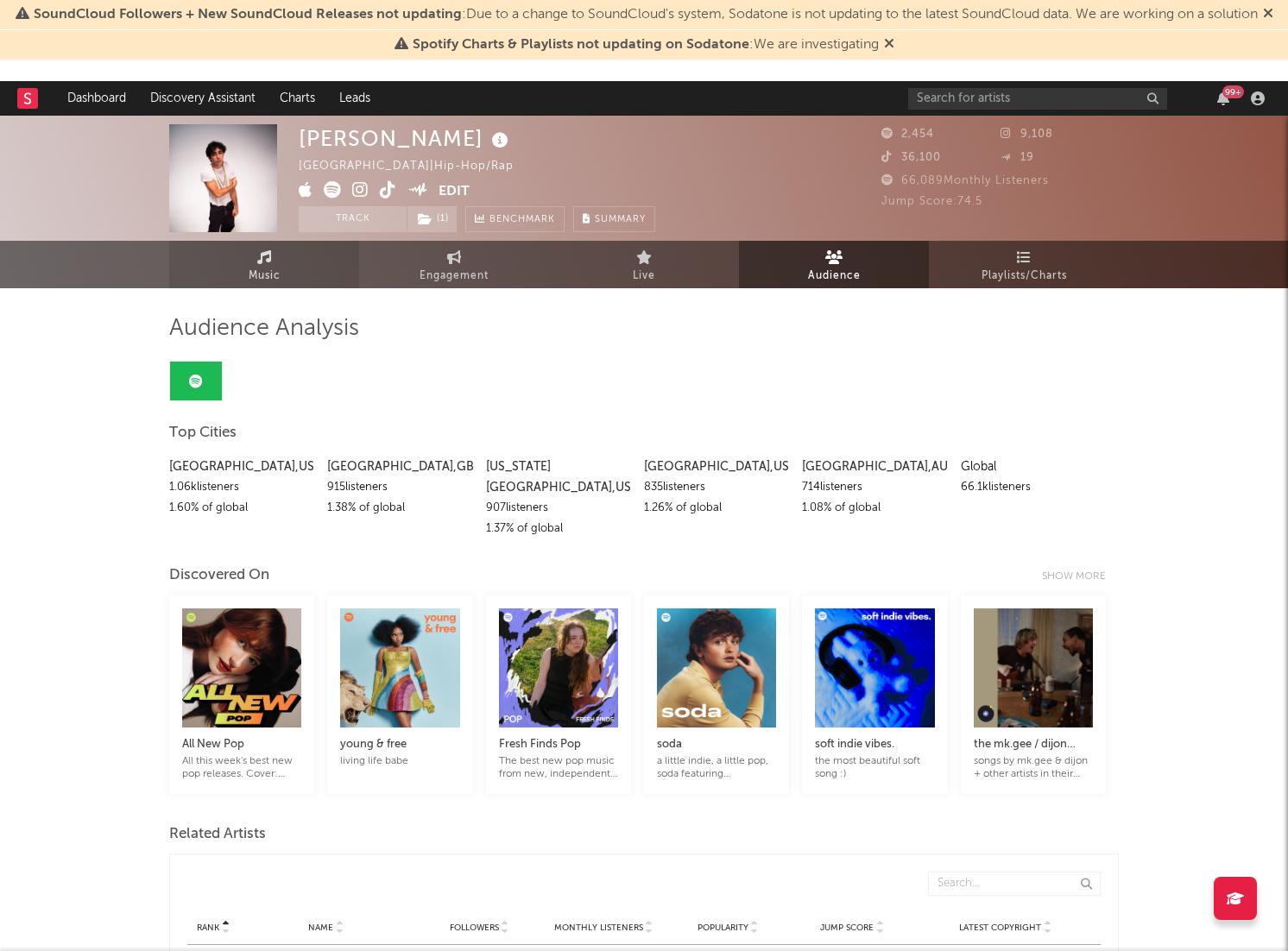
click at [257, 256] on icon at bounding box center [264, 257] width 15 height 14
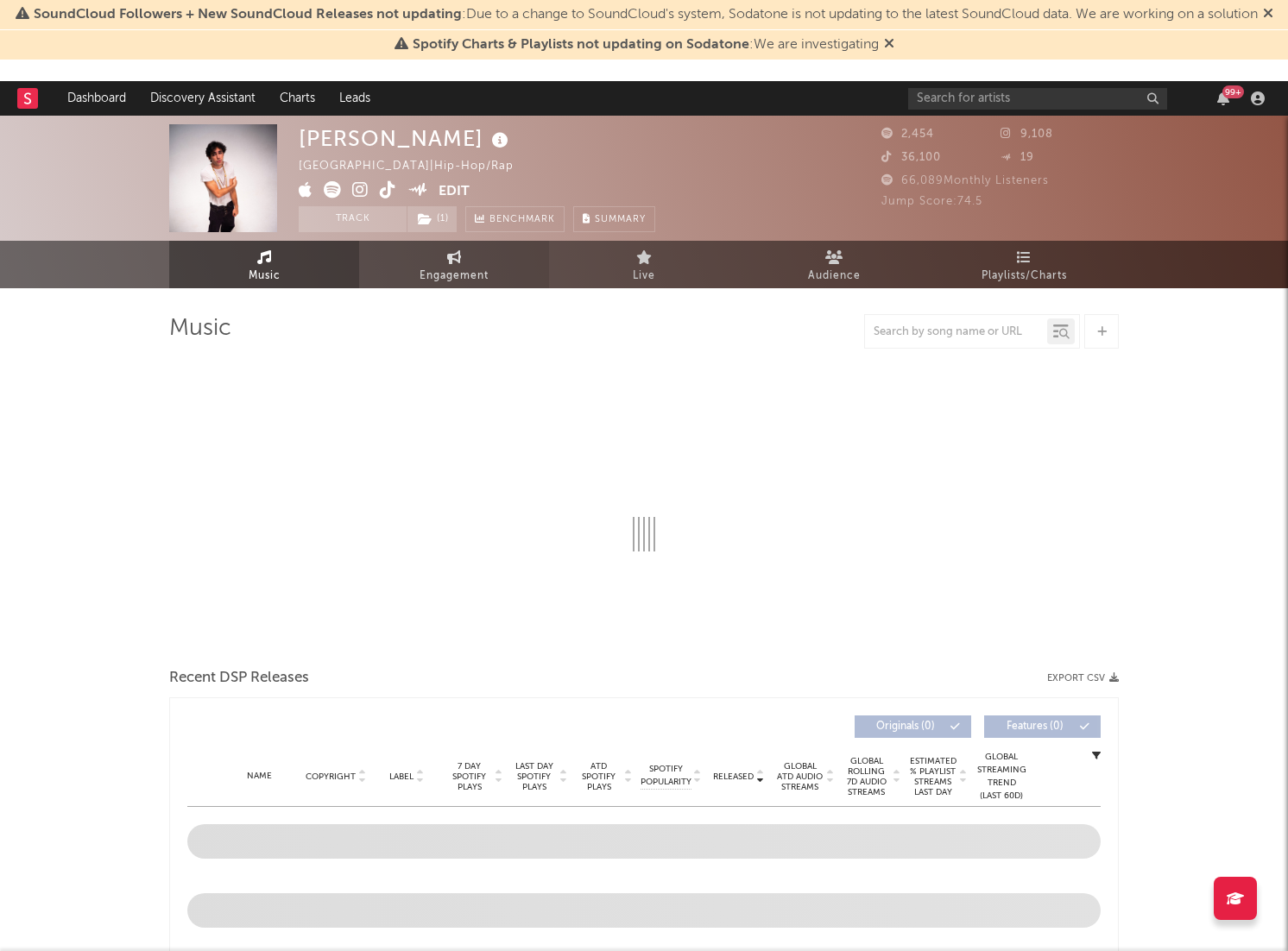
select select "1w"
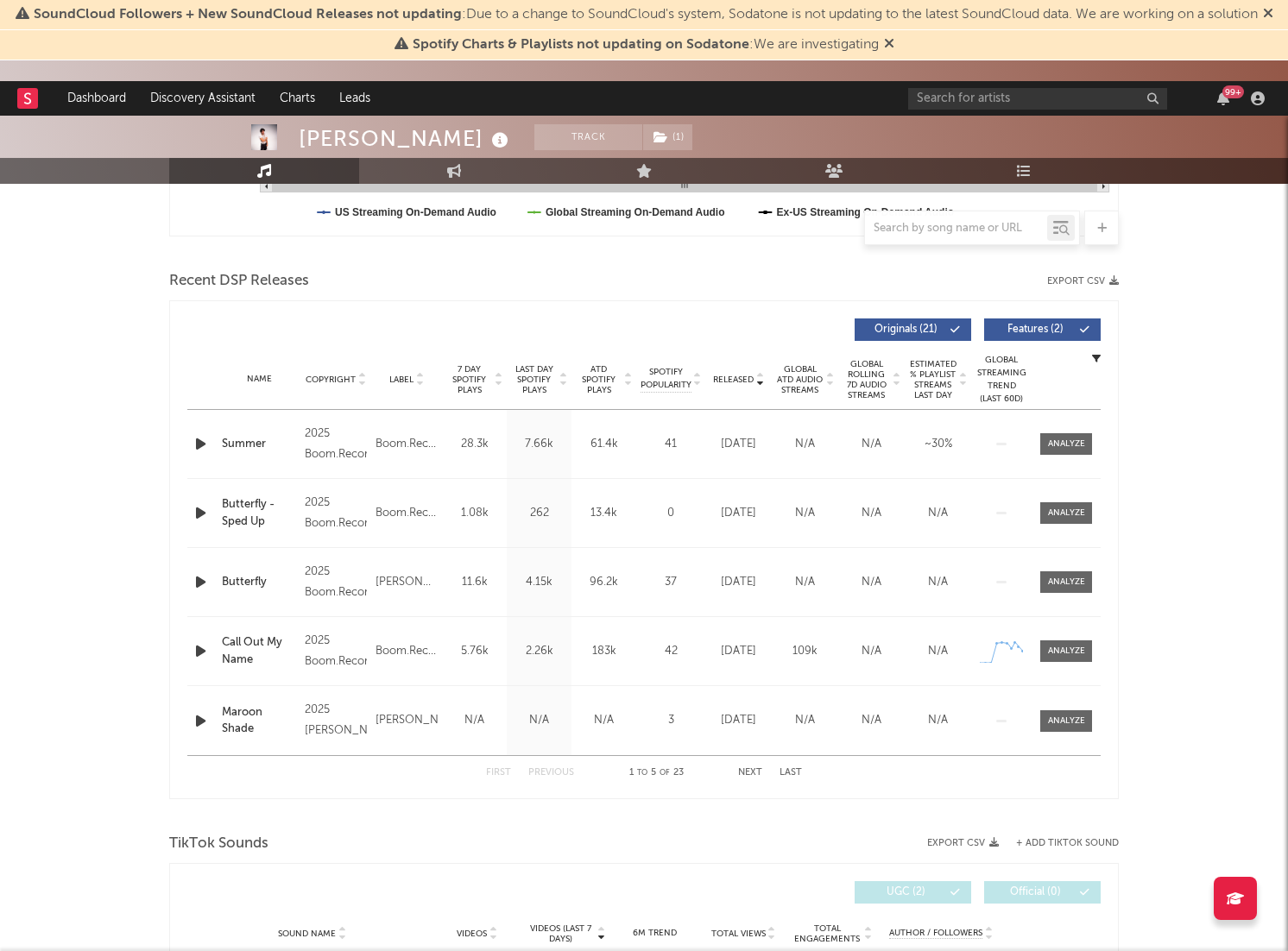
scroll to position [557, 0]
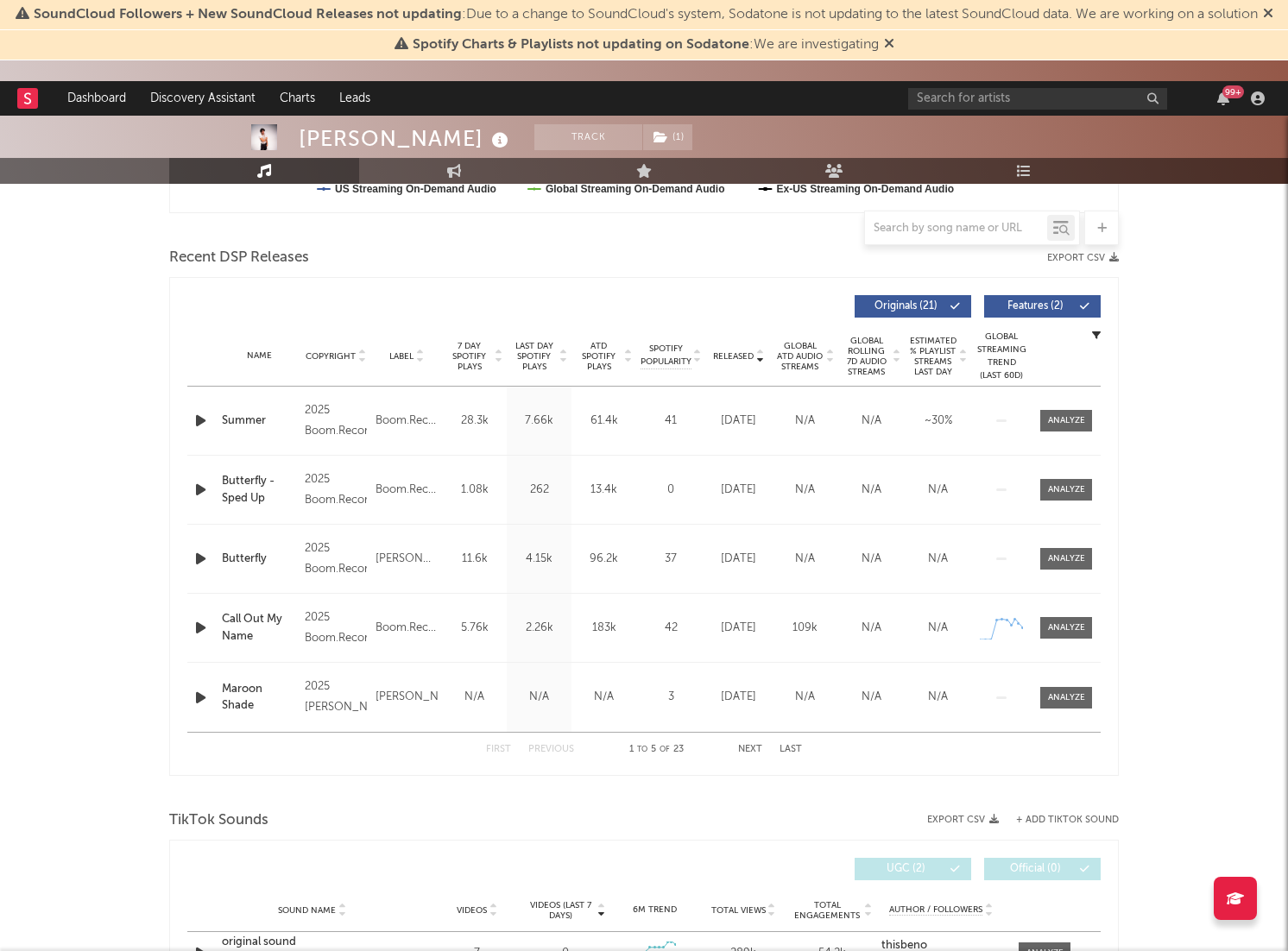
click at [748, 664] on div "First Previous 1 to 5 of 23 Next Last" at bounding box center [644, 749] width 316 height 34
click at [748, 664] on button "Next" at bounding box center [750, 749] width 24 height 10
